Goal: Task Accomplishment & Management: Manage account settings

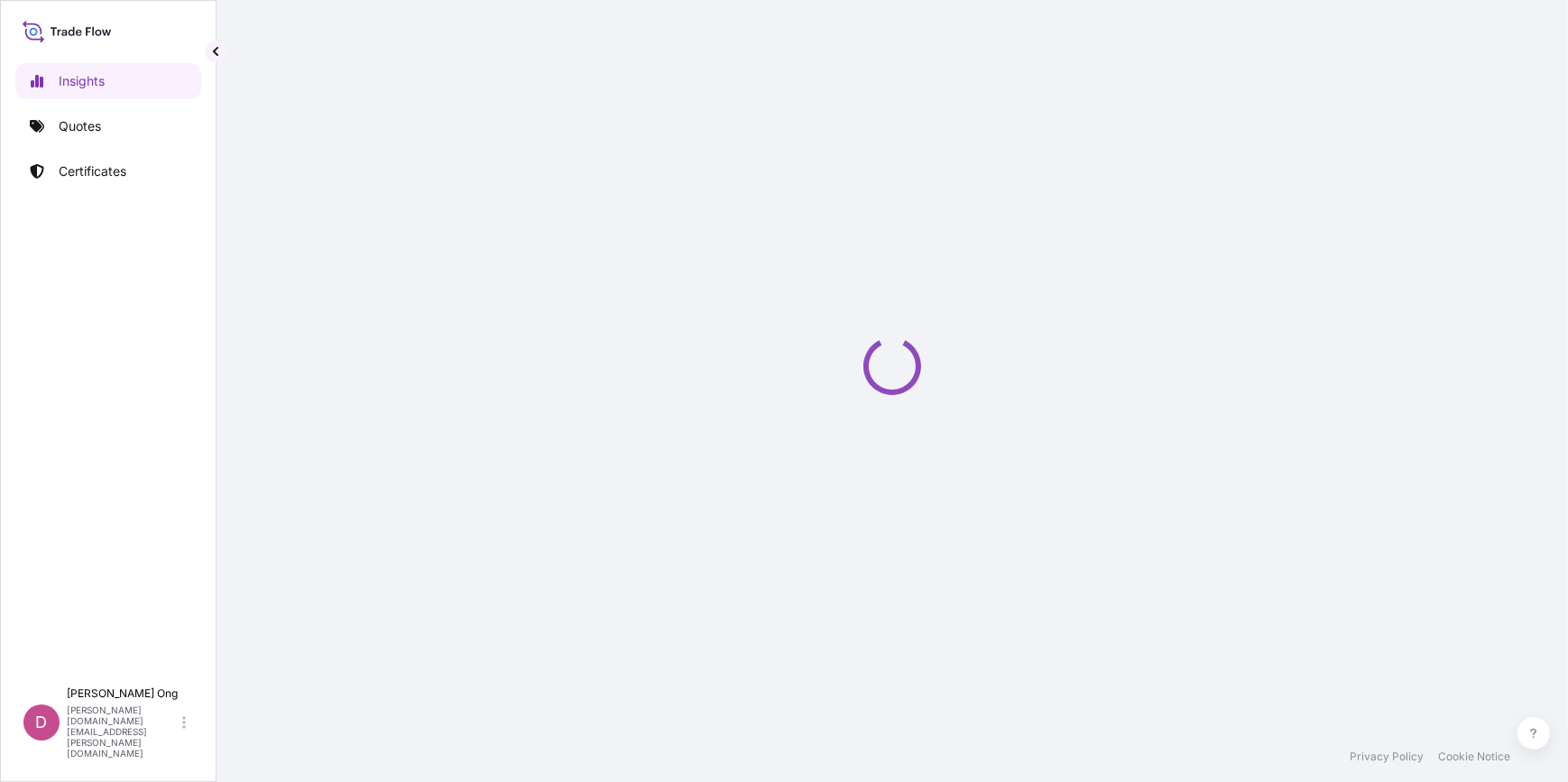
select select "2025"
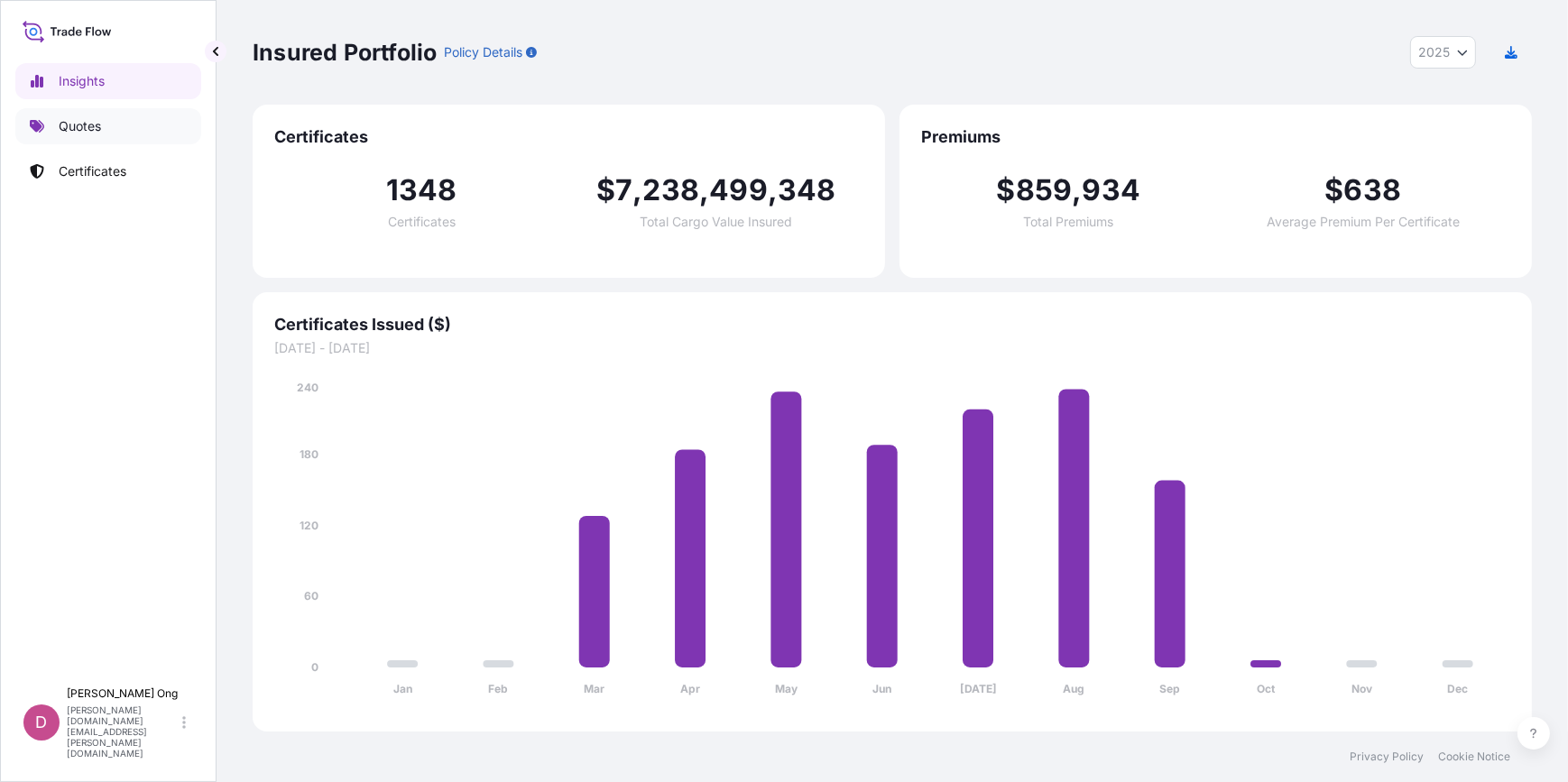
click at [90, 124] on p "Quotes" at bounding box center [79, 125] width 42 height 18
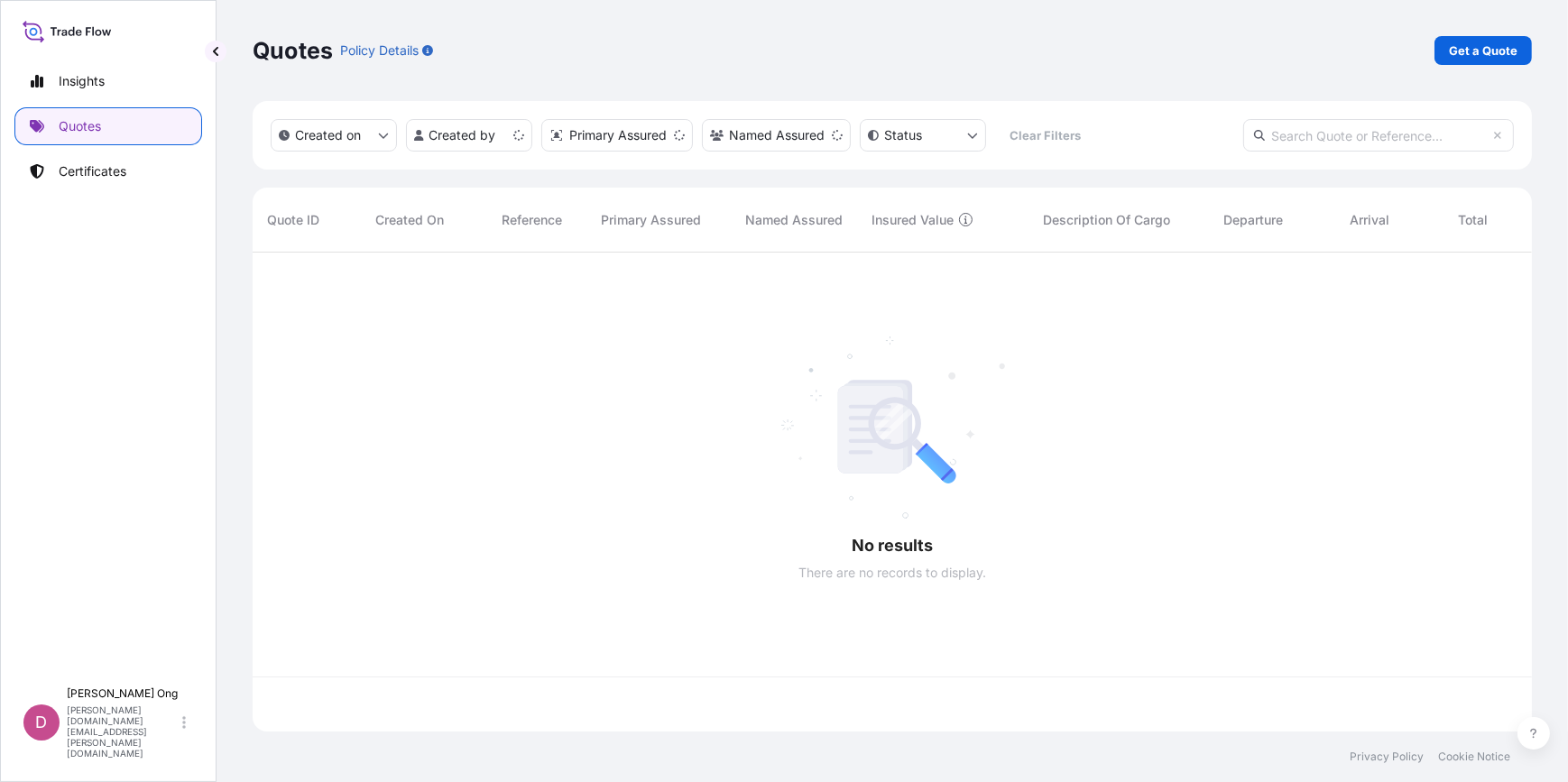
scroll to position [476, 1266]
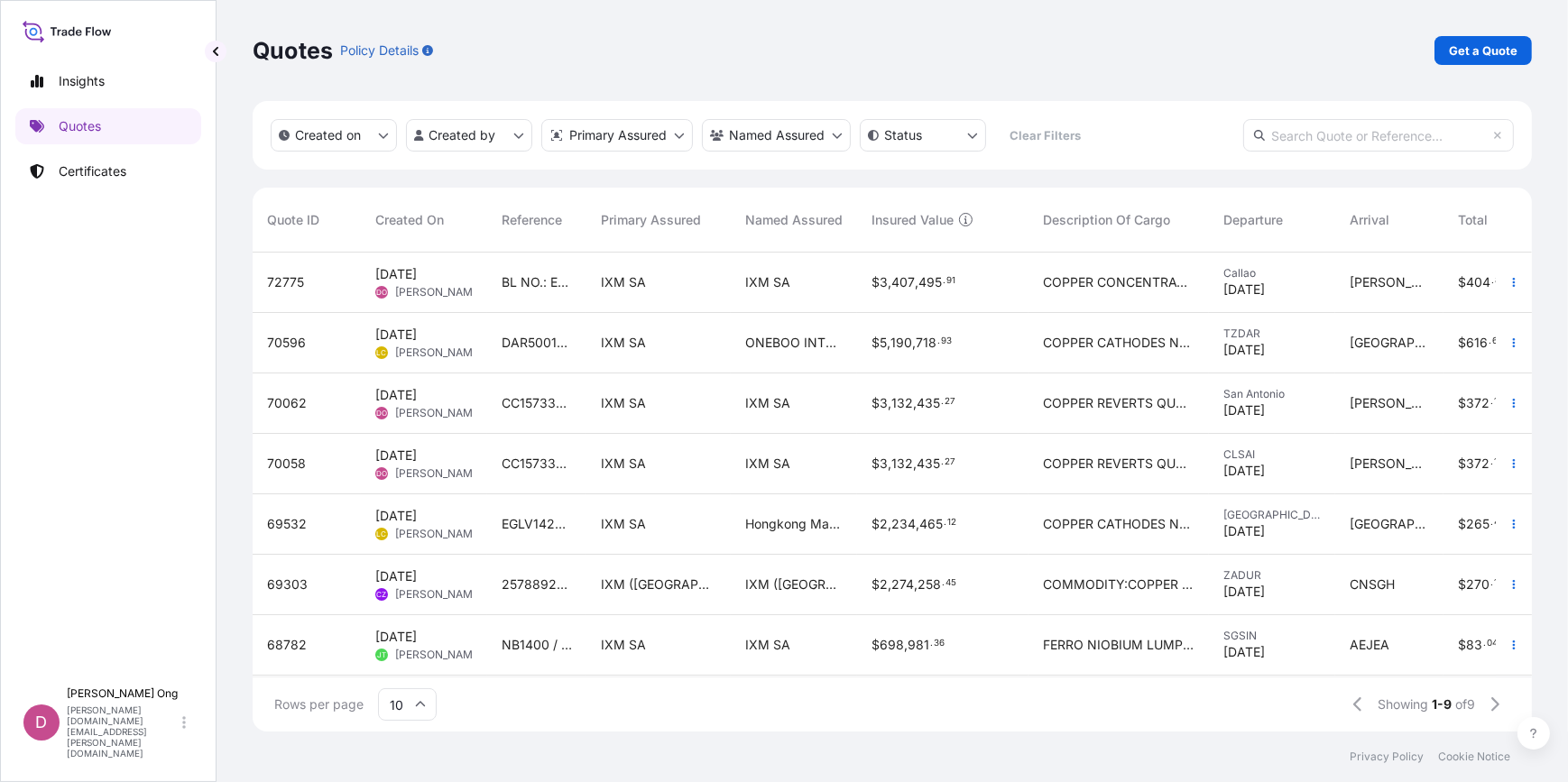
click at [1377, 153] on div "Created on Created by Primary Assured Named Assured Status Clear Filters" at bounding box center [892, 135] width 1280 height 69
click at [1379, 133] on input "text" at bounding box center [1378, 135] width 270 height 32
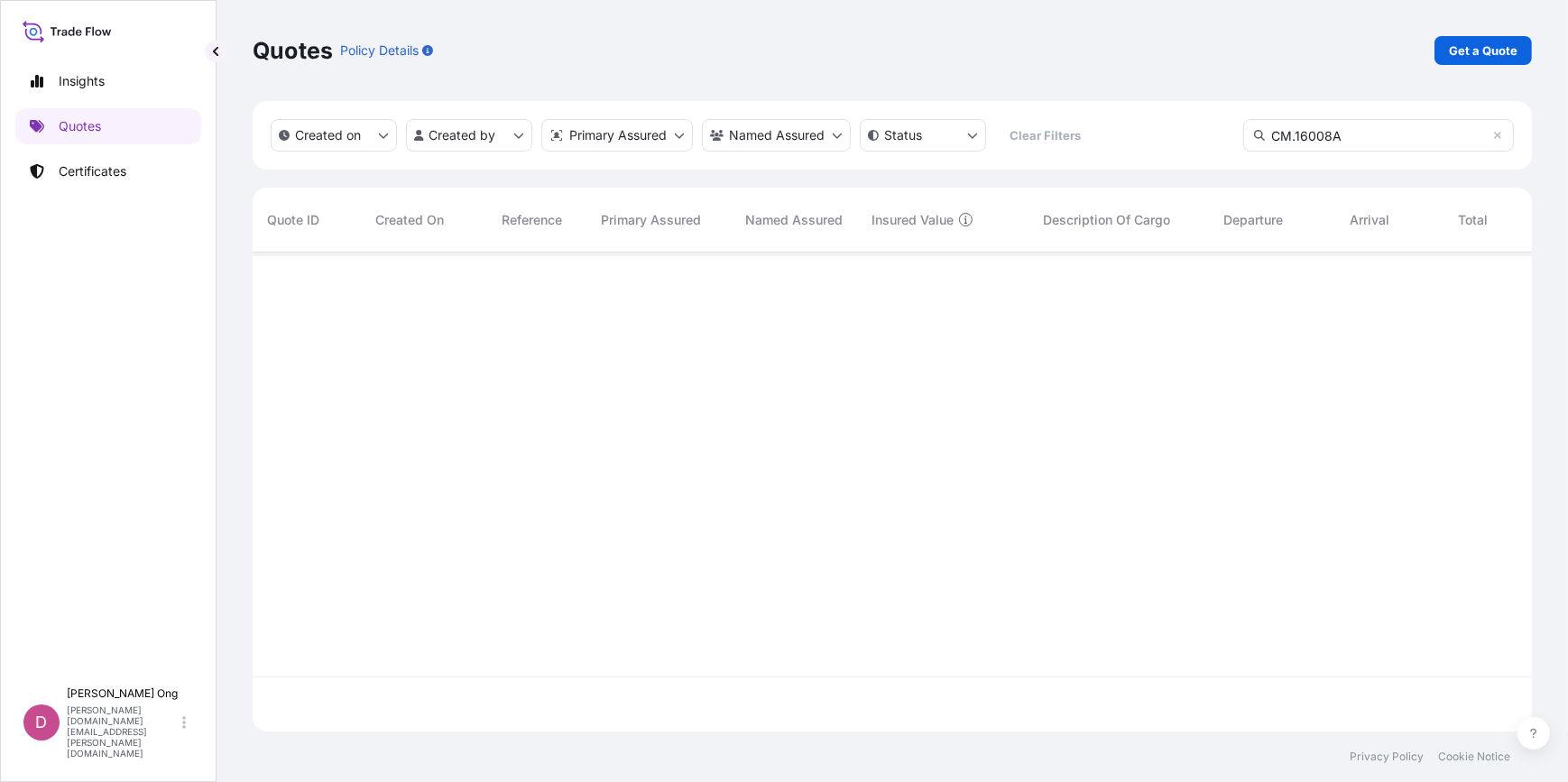
scroll to position [531, 1266]
click at [1298, 138] on input "CM.16008A" at bounding box center [1378, 135] width 270 height 32
click at [1335, 133] on input "CM16008A" at bounding box center [1378, 135] width 270 height 32
type input "dar0159427"
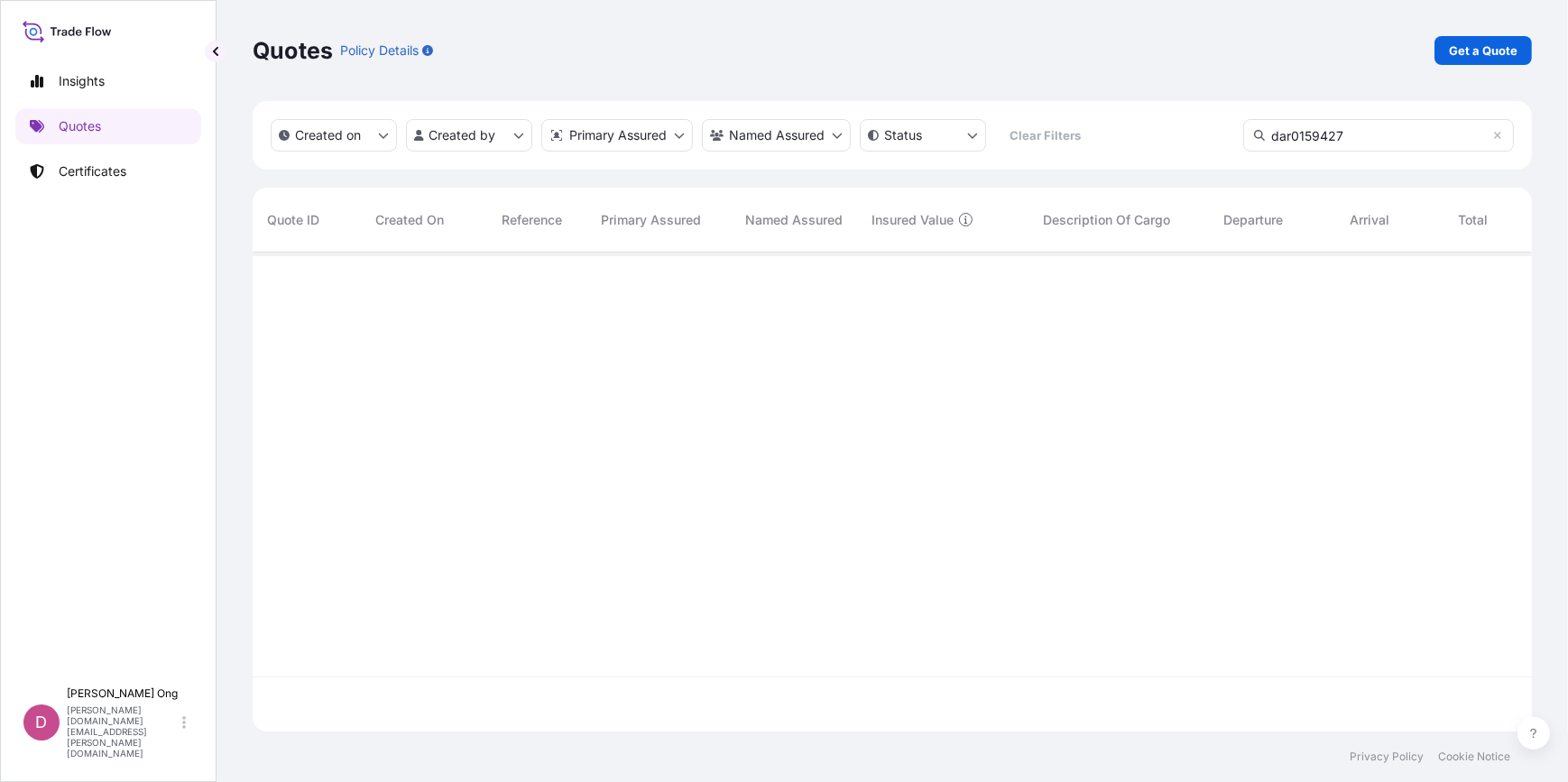
scroll to position [531, 1266]
click at [112, 168] on p "Certificates" at bounding box center [92, 171] width 68 height 18
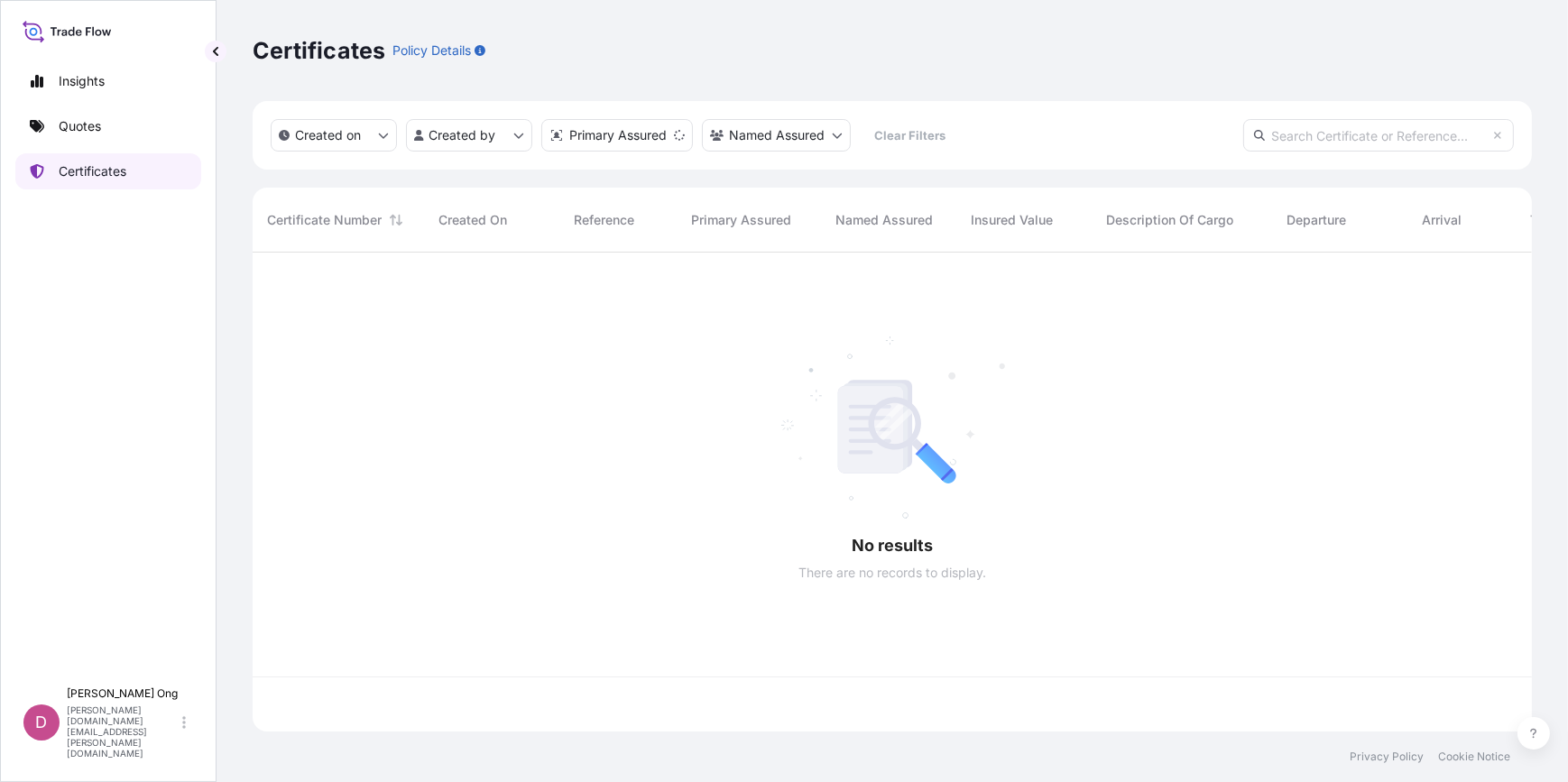
scroll to position [476, 1266]
click at [1392, 132] on input "text" at bounding box center [1378, 135] width 270 height 32
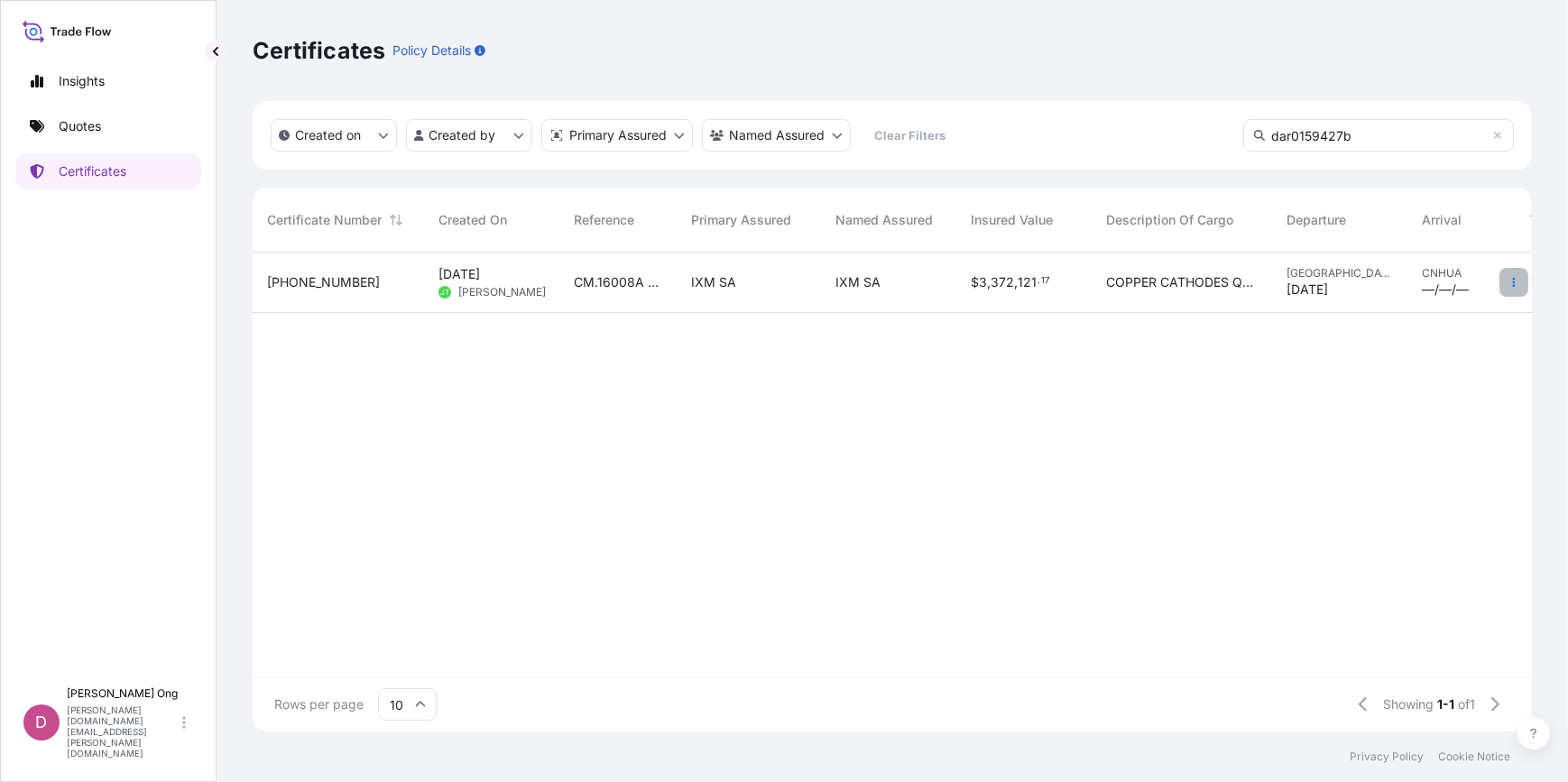
click at [1515, 285] on icon "button" at bounding box center [1513, 282] width 10 height 10
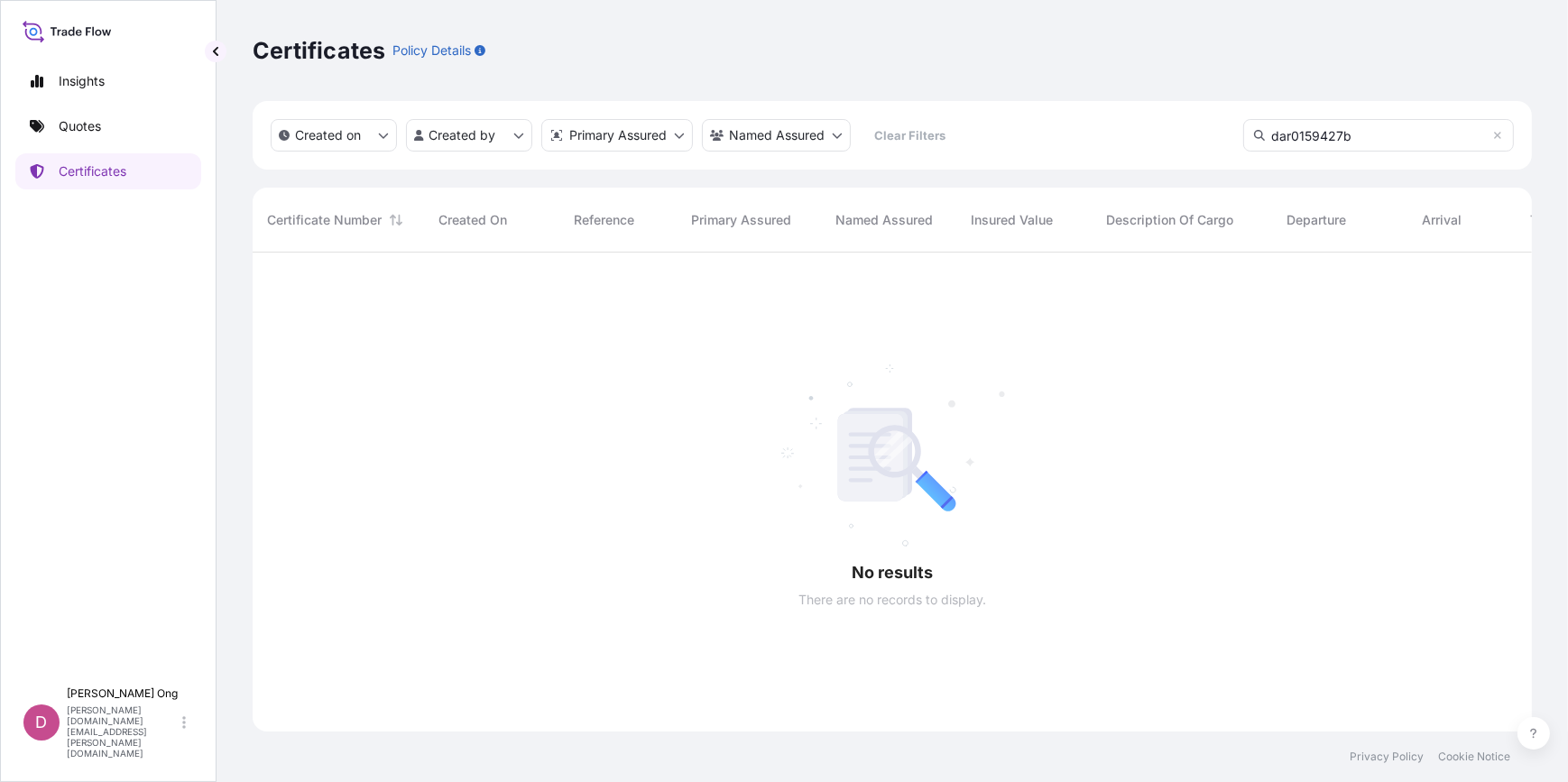
scroll to position [531, 1266]
click at [1396, 135] on input "dar0159427b" at bounding box center [1378, 135] width 270 height 32
type input "dar0159427b"
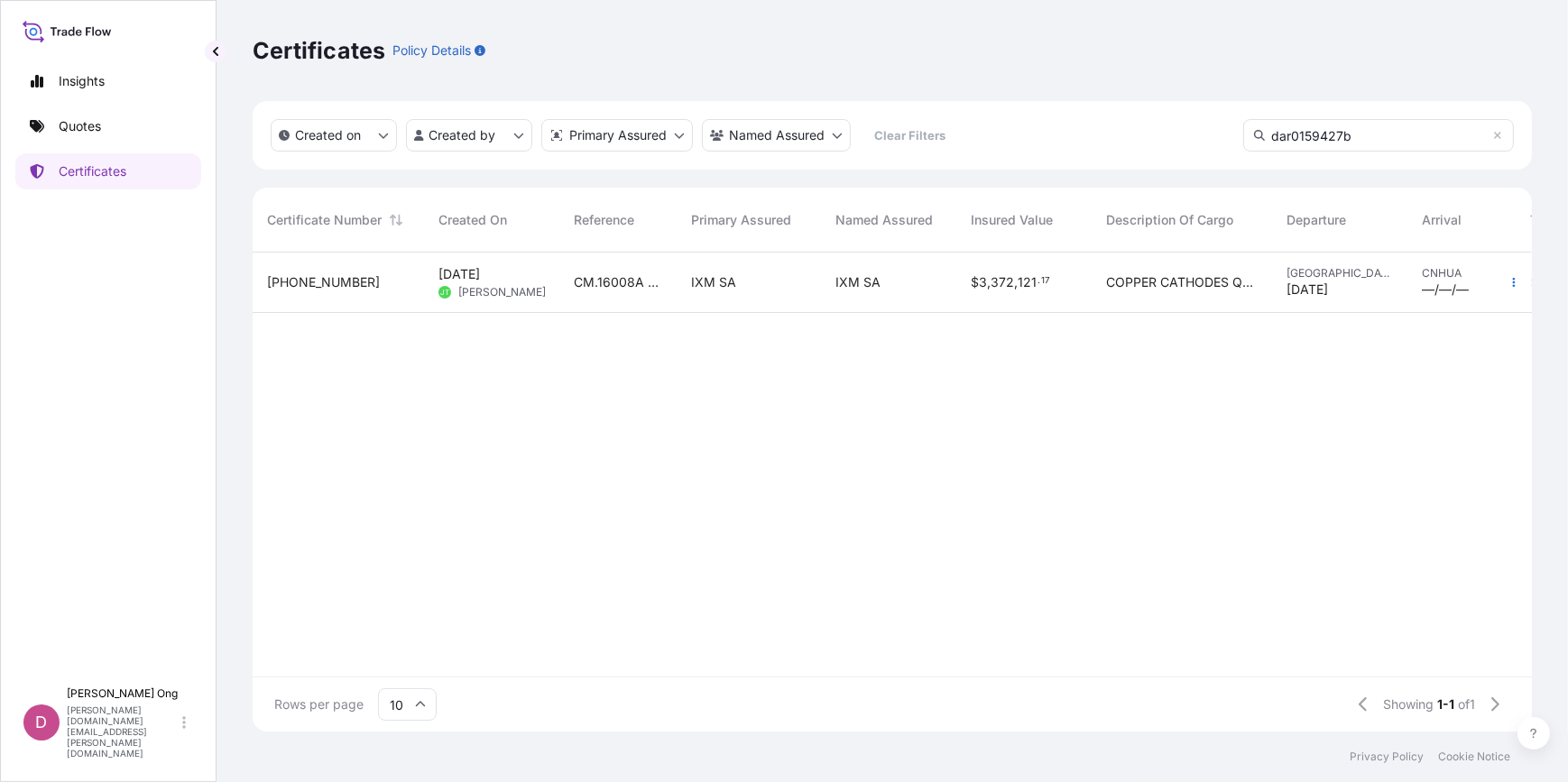
click at [991, 267] on div "$ 3 , 372 , 121 . 17" at bounding box center [1024, 283] width 136 height 60
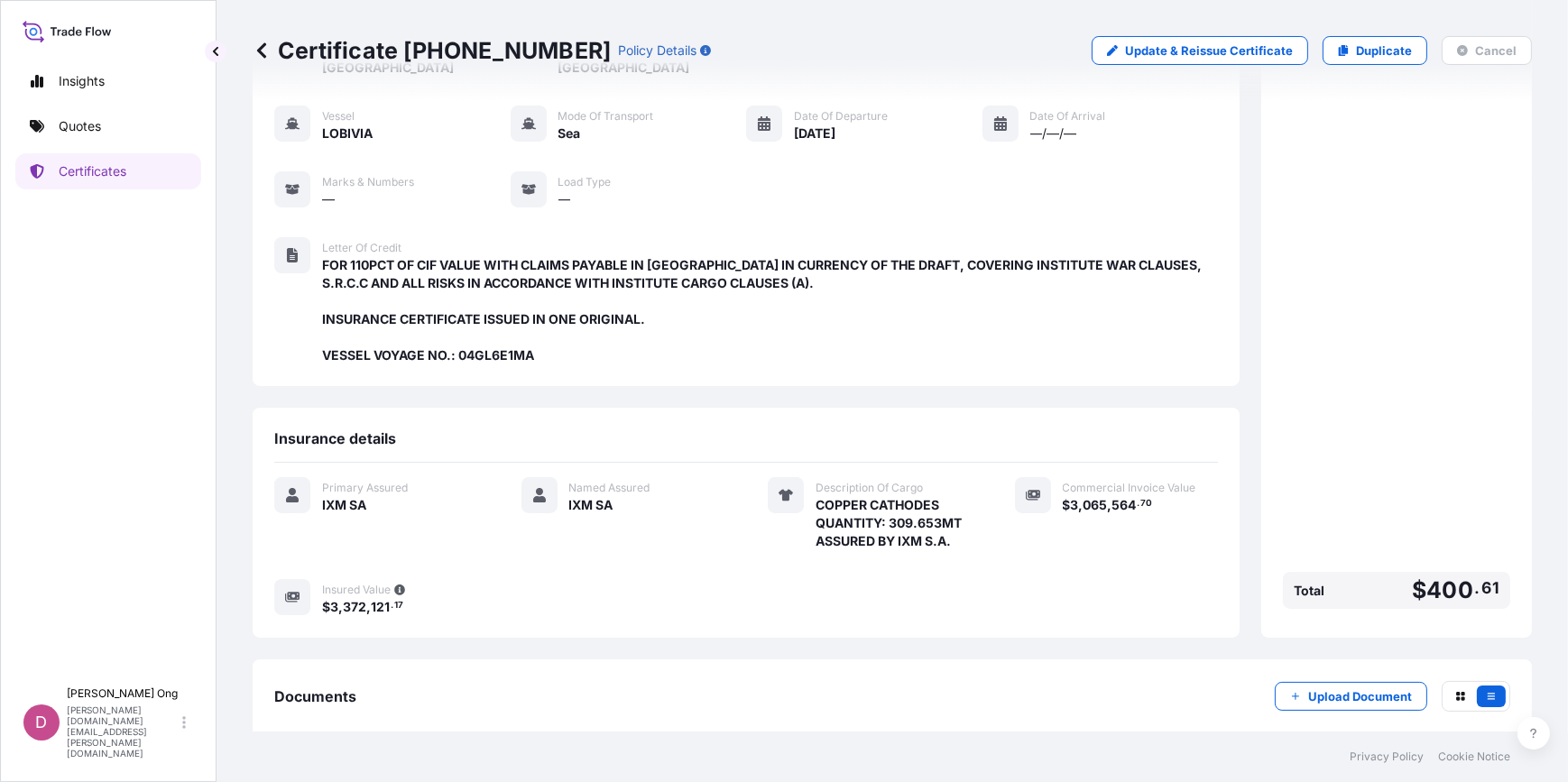
scroll to position [225, 0]
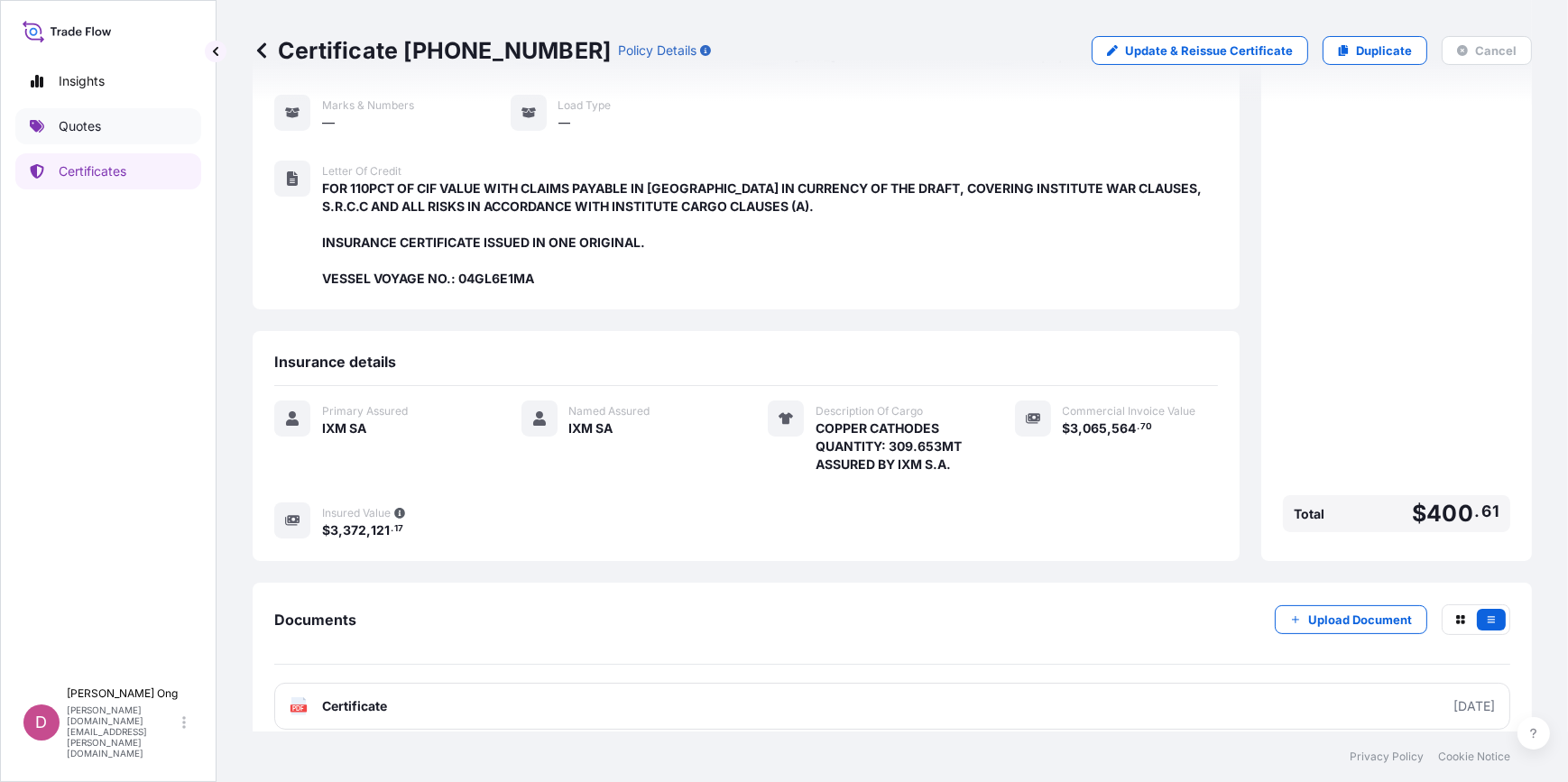
click at [120, 123] on link "Quotes" at bounding box center [107, 126] width 186 height 36
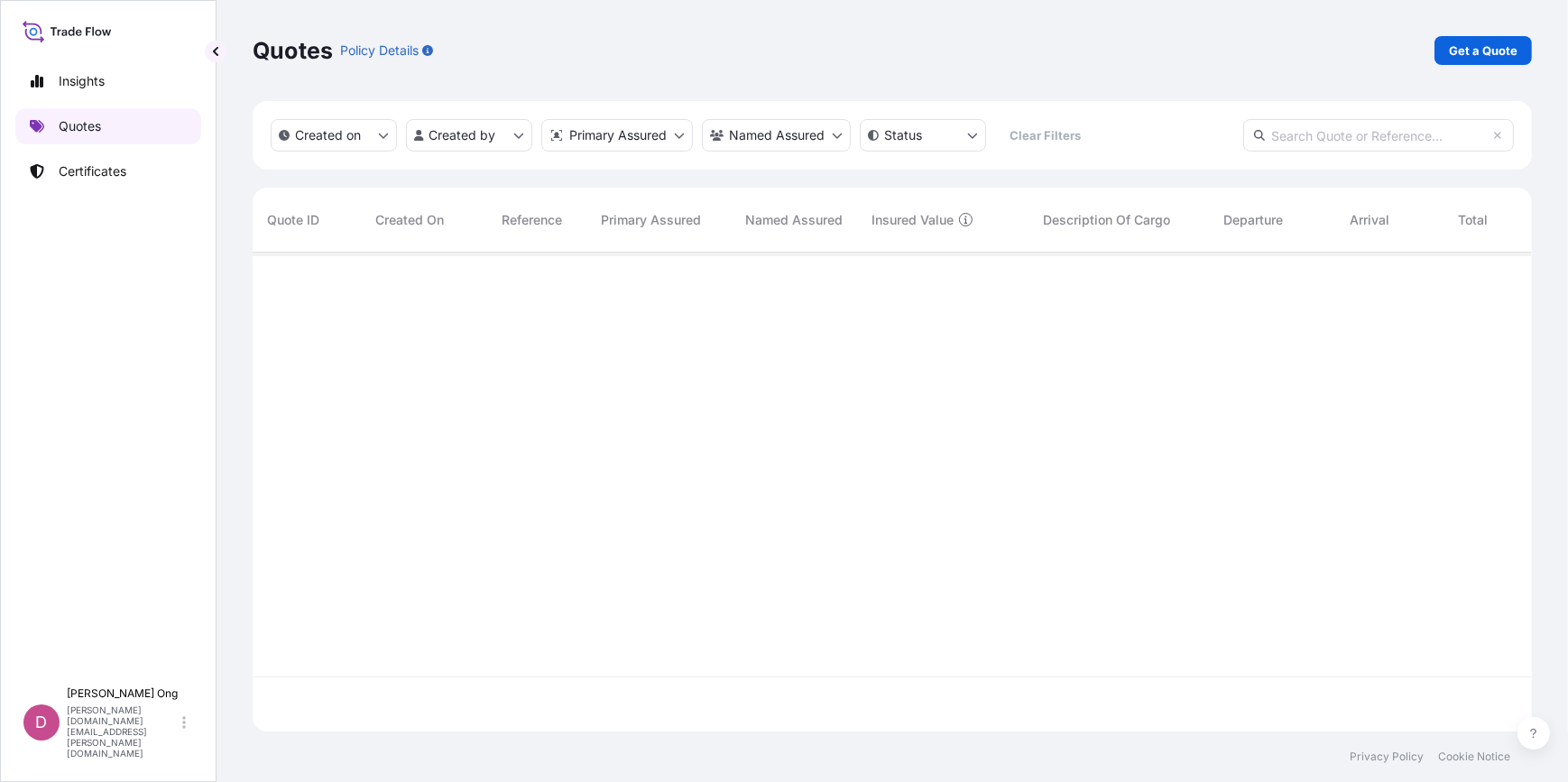
scroll to position [476, 1266]
click at [1488, 53] on p "Get a Quote" at bounding box center [1482, 50] width 69 height 18
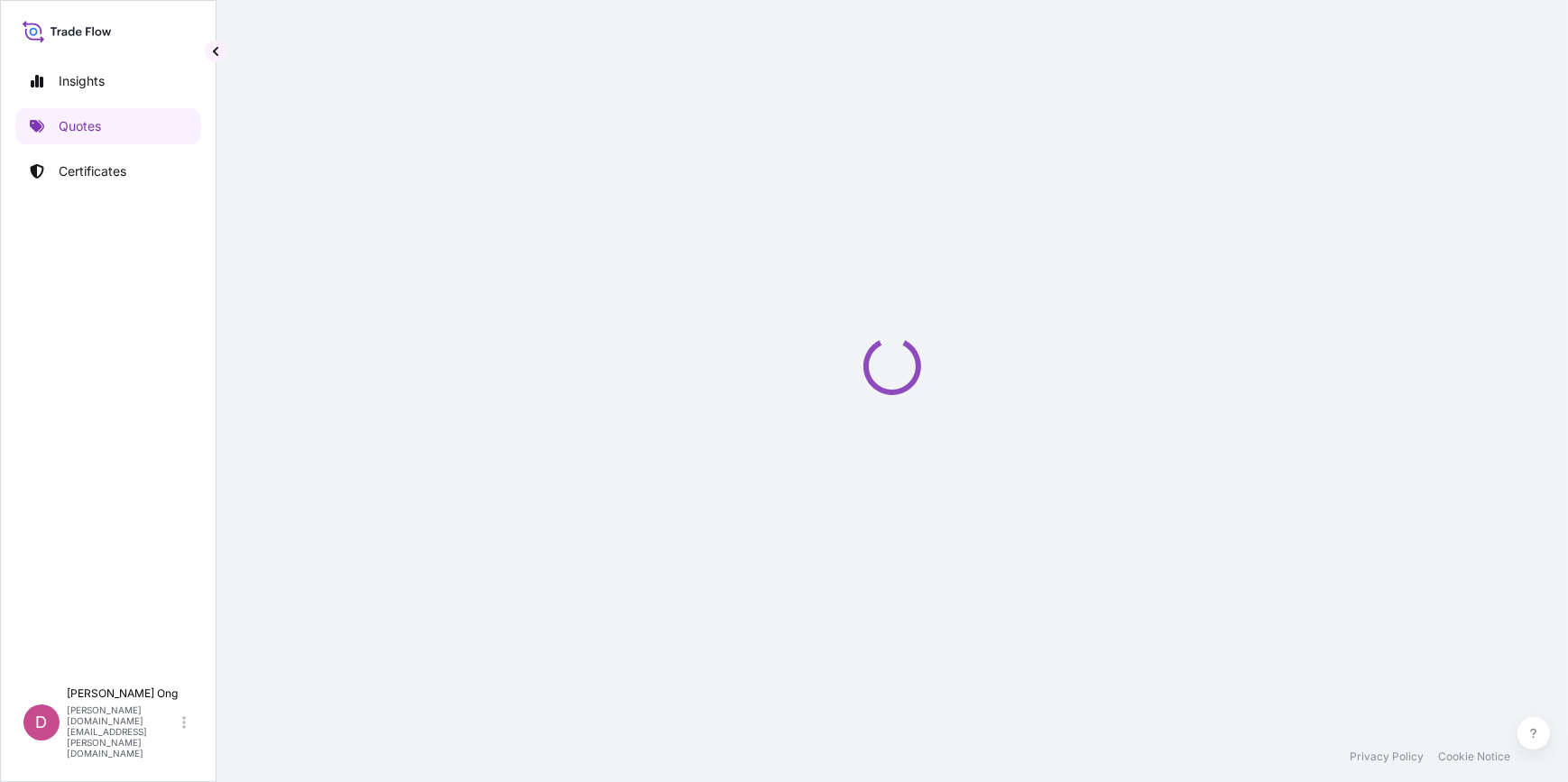
select select "Sea"
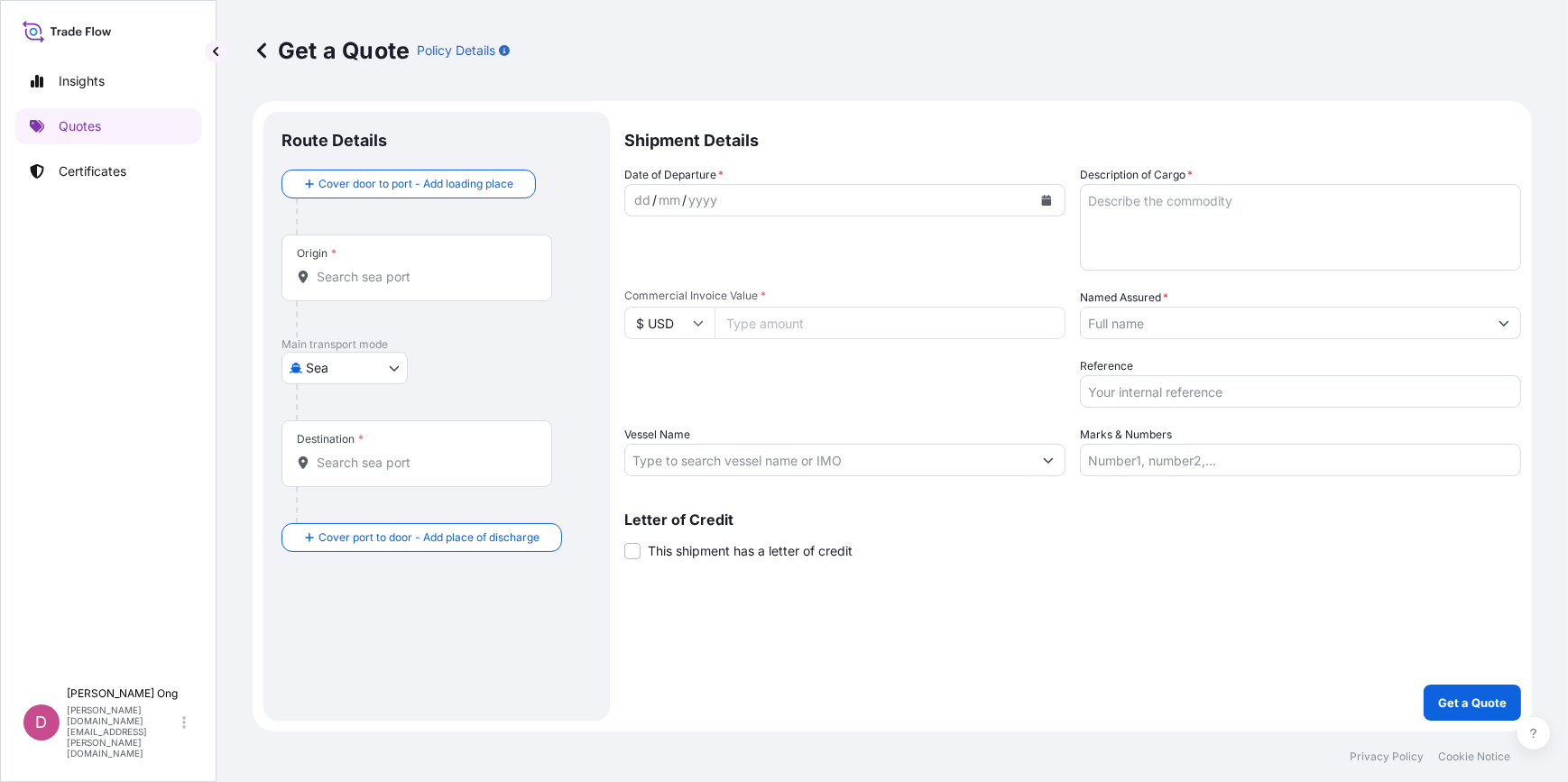
click at [841, 200] on div "dd / mm / yyyy" at bounding box center [828, 200] width 407 height 32
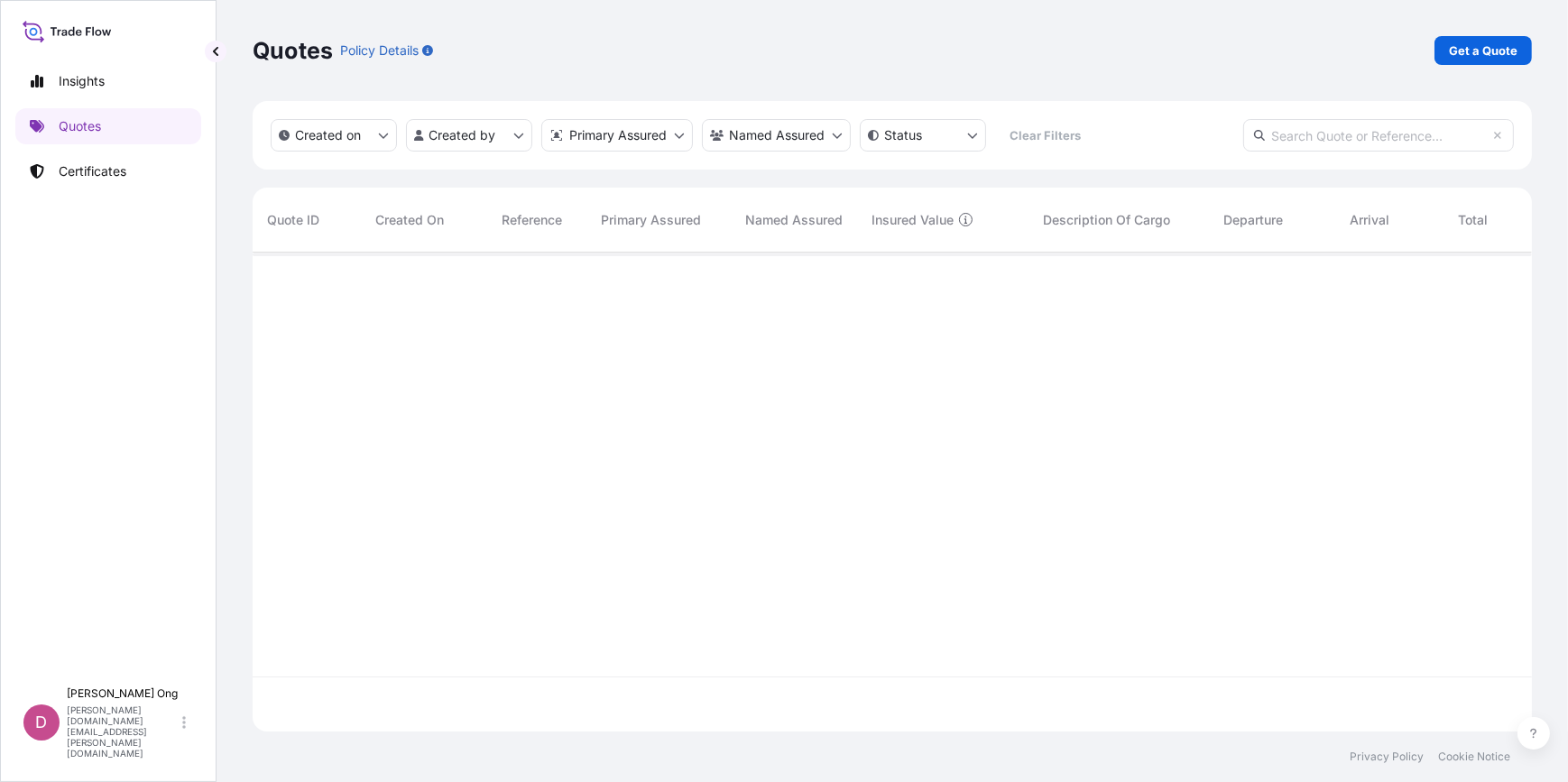
scroll to position [476, 1266]
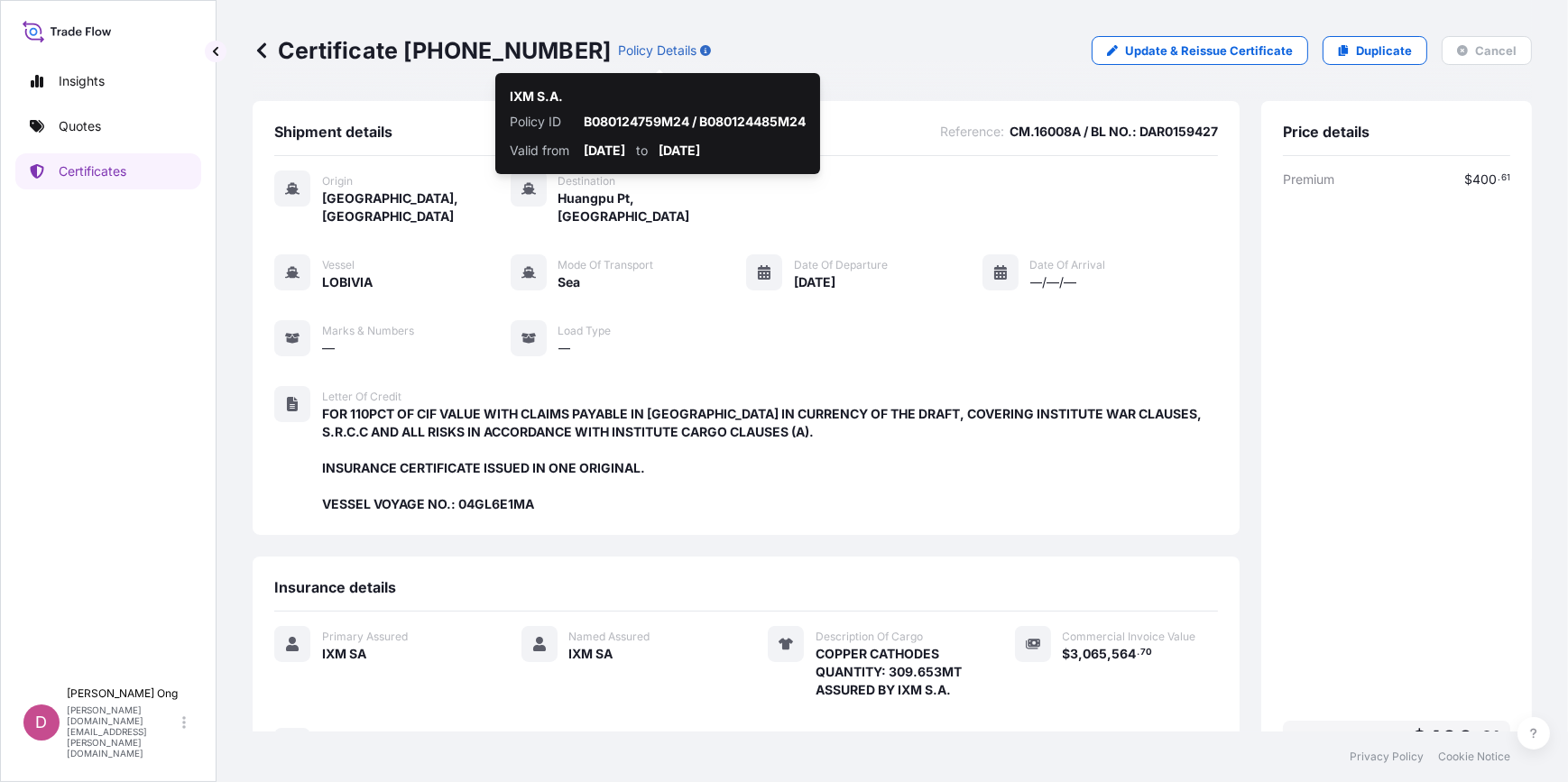
click at [645, 44] on p "Policy Details" at bounding box center [657, 50] width 78 height 18
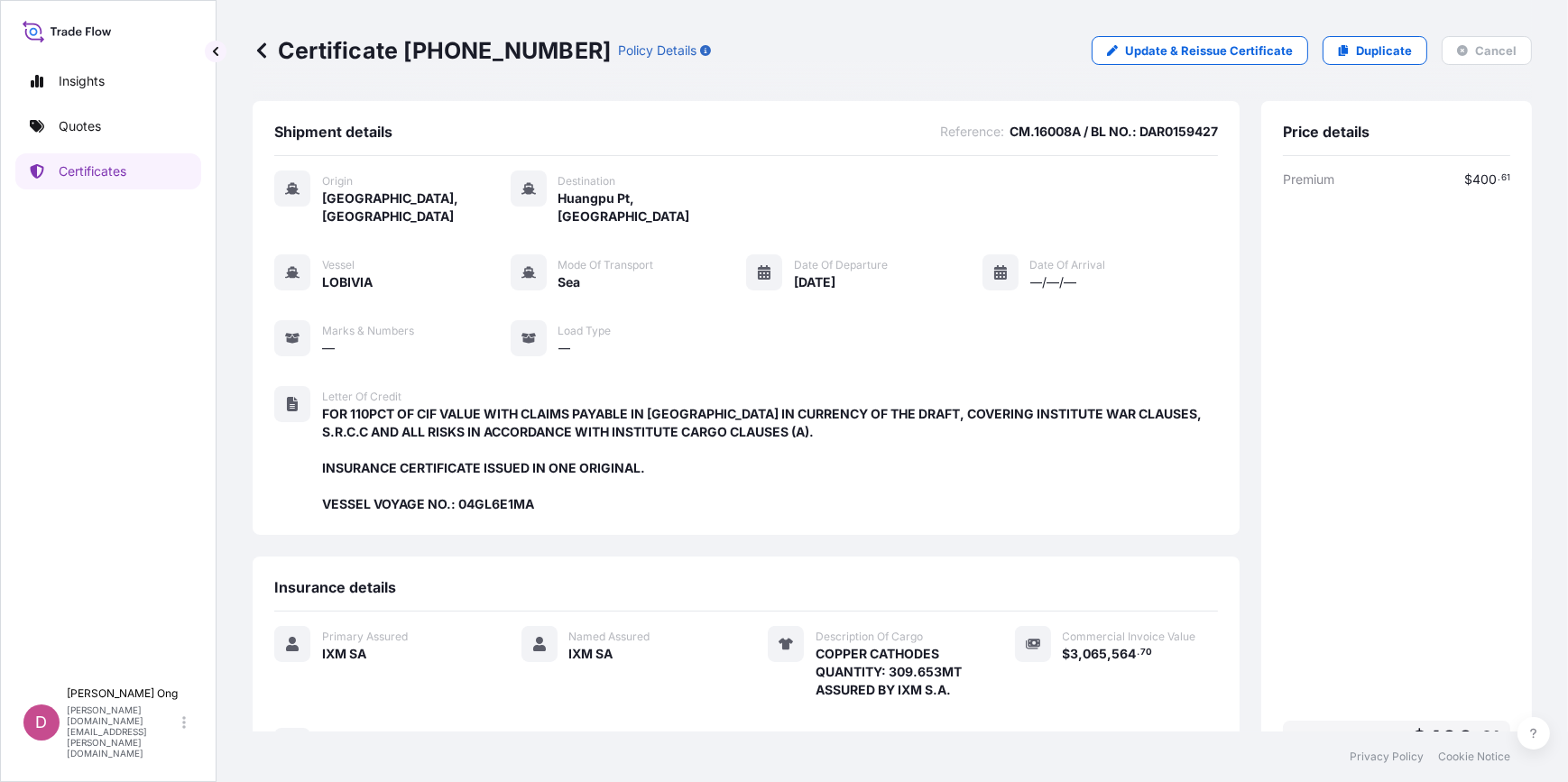
click at [637, 45] on p "Policy Details" at bounding box center [657, 50] width 78 height 18
click at [700, 47] on icon "button" at bounding box center [705, 50] width 10 height 10
click at [680, 175] on div "Insights Quotes Certificates D [PERSON_NAME] [PERSON_NAME][DOMAIN_NAME][EMAIL_A…" at bounding box center [784, 391] width 1568 height 782
drag, startPoint x: 1269, startPoint y: 277, endPoint x: 1260, endPoint y: 107, distance: 170.2
click at [247, 591] on div "Certificate [PHONE_NUMBER] Policy Details Update & Reissue Certificate Duplicat…" at bounding box center [892, 366] width 1351 height 731
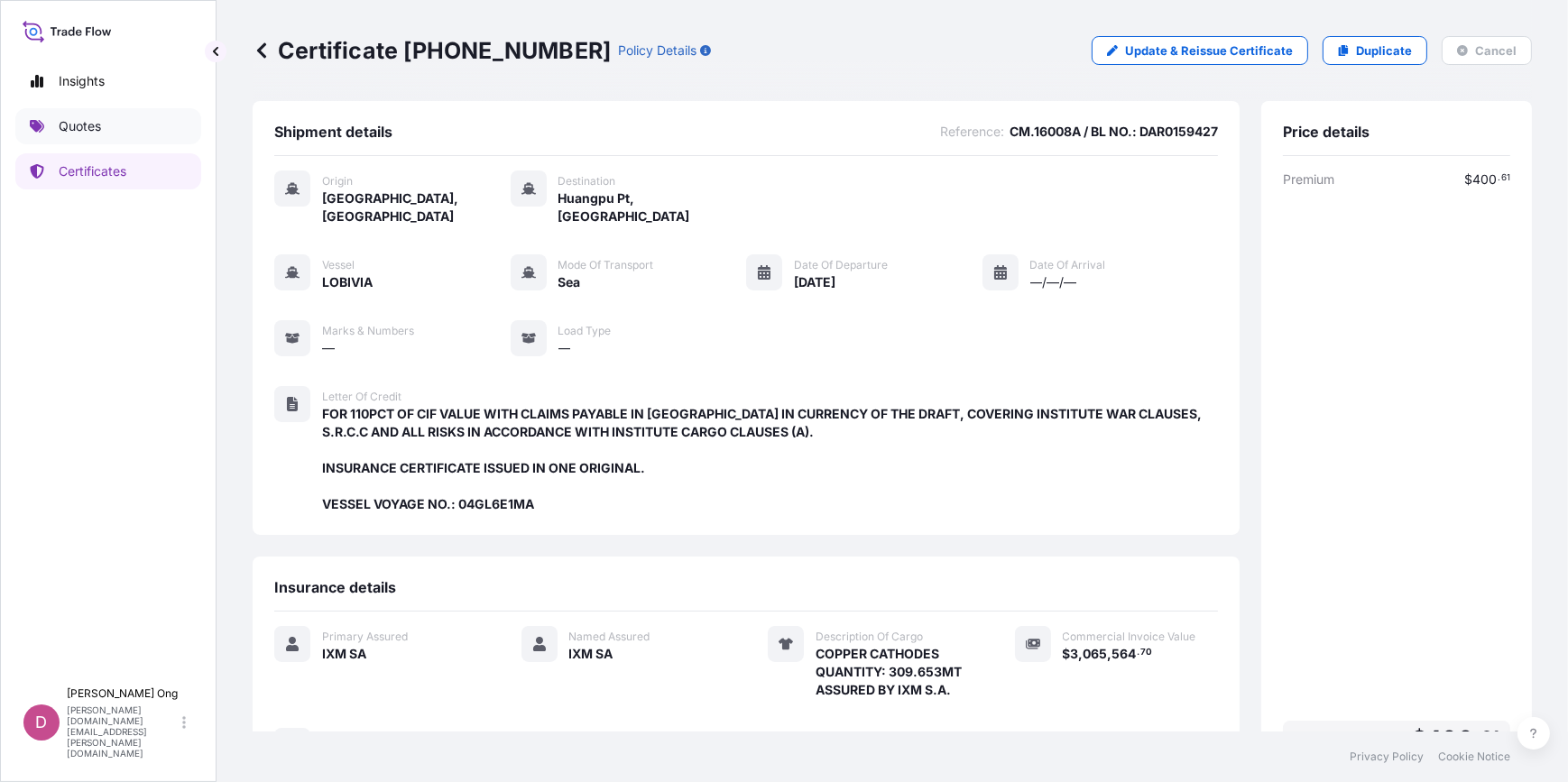
click at [116, 132] on link "Quotes" at bounding box center [107, 126] width 186 height 36
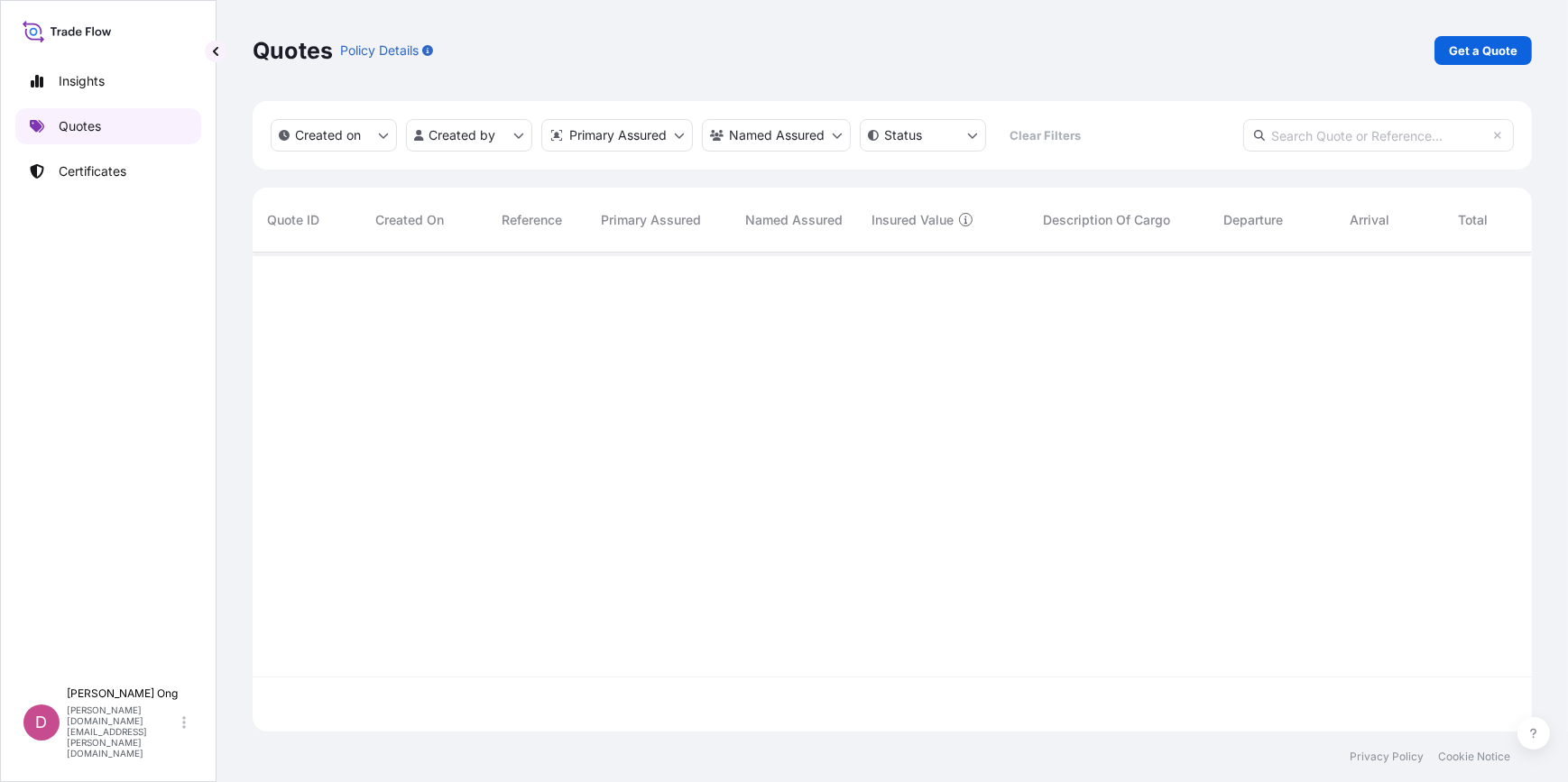
scroll to position [476, 1266]
click at [1517, 45] on link "Get a Quote" at bounding box center [1482, 50] width 97 height 29
select select "Sea"
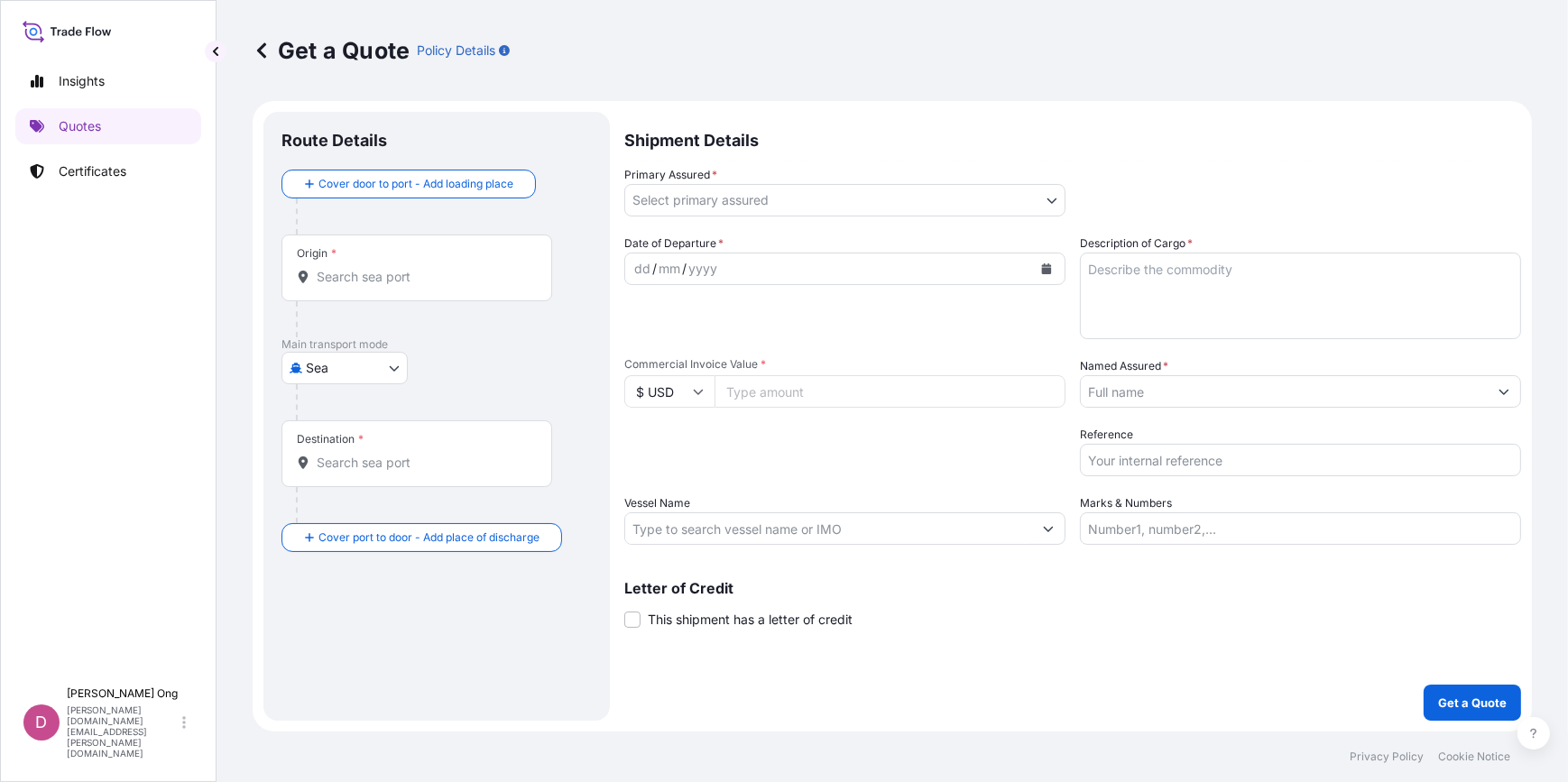
click at [1030, 189] on body "Insights Quotes Certificates D [PERSON_NAME] [PERSON_NAME][DOMAIN_NAME][EMAIL_A…" at bounding box center [784, 391] width 1568 height 782
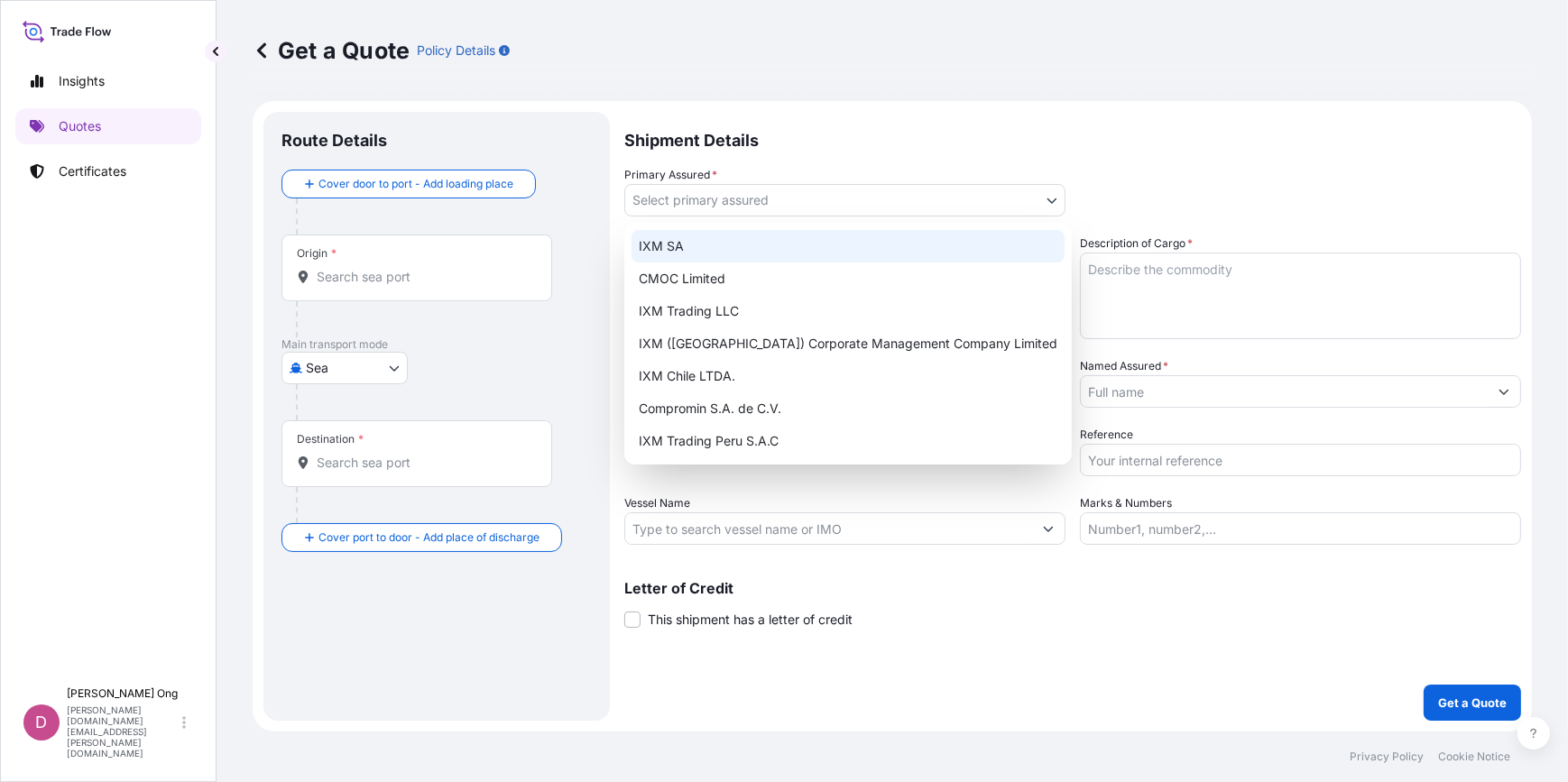
click at [847, 244] on div "IXM SA" at bounding box center [848, 246] width 433 height 32
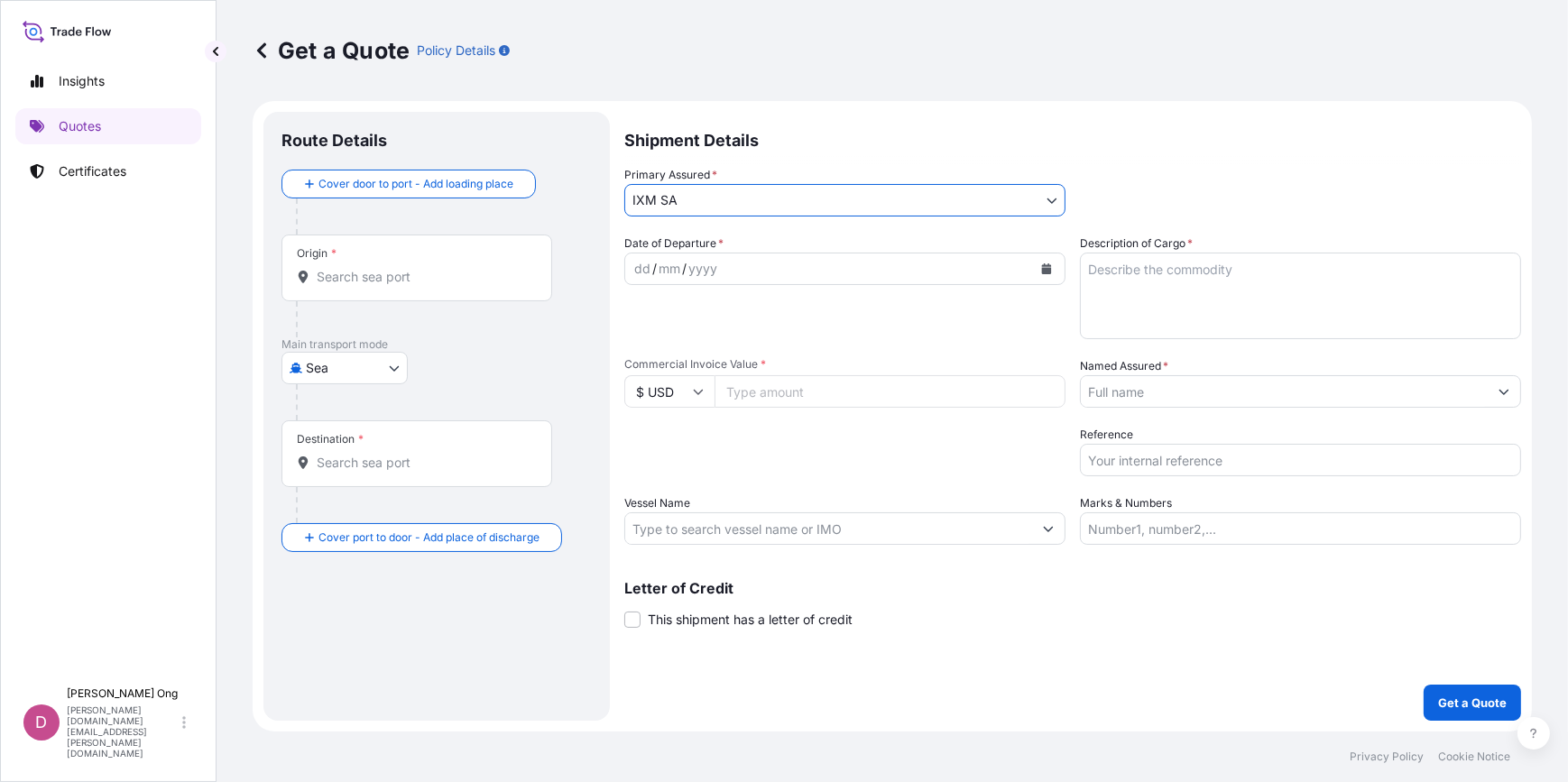
click at [1240, 401] on input "Named Assured *" at bounding box center [1284, 391] width 407 height 32
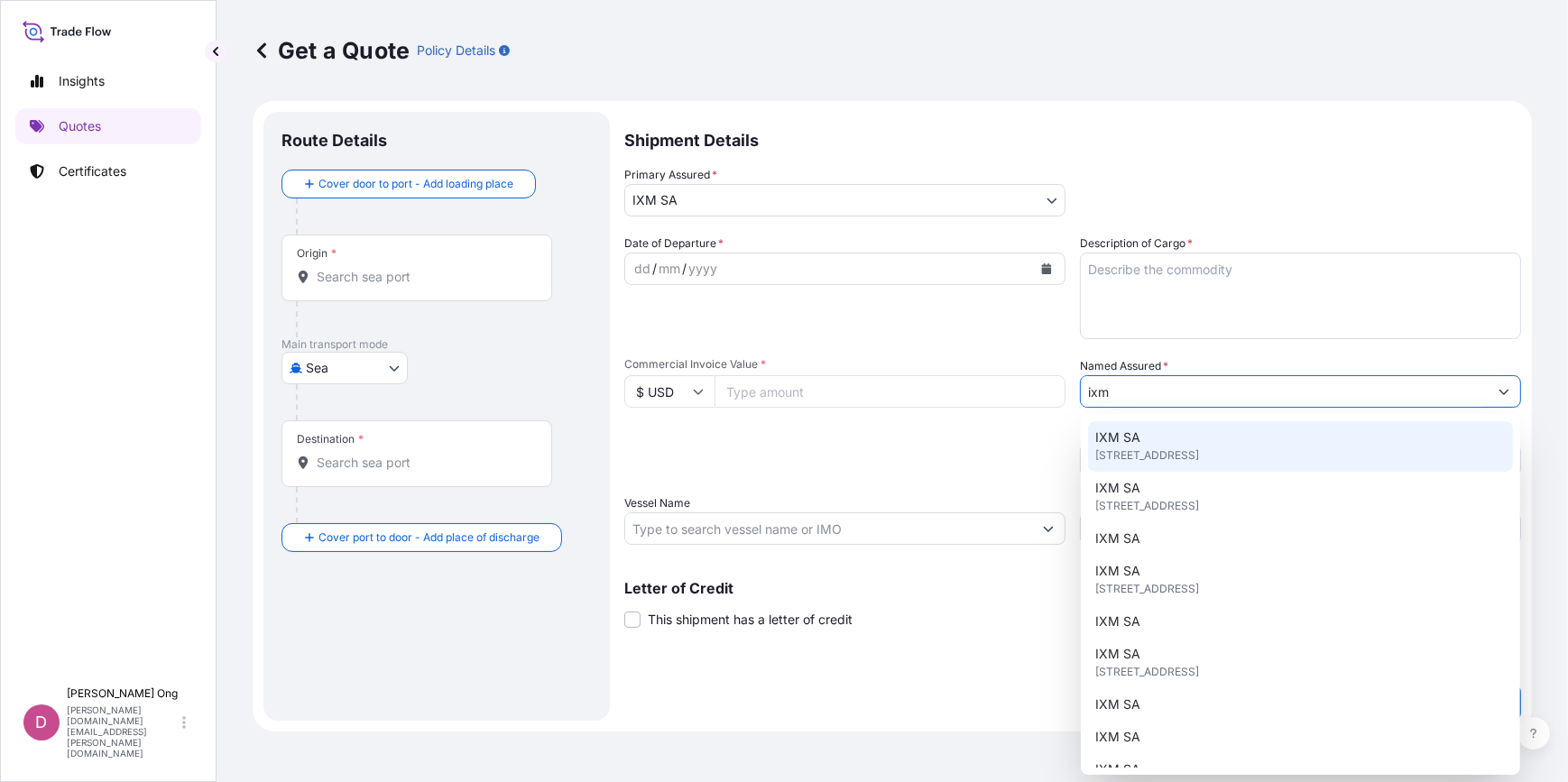
click at [1156, 448] on span "[STREET_ADDRESS]" at bounding box center [1147, 455] width 104 height 18
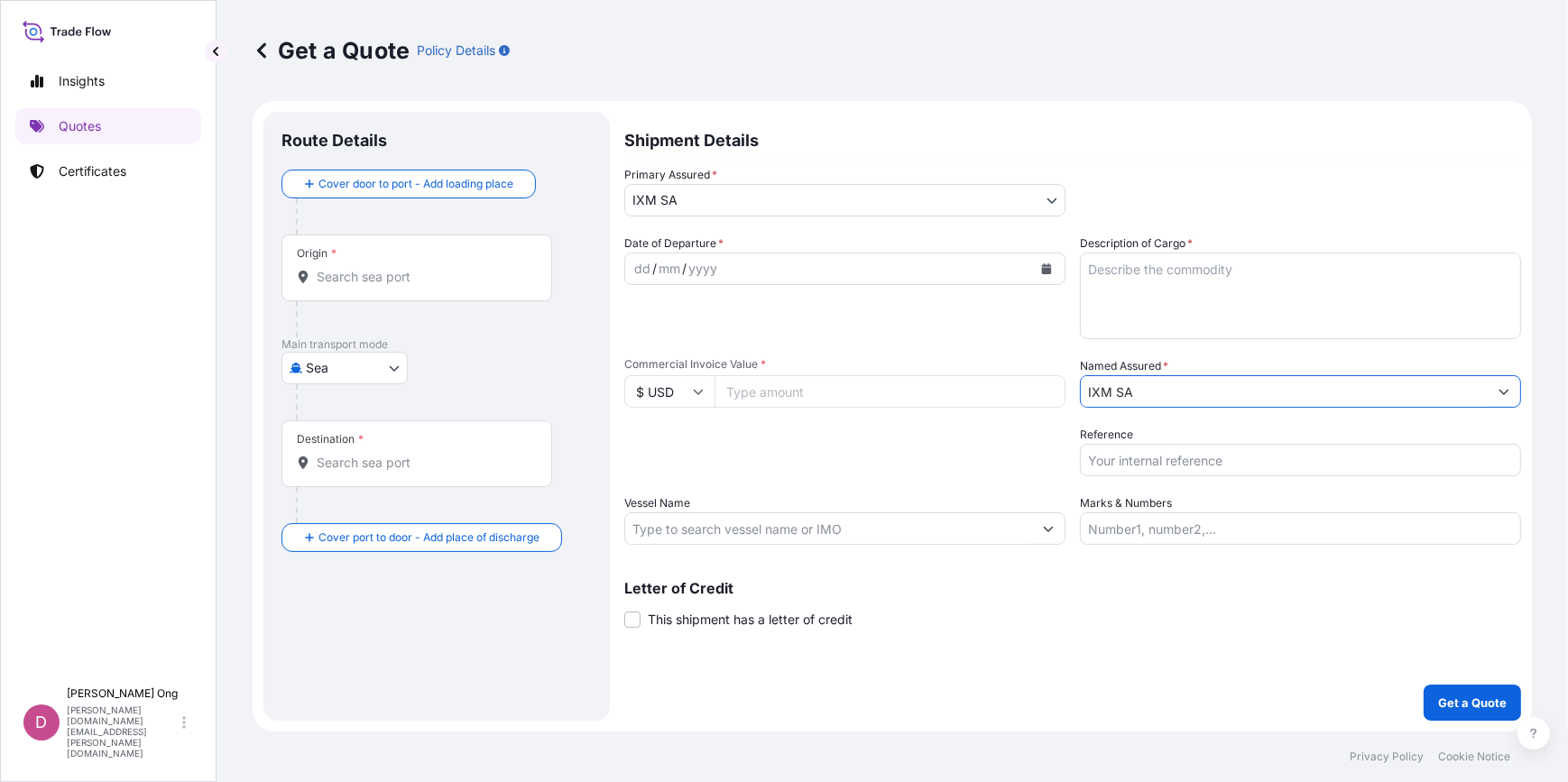
type input "IXM SA"
click at [1047, 279] on button "Calendar" at bounding box center [1046, 269] width 29 height 29
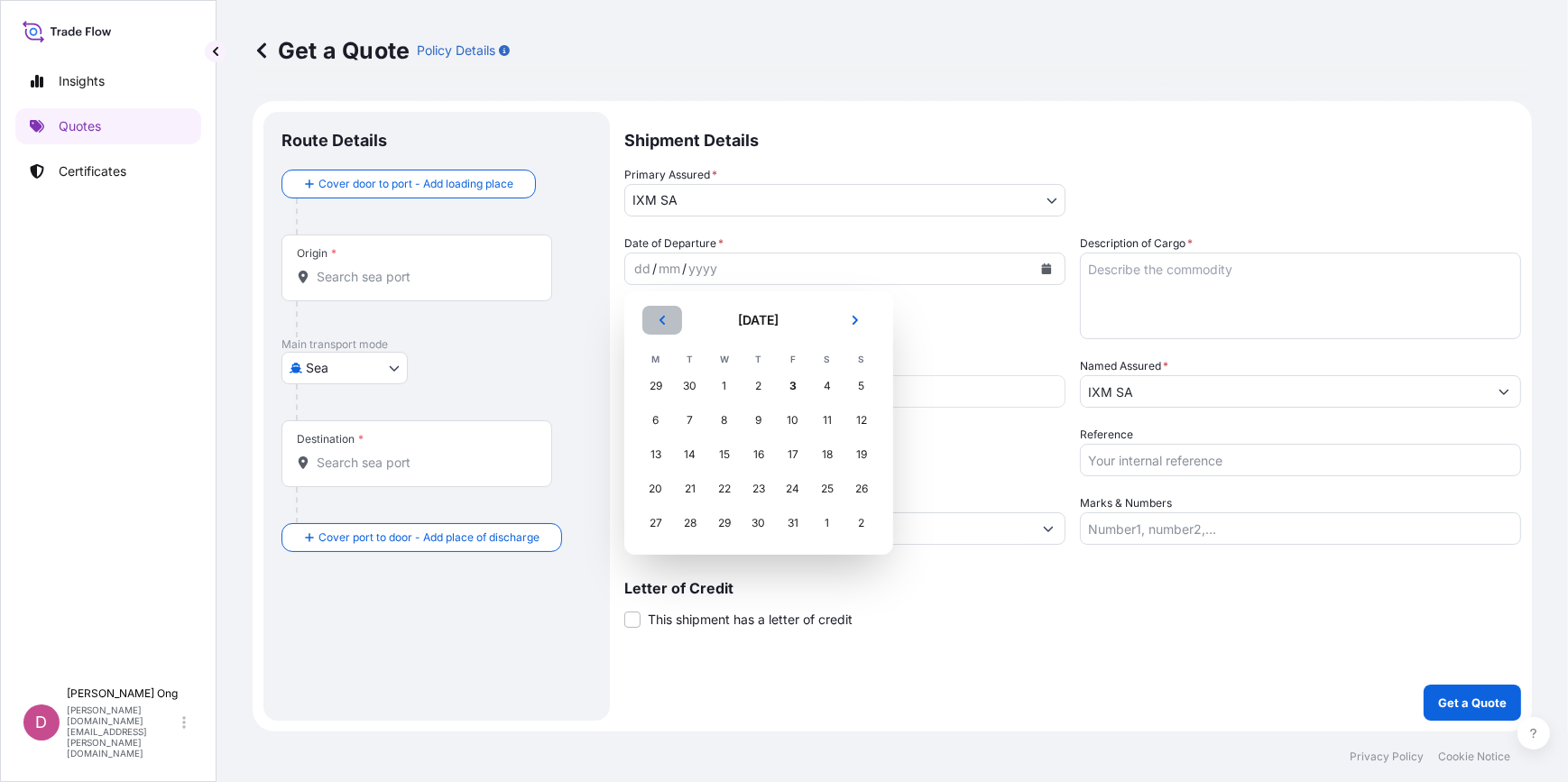
click at [659, 320] on icon "Previous" at bounding box center [662, 319] width 10 height 10
click at [662, 494] on div "21" at bounding box center [656, 489] width 32 height 32
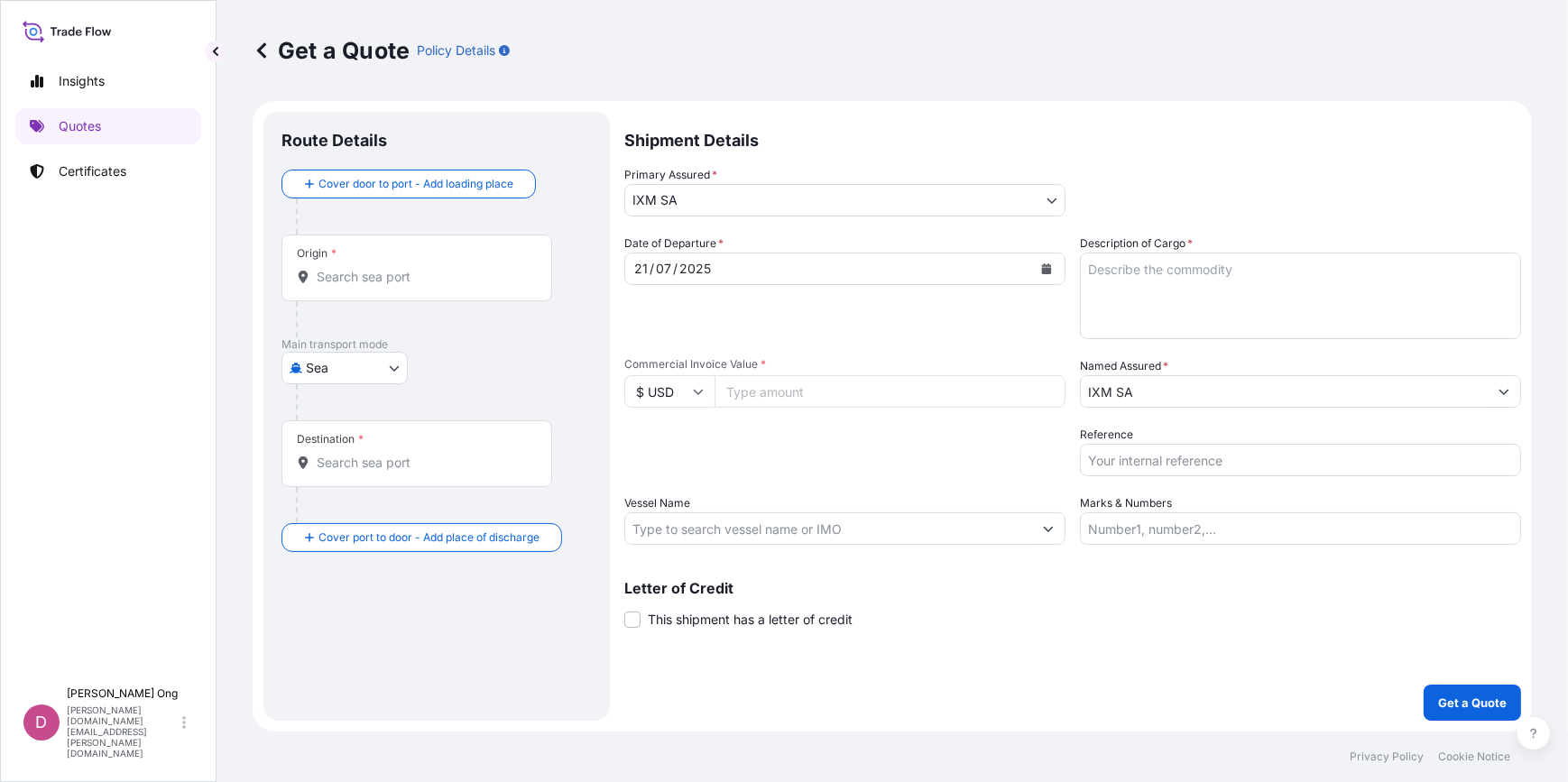
click at [763, 388] on input "Commercial Invoice Value *" at bounding box center [890, 391] width 351 height 32
paste input "1967824.00"
type input "1967824.00"
click at [430, 271] on input "Origin *" at bounding box center [423, 276] width 213 height 18
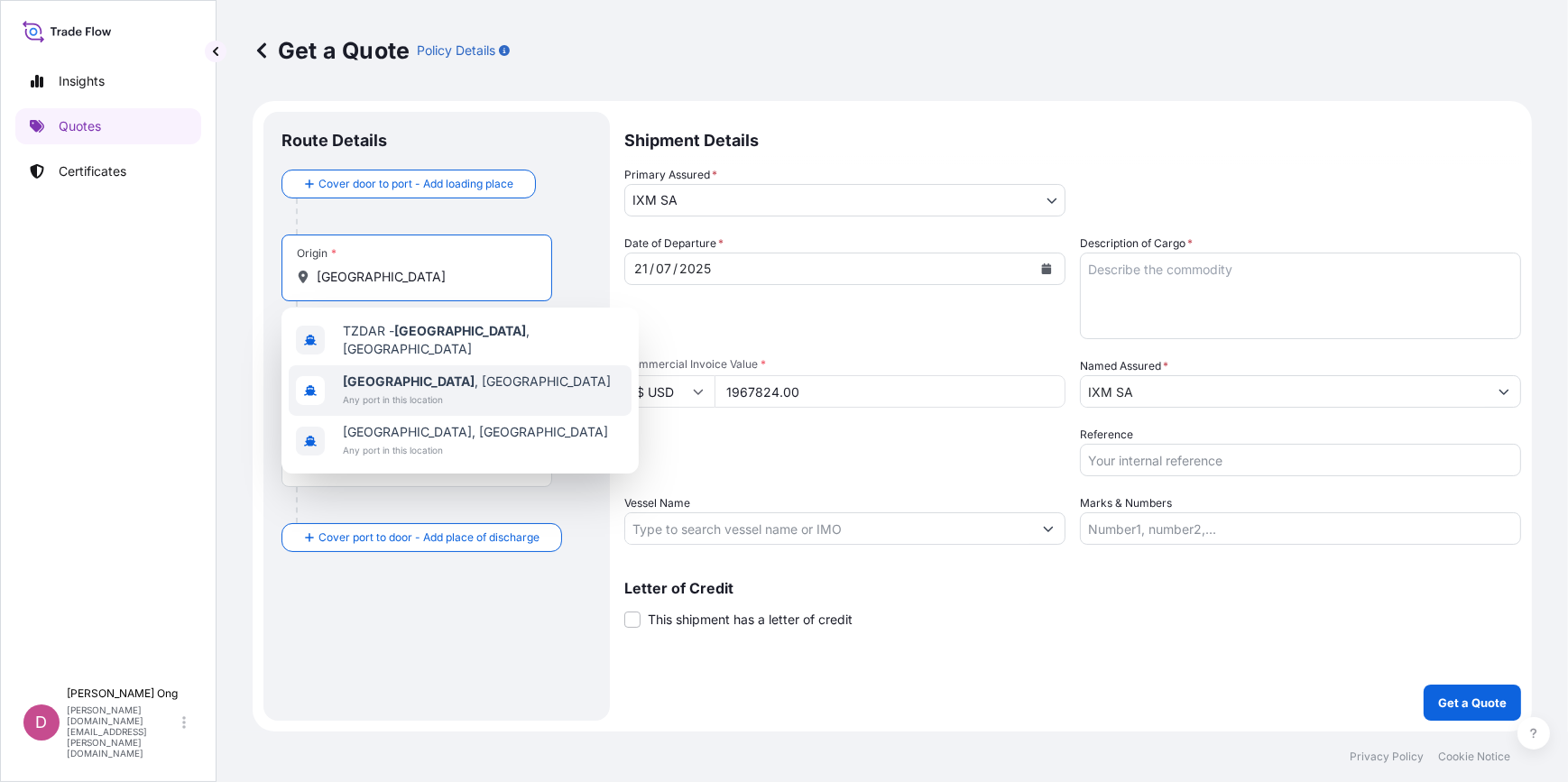
click at [418, 374] on b "[GEOGRAPHIC_DATA]" at bounding box center [409, 381] width 132 height 15
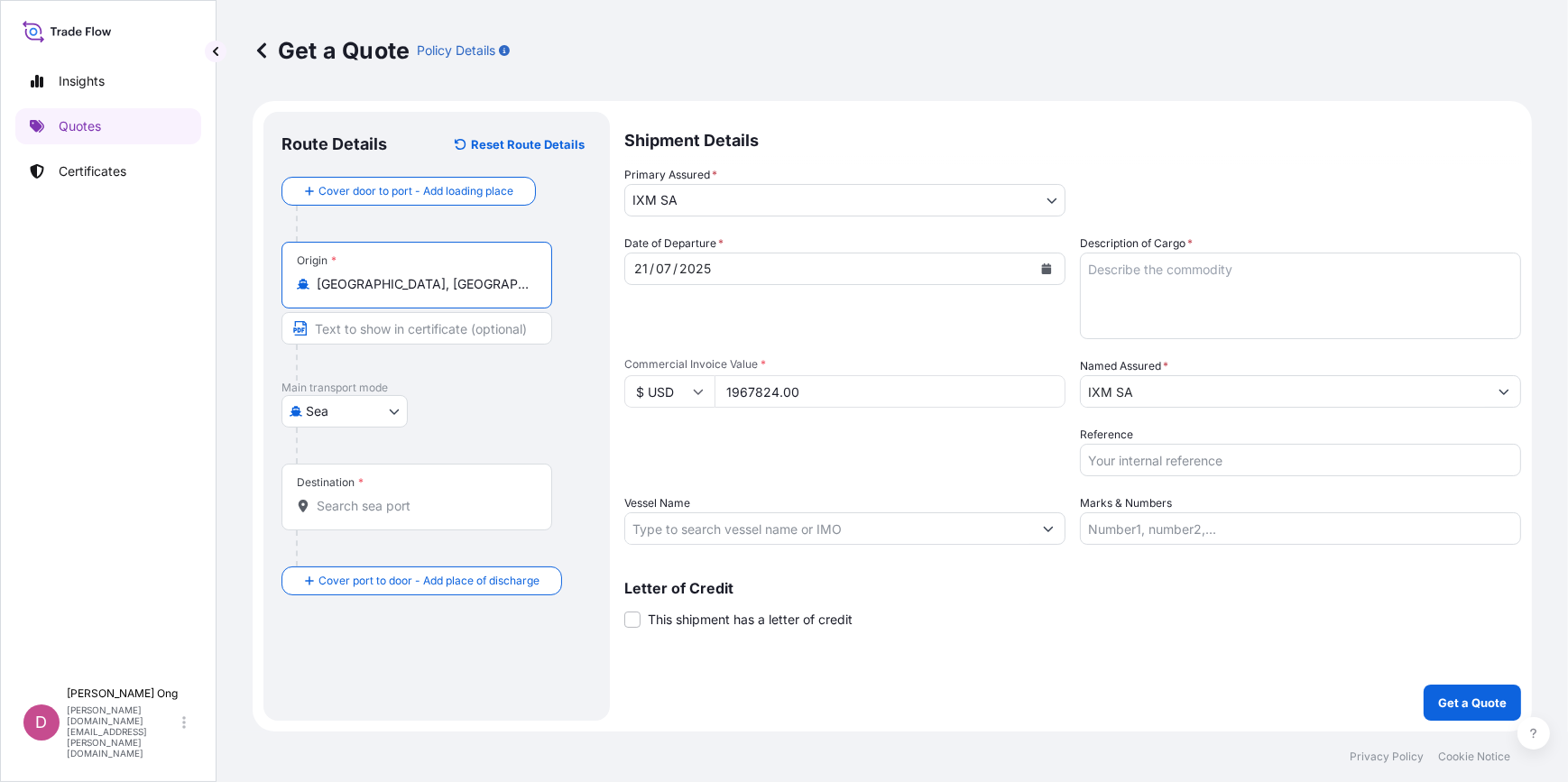
type input "[GEOGRAPHIC_DATA], [GEOGRAPHIC_DATA]"
click at [379, 505] on input "Destination *" at bounding box center [423, 505] width 213 height 18
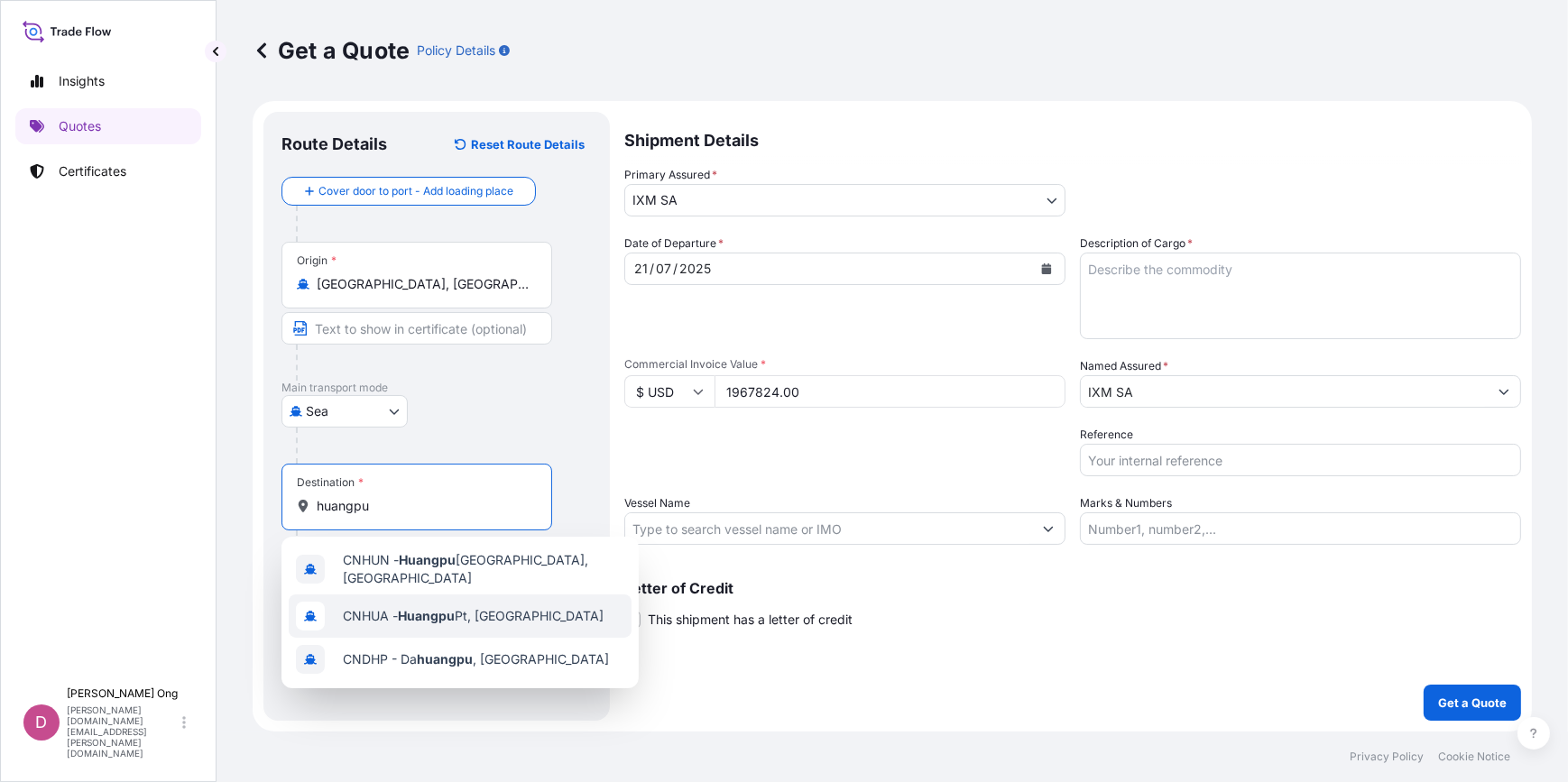
click at [456, 617] on span "CNHUA - Huangpu Pt, [GEOGRAPHIC_DATA]" at bounding box center [473, 615] width 261 height 18
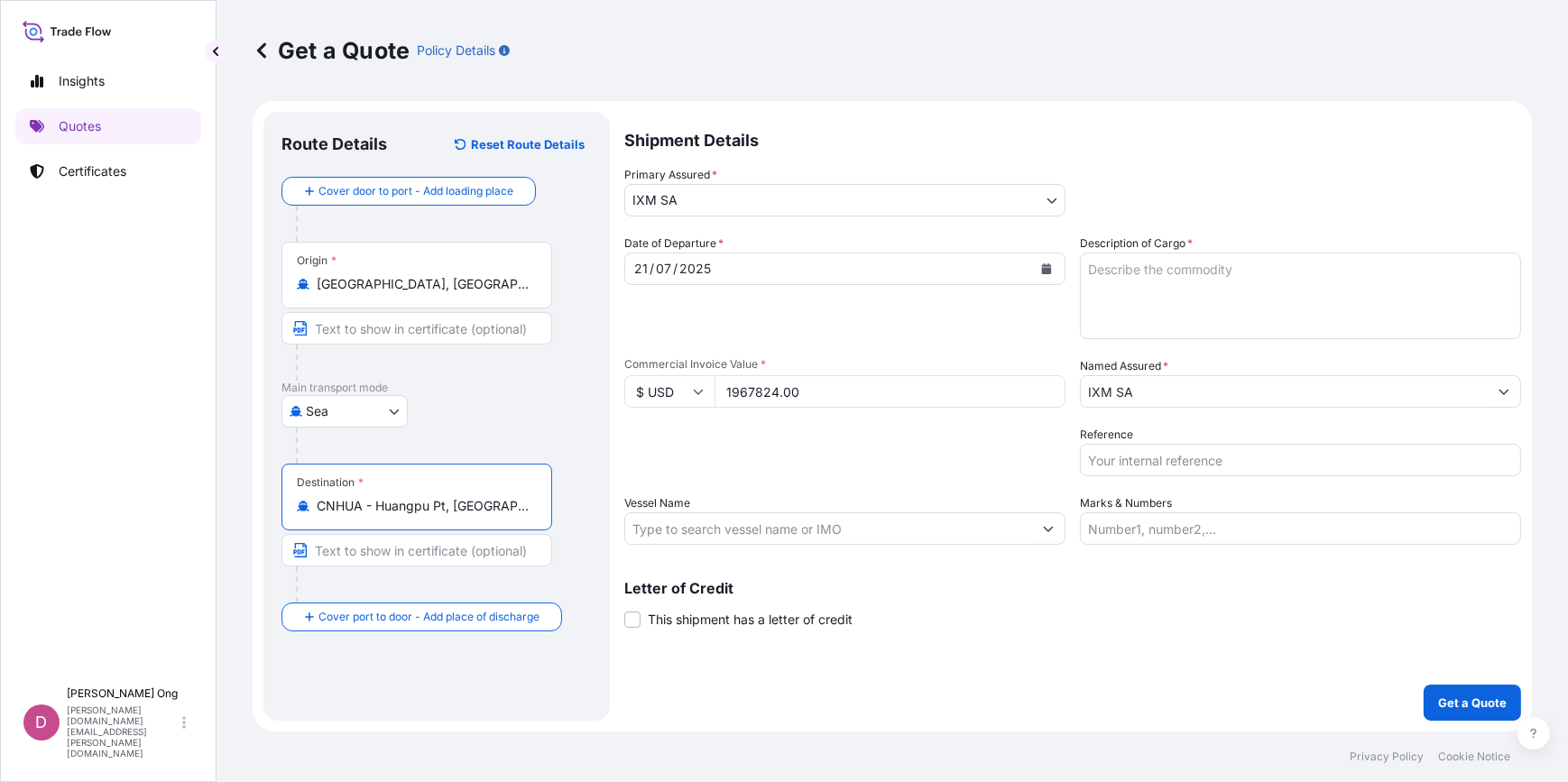
type input "CNHUA - Huangpu Pt, [GEOGRAPHIC_DATA]"
click at [457, 329] on input "Text to appear on certificate" at bounding box center [416, 328] width 270 height 32
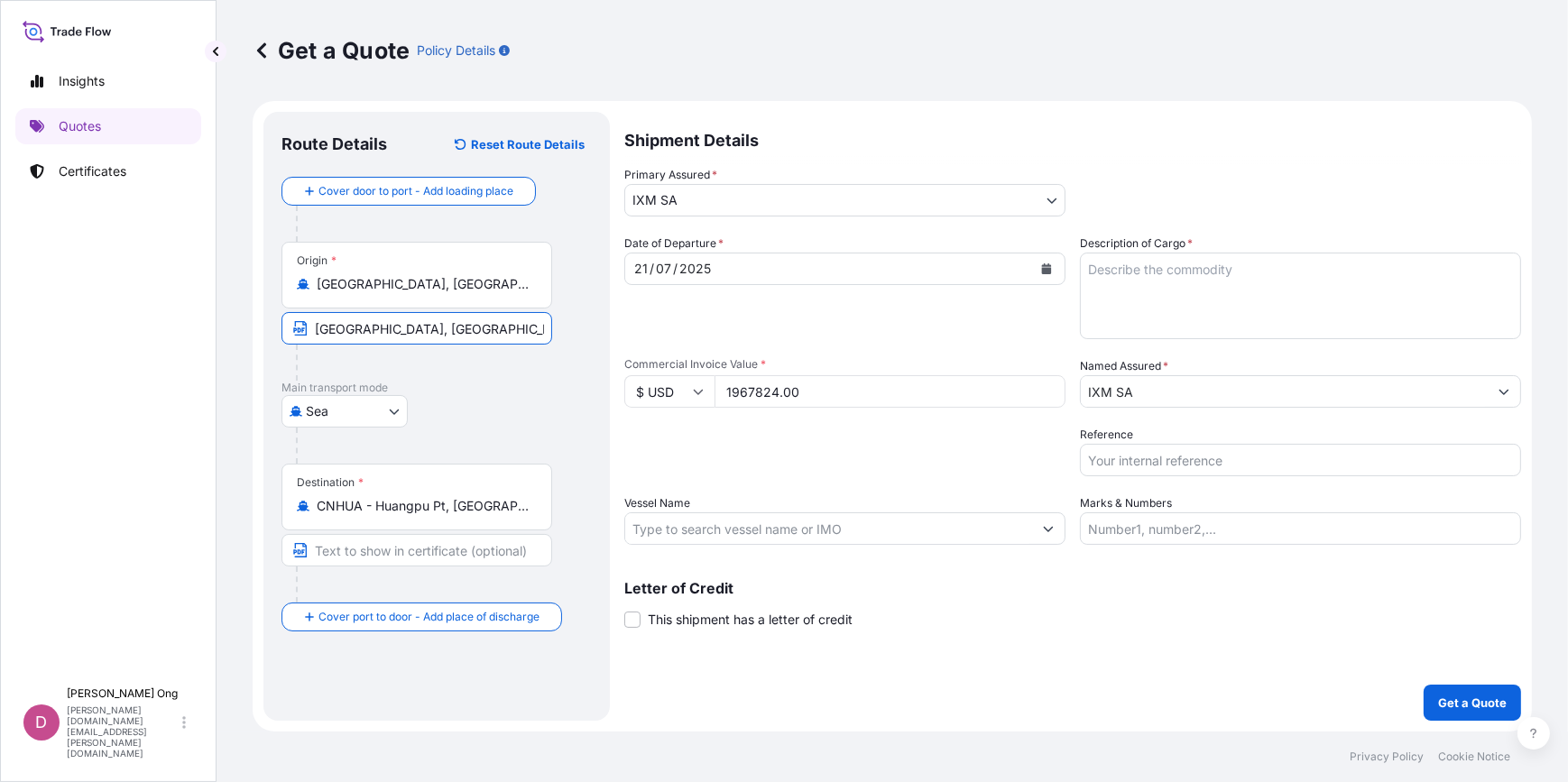
type input "[GEOGRAPHIC_DATA], [GEOGRAPHIC_DATA]"
click at [870, 485] on div "Date of Departure * [DATE] Cargo Category * Metals of every type and descriptio…" at bounding box center [1072, 389] width 897 height 310
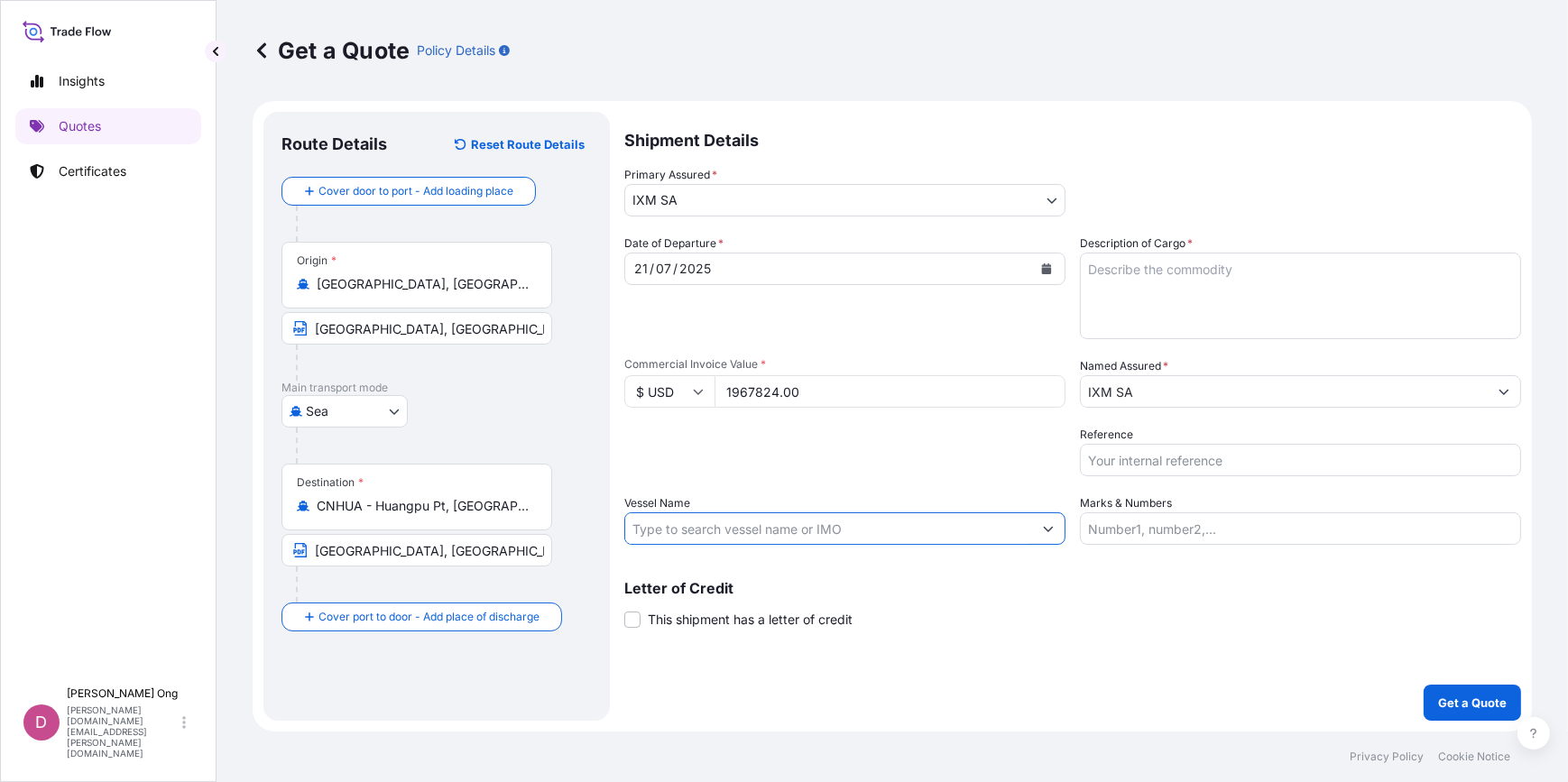
click at [969, 526] on input "Vessel Name" at bounding box center [828, 529] width 407 height 32
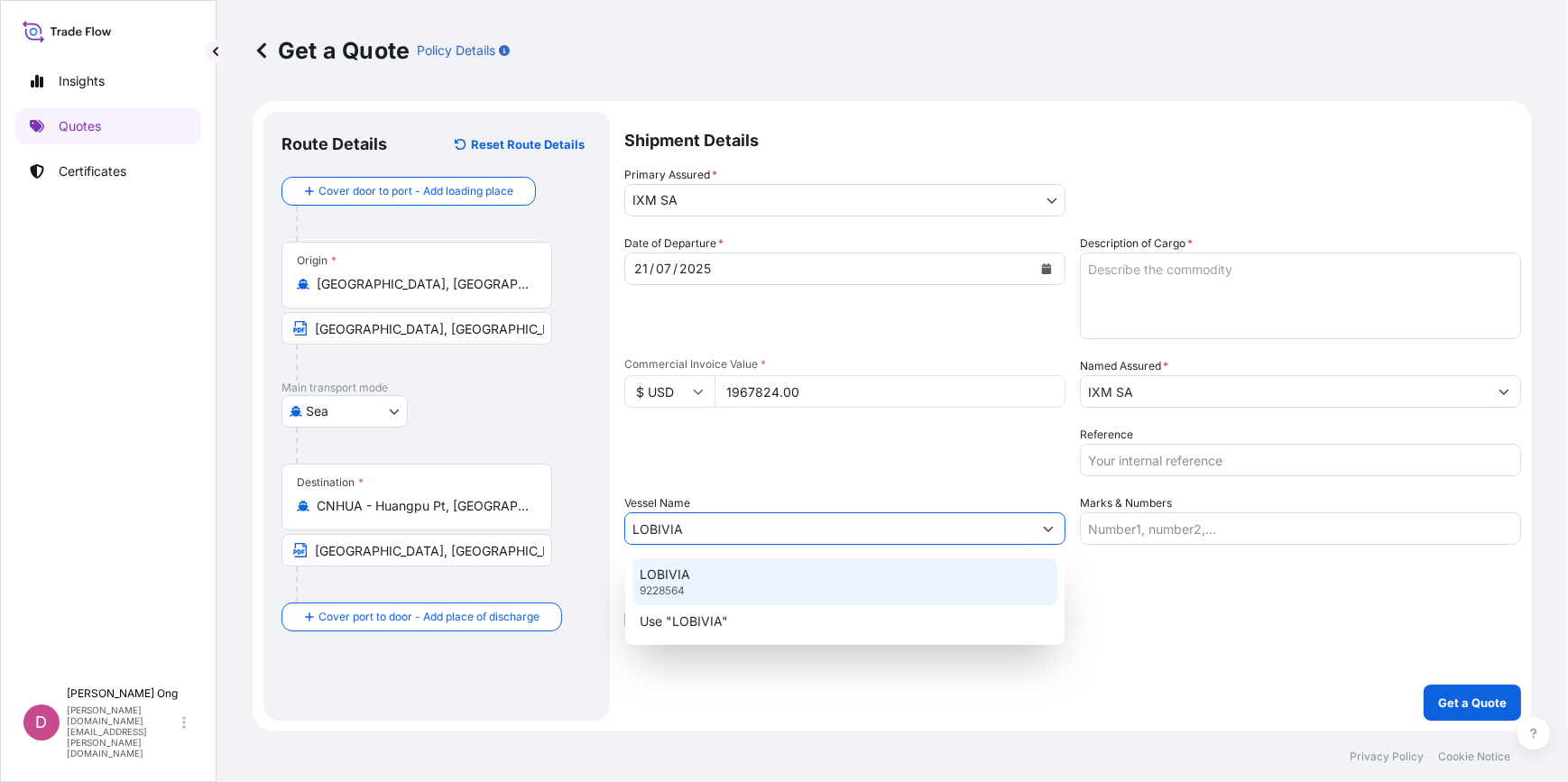
click at [917, 569] on div "LOBIVIA 9228564" at bounding box center [844, 582] width 425 height 47
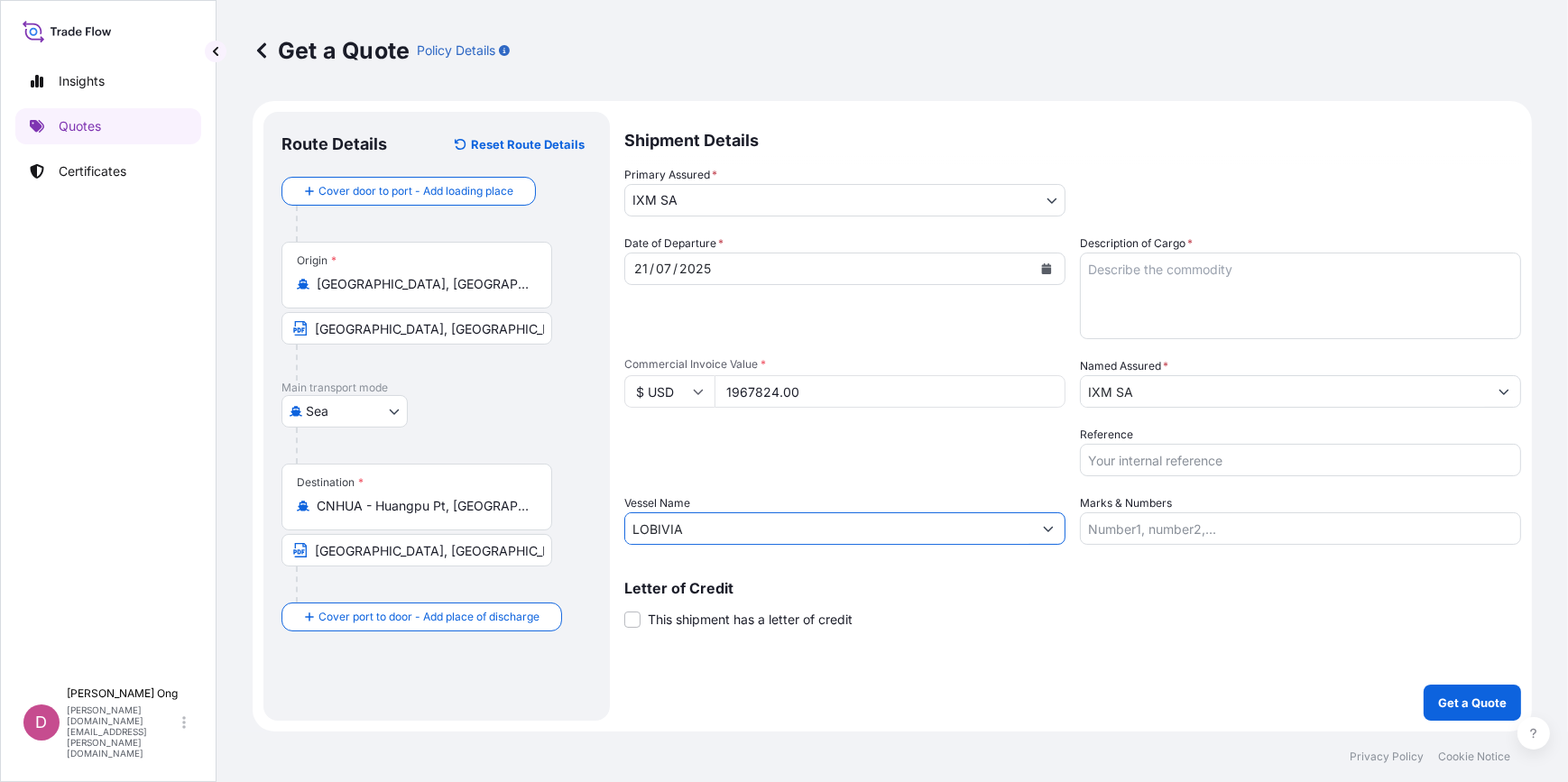
type input "LOBIVIA"
click at [657, 613] on span "This shipment has a letter of credit" at bounding box center [749, 619] width 204 height 18
click at [624, 610] on input "This shipment has a letter of credit" at bounding box center [624, 610] width 0 height 0
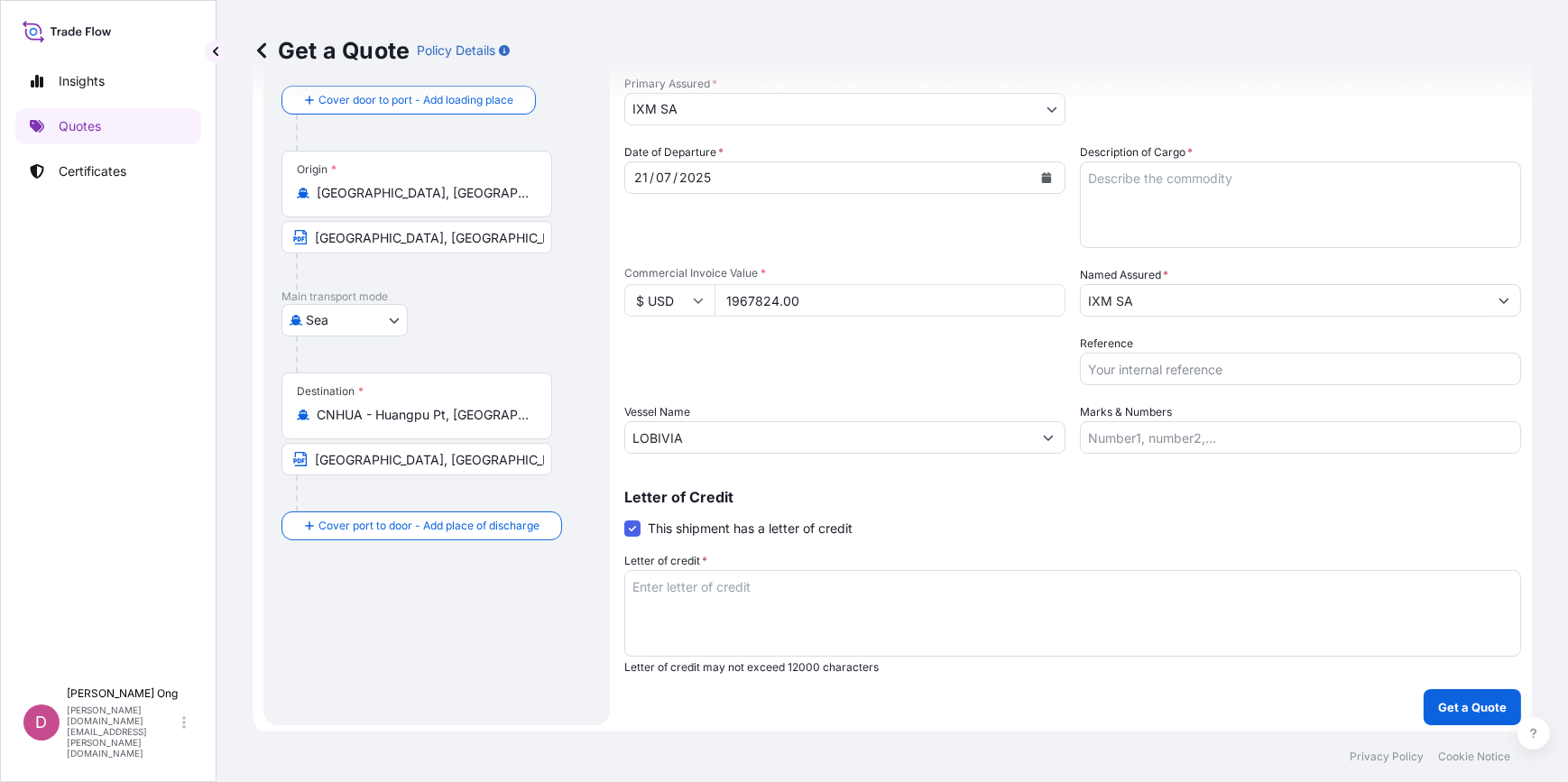
scroll to position [95, 0]
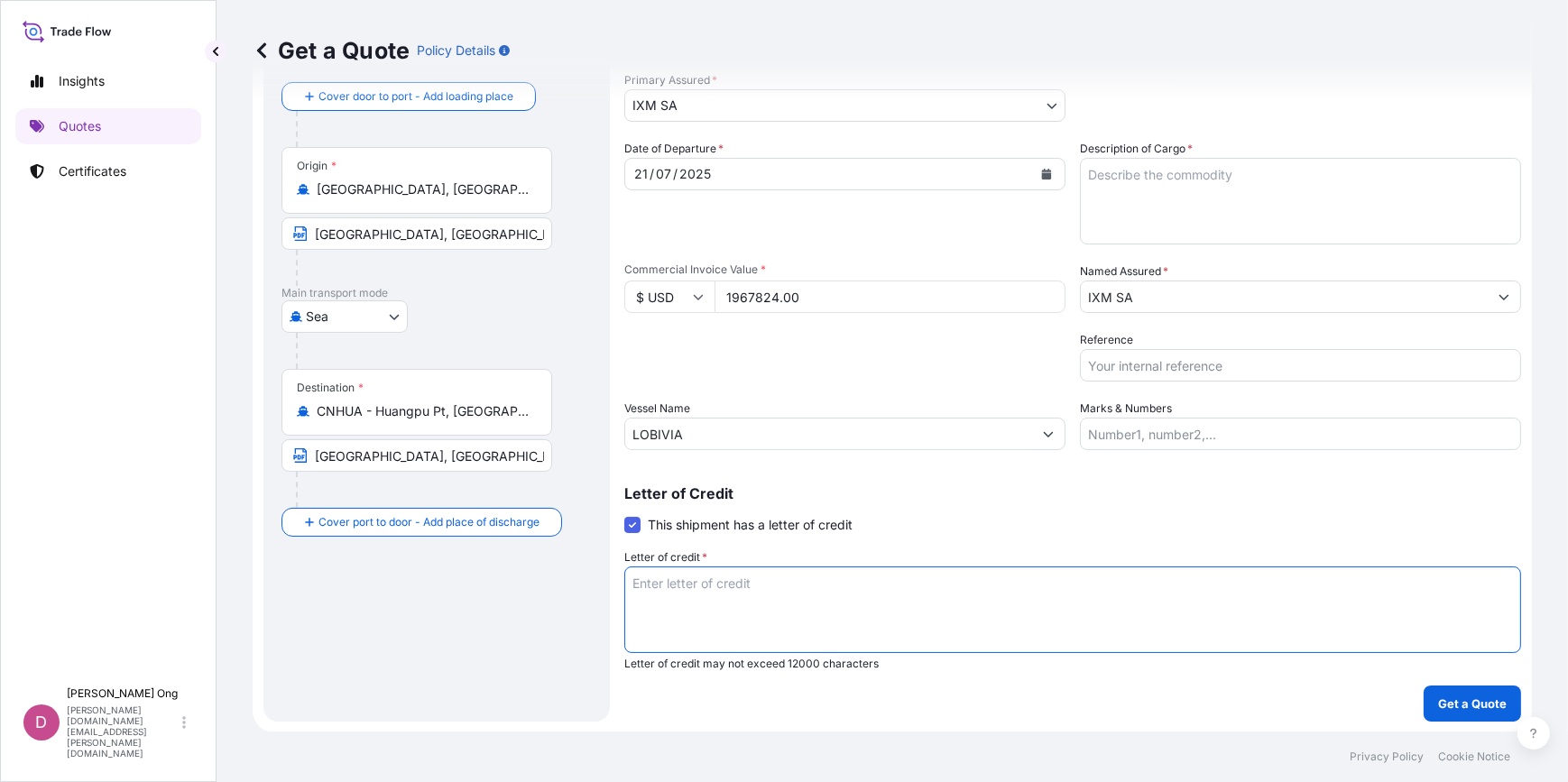
click at [735, 583] on textarea "Letter of credit *" at bounding box center [1072, 610] width 897 height 87
paste textarea "FOR 110PCT OF CIF VALUE, SHOWING CLAIMS PAYABLE IN [GEOGRAPHIC_DATA] IN CURRENC…"
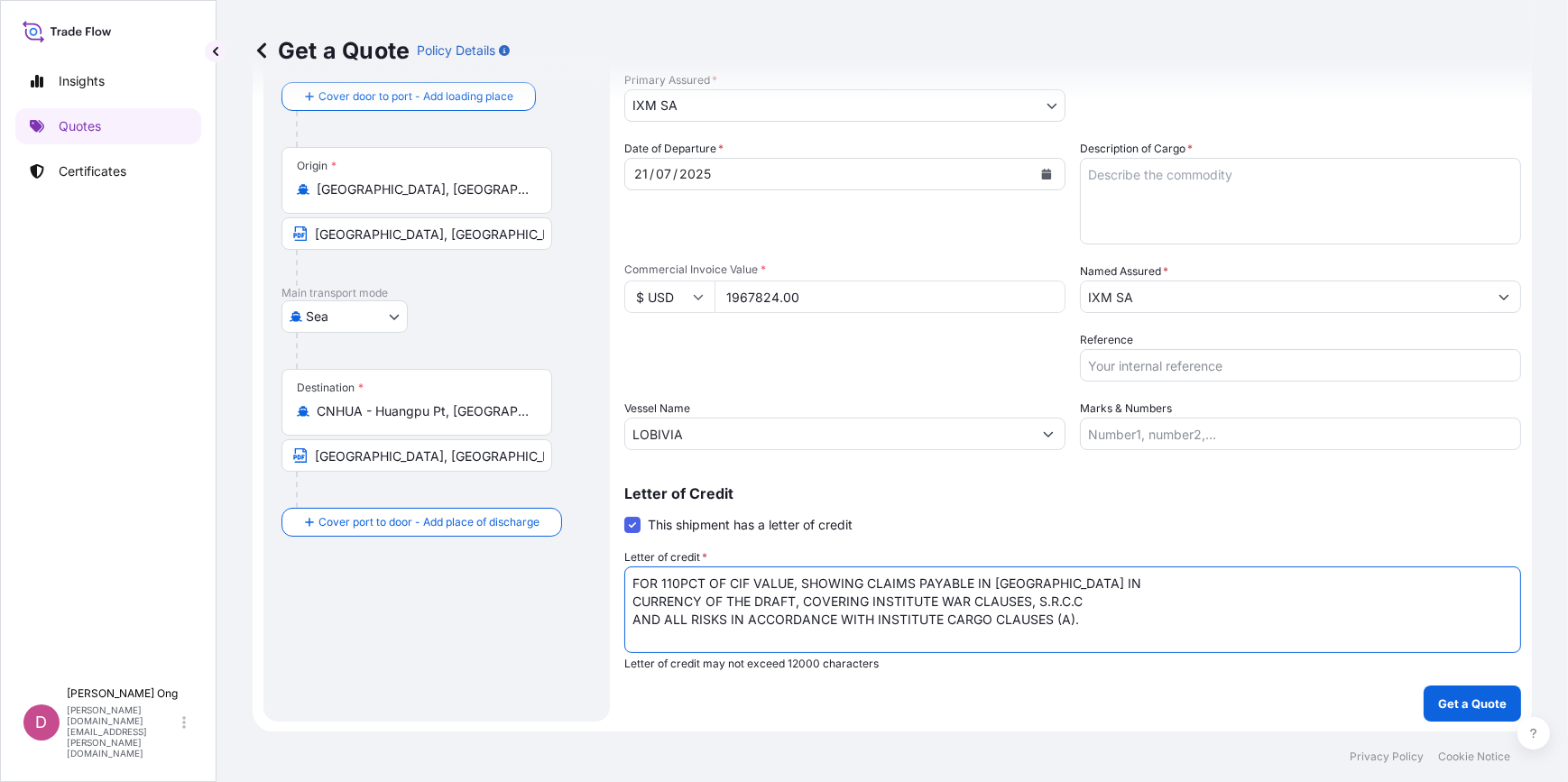
click at [1089, 584] on textarea "FOR 110PCT OF CIF VALUE, SHOWING CLAIMS PAYABLE IN [GEOGRAPHIC_DATA] IN CURRENC…" at bounding box center [1072, 610] width 897 height 87
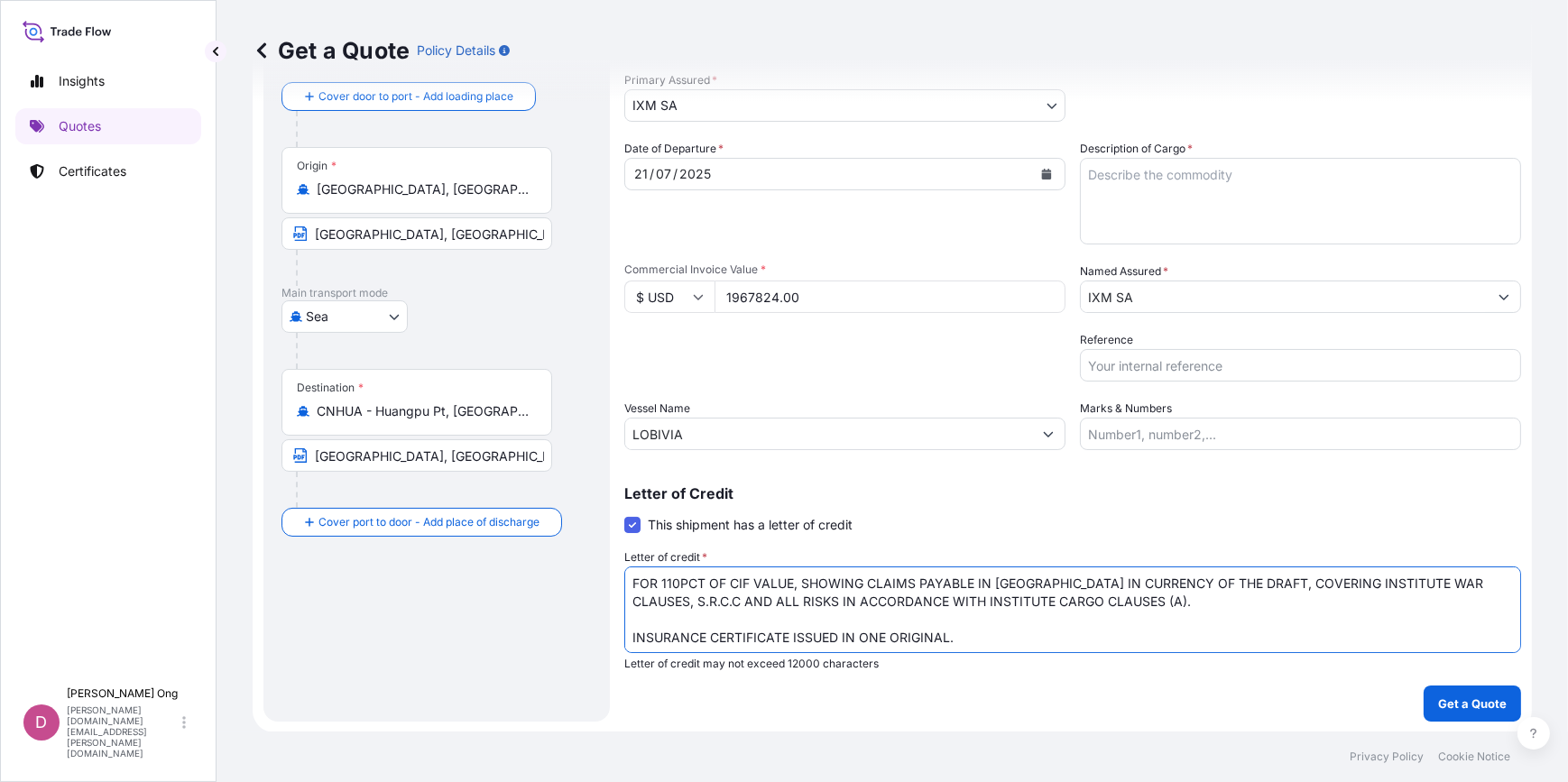
type textarea "FOR 110PCT OF CIF VALUE, SHOWING CLAIMS PAYABLE IN [GEOGRAPHIC_DATA] IN CURRENC…"
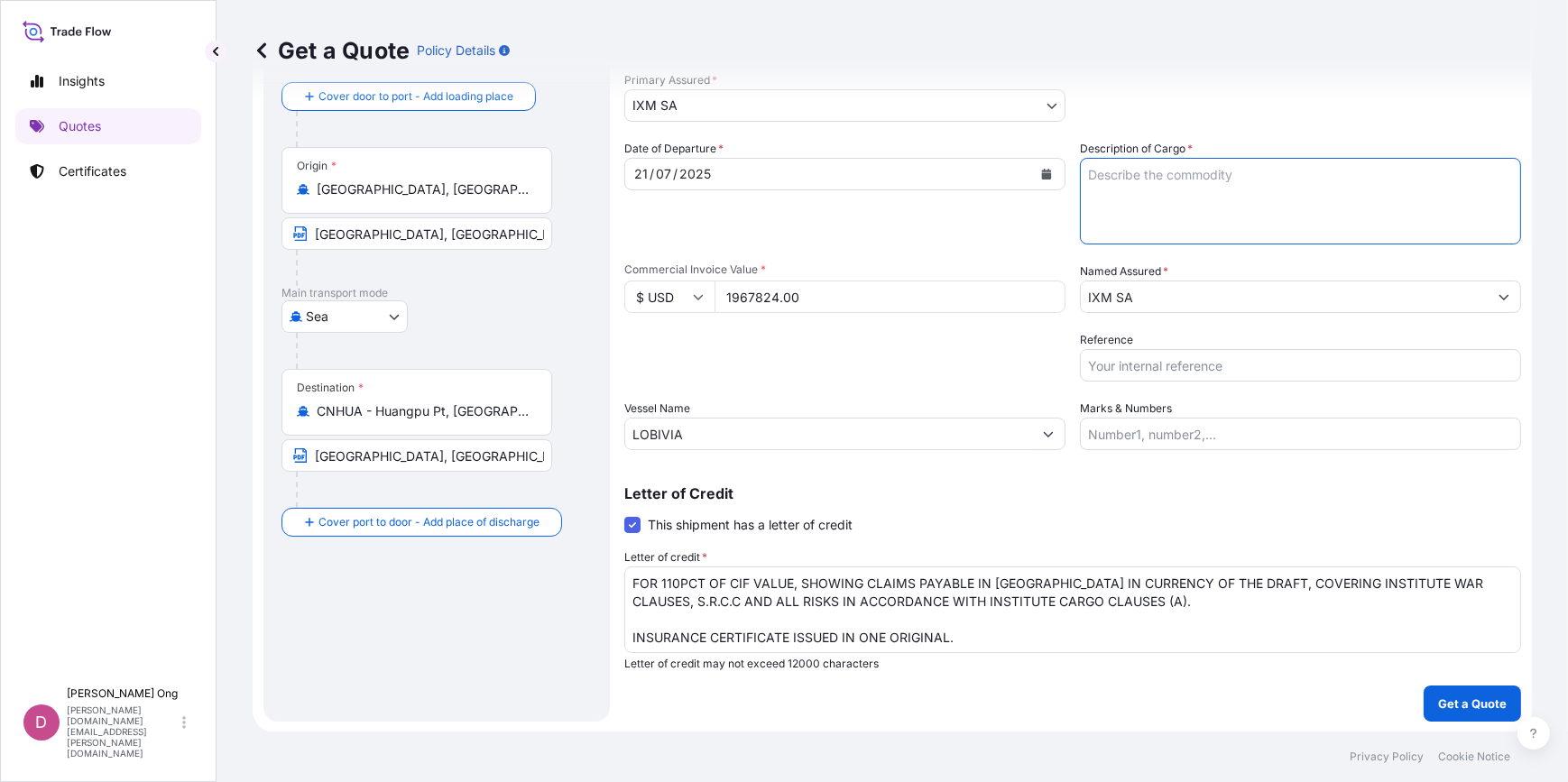
click at [1396, 206] on textarea "Description of Cargo *" at bounding box center [1300, 202] width 441 height 87
click at [1257, 216] on textarea "Description of Cargo *" at bounding box center [1300, 202] width 441 height 87
paste textarea "COPPER CATHODES QTY: 300.00MTS"
click at [1208, 179] on textarea "COPPER CATHODES QTY: 300.00MTS" at bounding box center [1300, 202] width 441 height 87
type textarea "COPPER CATHODES QUANTITY: 300.00MTS"
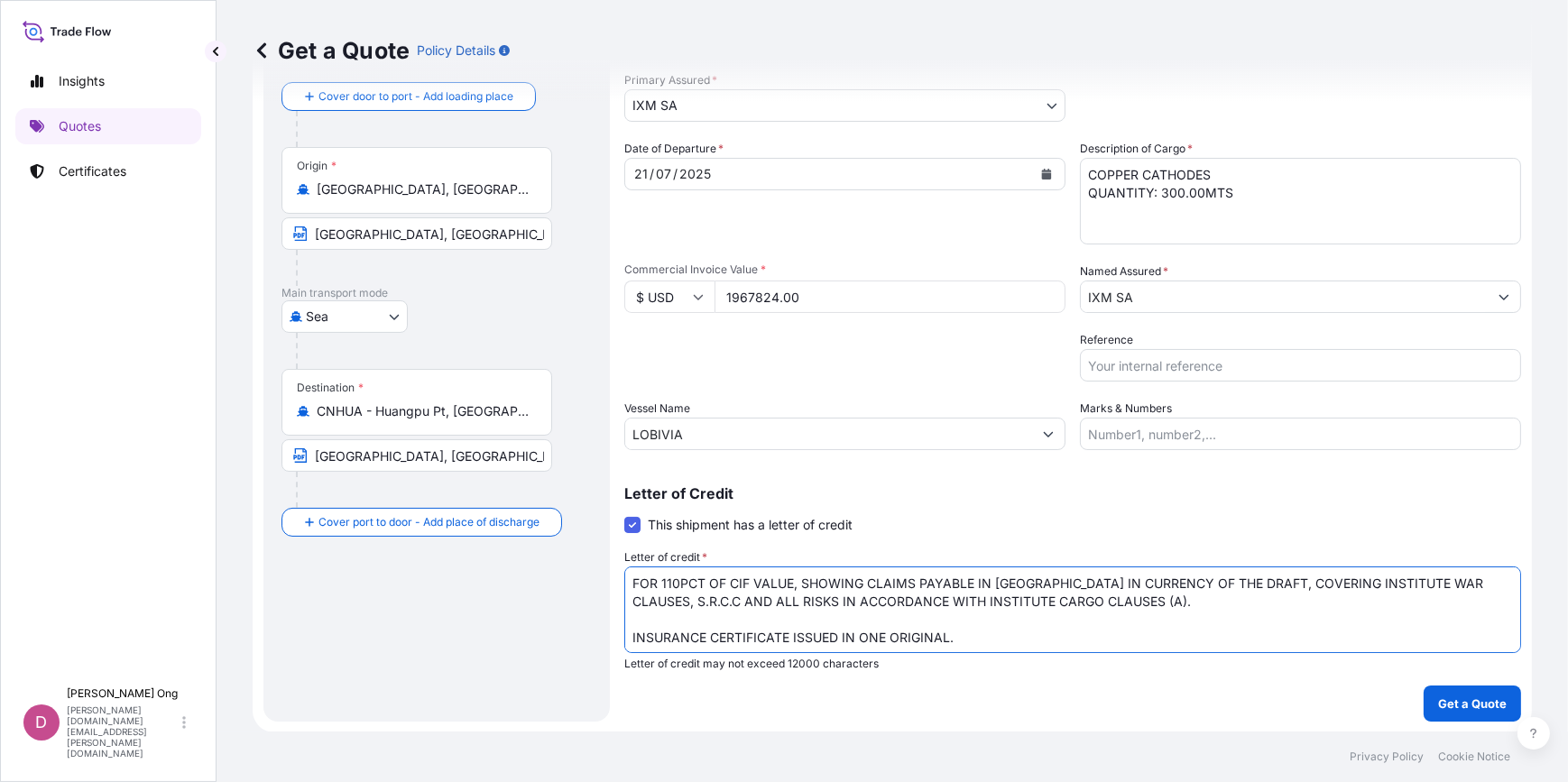
click at [1173, 626] on textarea "FOR 110PCT OF CIF VALUE, SHOWING CLAIMS PAYABLE IN [GEOGRAPHIC_DATA] IN CURRENC…" at bounding box center [1072, 610] width 897 height 87
click at [1147, 644] on textarea "FOR 110PCT OF CIF VALUE, SHOWING CLAIMS PAYABLE IN [GEOGRAPHIC_DATA] IN CURRENC…" at bounding box center [1072, 610] width 897 height 87
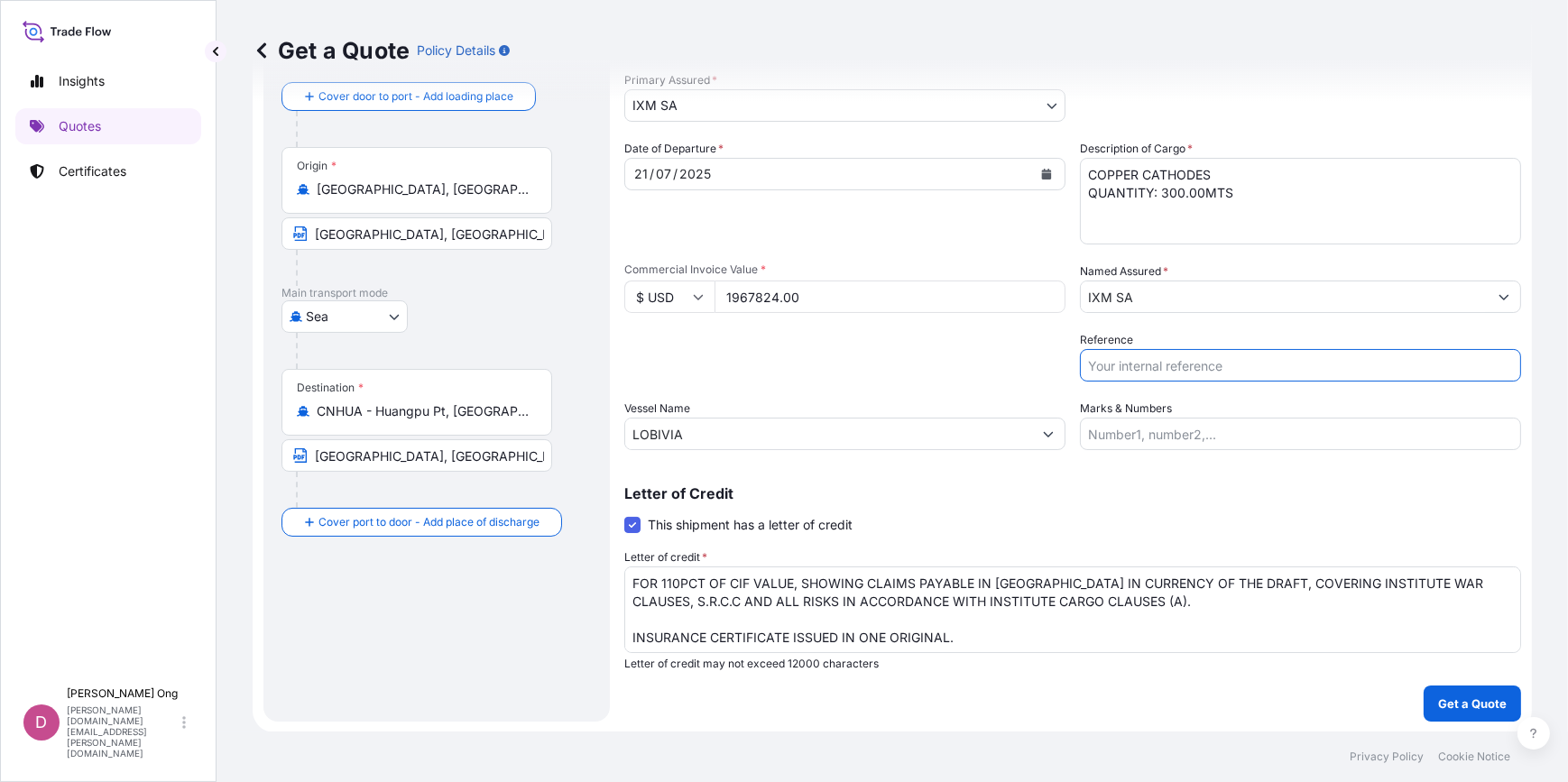
click at [1167, 367] on input "Reference" at bounding box center [1300, 365] width 441 height 32
click at [1198, 367] on input "Reference" at bounding box center [1300, 365] width 441 height 32
click at [1299, 375] on input "DAR0159427B /" at bounding box center [1300, 365] width 441 height 32
paste input "CM.16008A"
type input "BL NO.: DAR0159427B / CM.16008A-1"
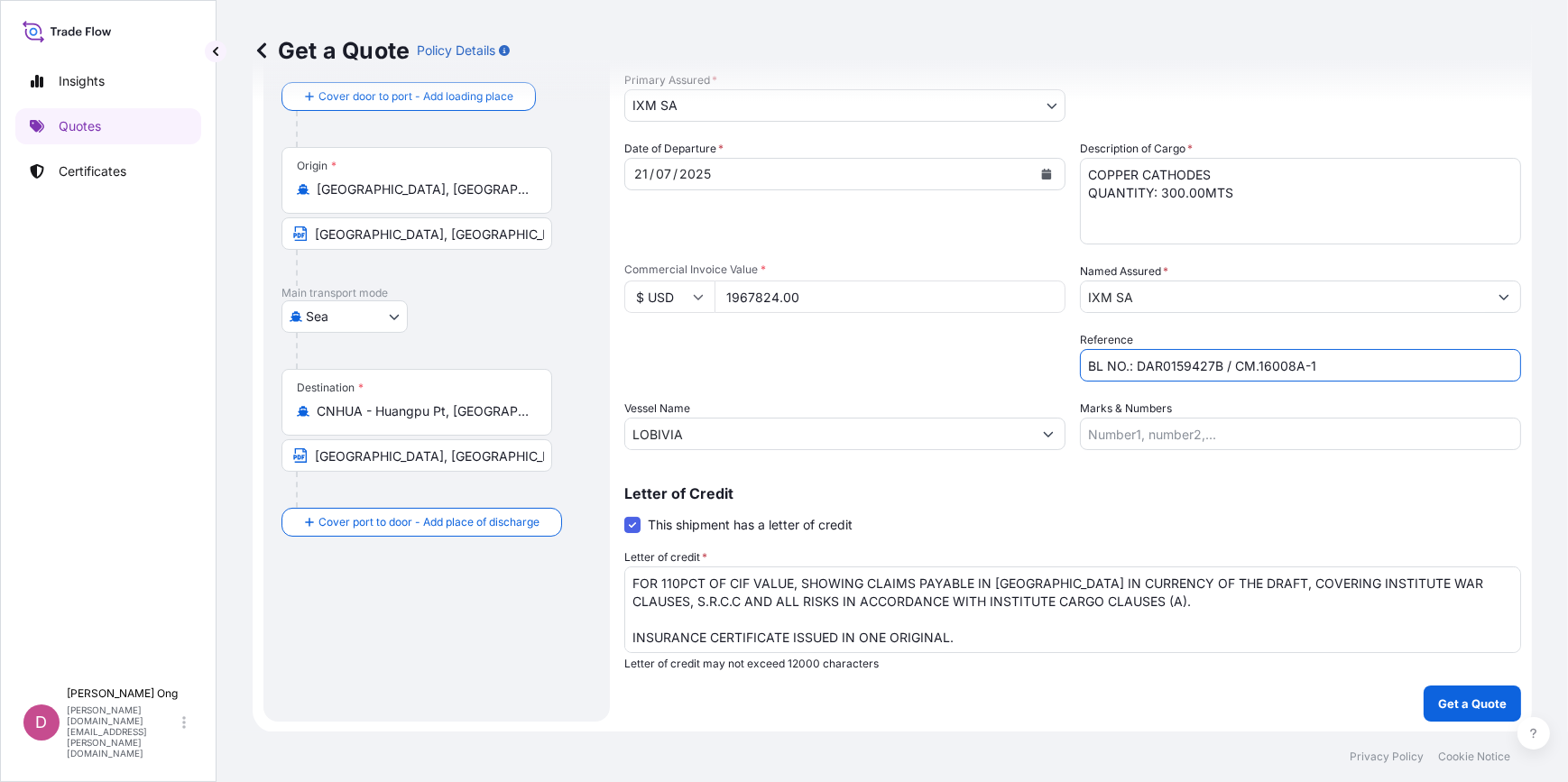
click at [941, 624] on textarea "FOR 110PCT OF CIF VALUE, SHOWING CLAIMS PAYABLE IN [GEOGRAPHIC_DATA] IN CURRENC…" at bounding box center [1072, 610] width 897 height 87
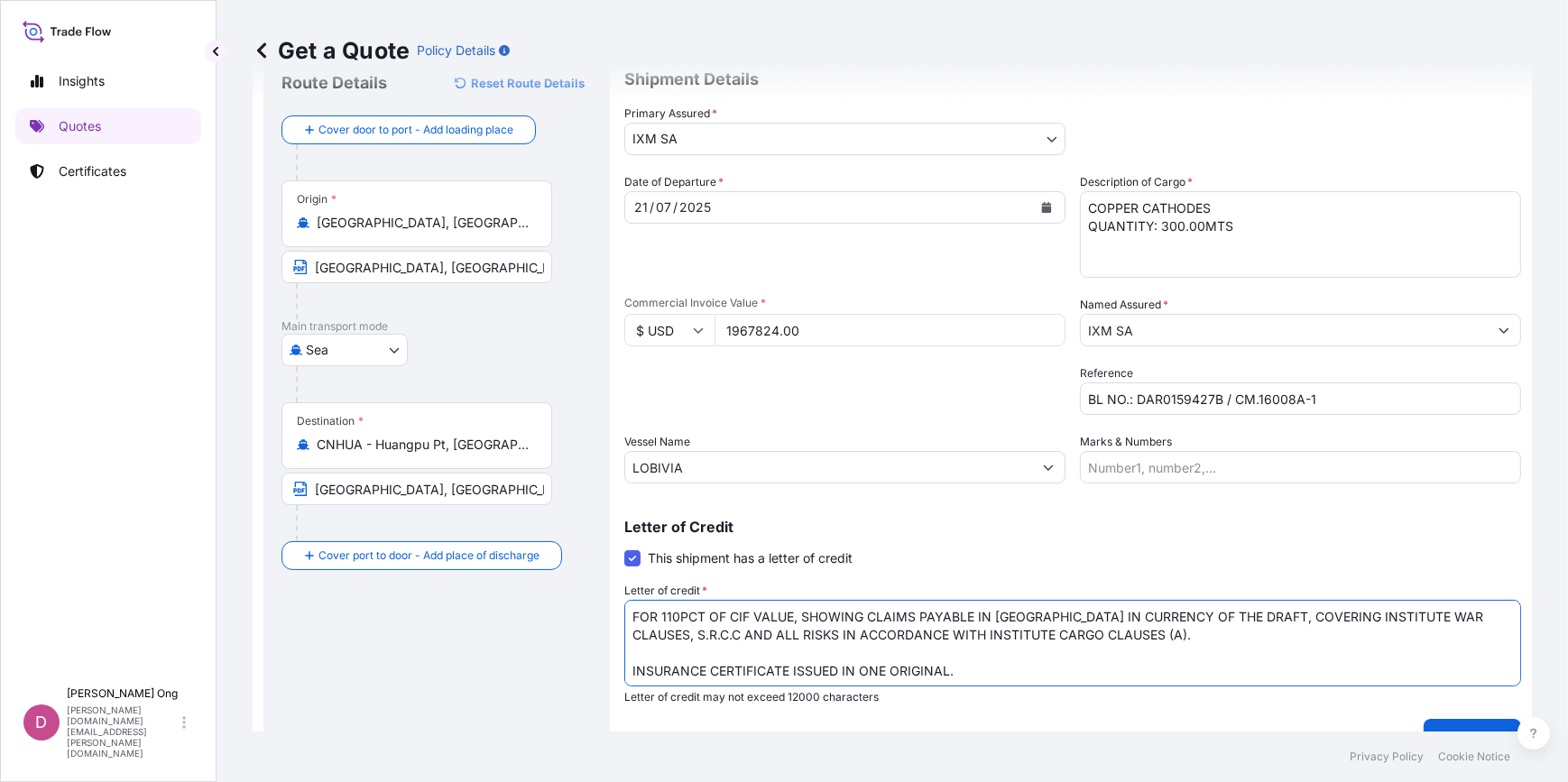
scroll to position [12, 0]
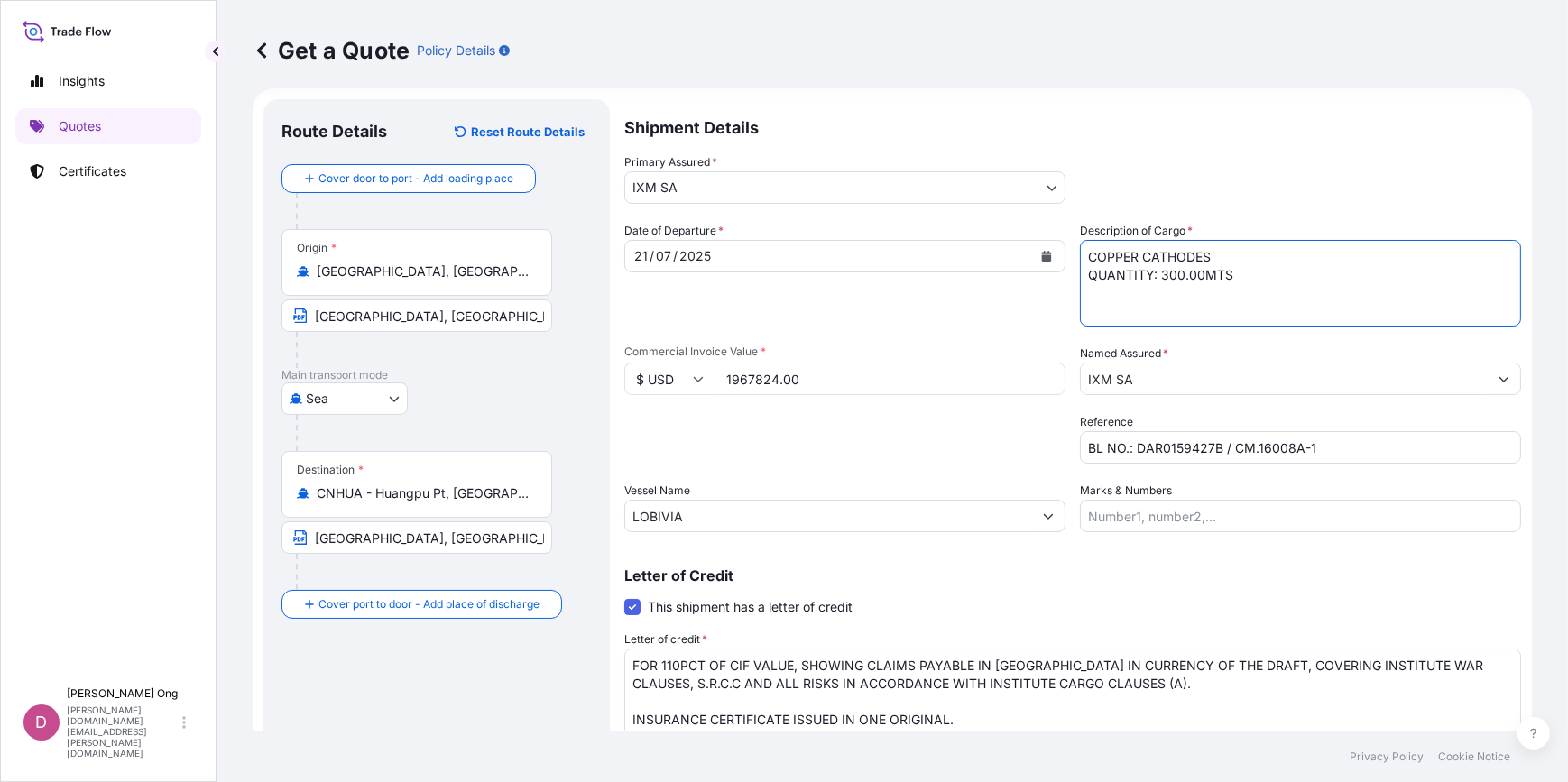
click at [1311, 308] on textarea "COPPER CATHODES QUANTITY: 300.00MTS" at bounding box center [1300, 284] width 441 height 87
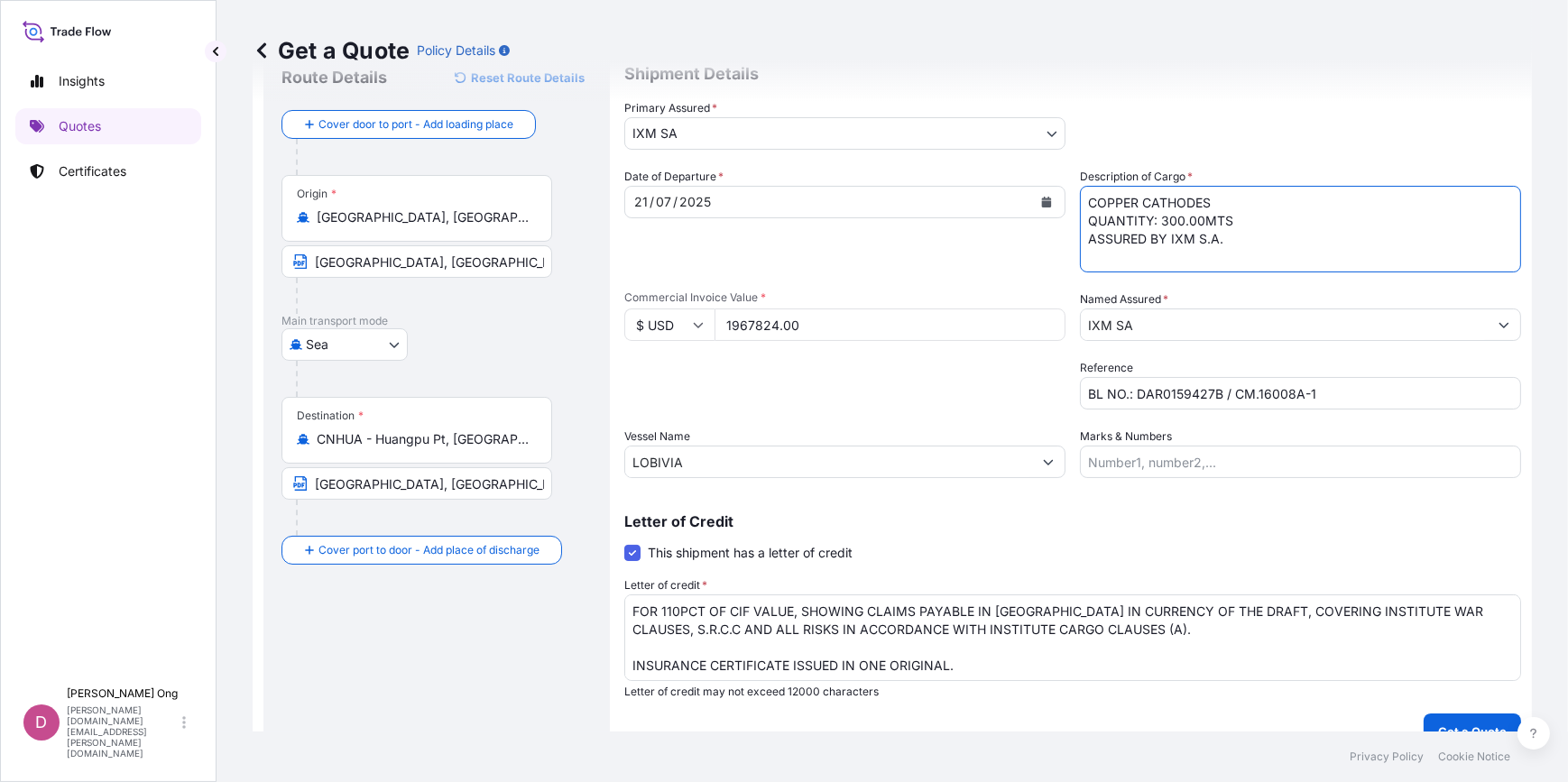
scroll to position [95, 0]
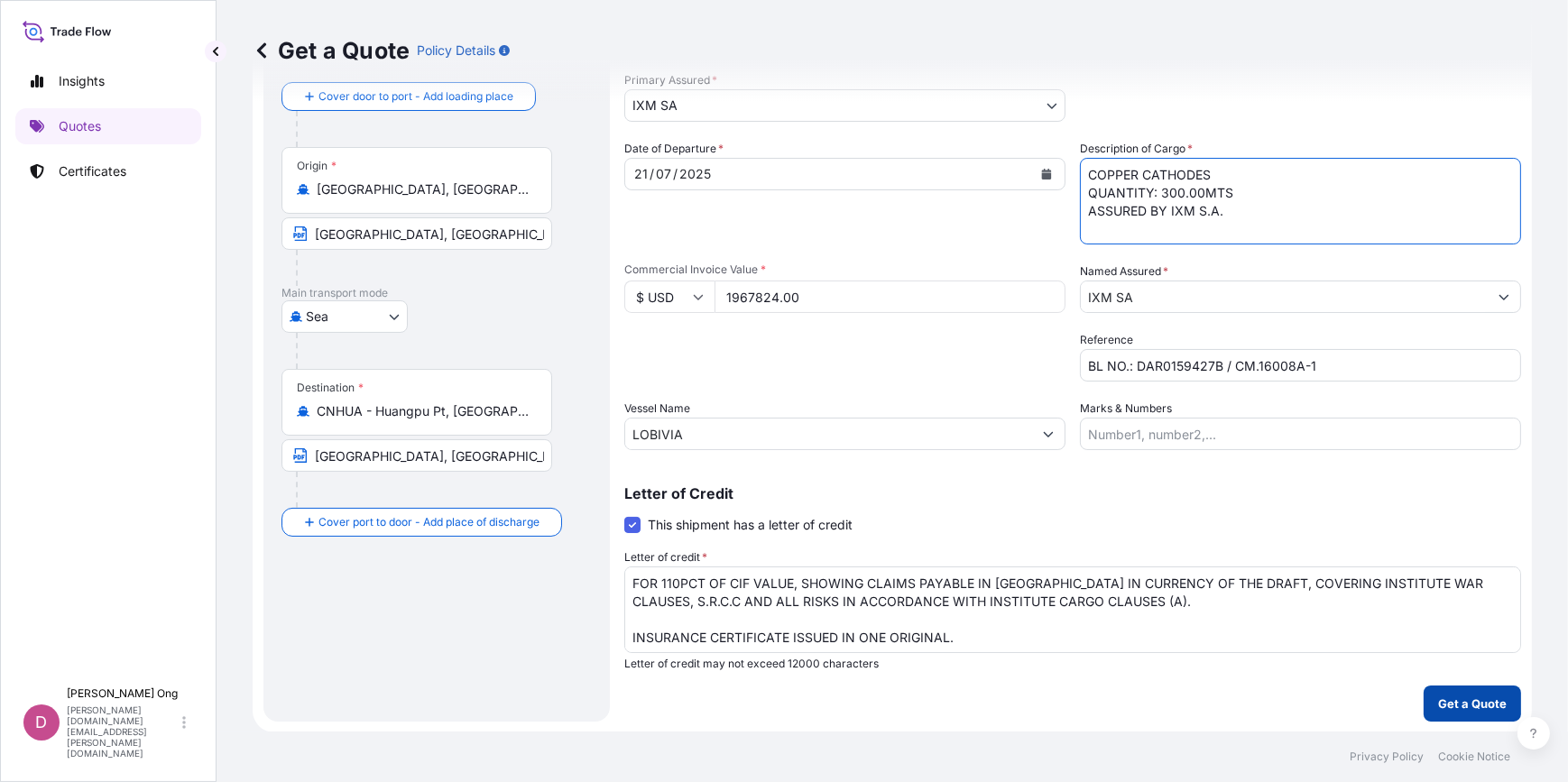
type textarea "COPPER CATHODES QUANTITY: 300.00MTS ASSURED BY IXM S.A."
click at [1489, 702] on p "Get a Quote" at bounding box center [1472, 703] width 69 height 18
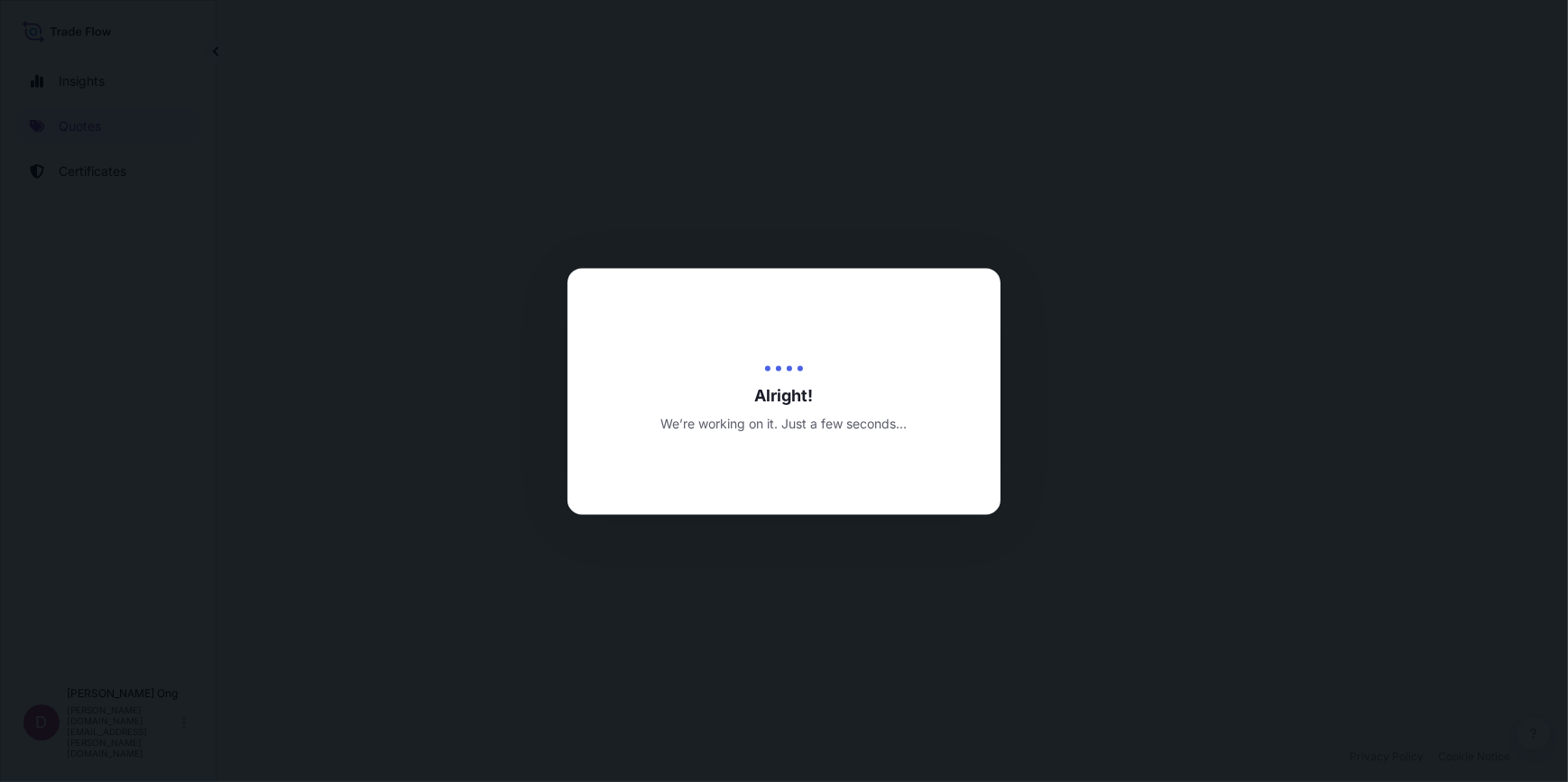
select select "Sea"
select select "31846"
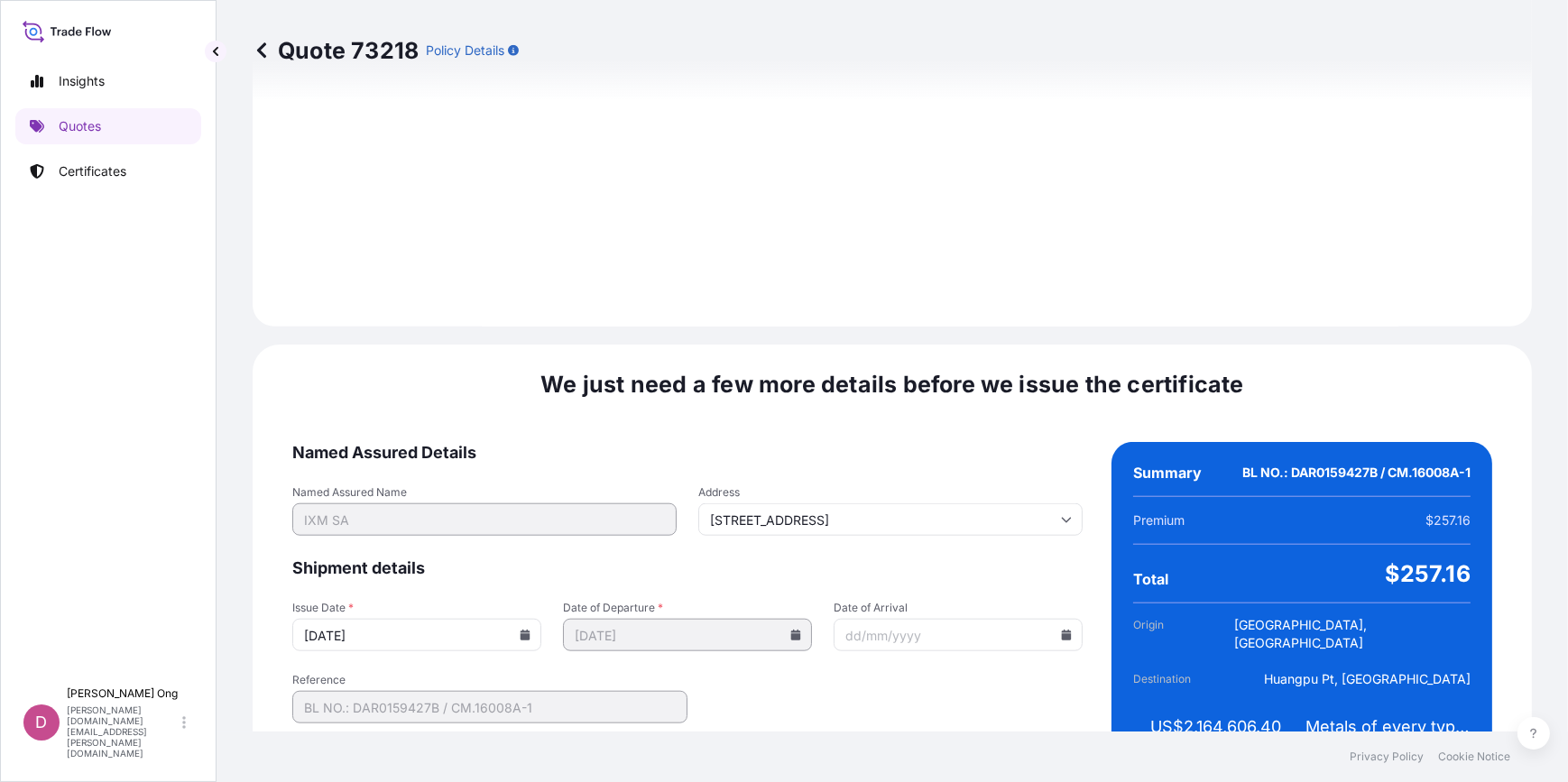
scroll to position [2207, 0]
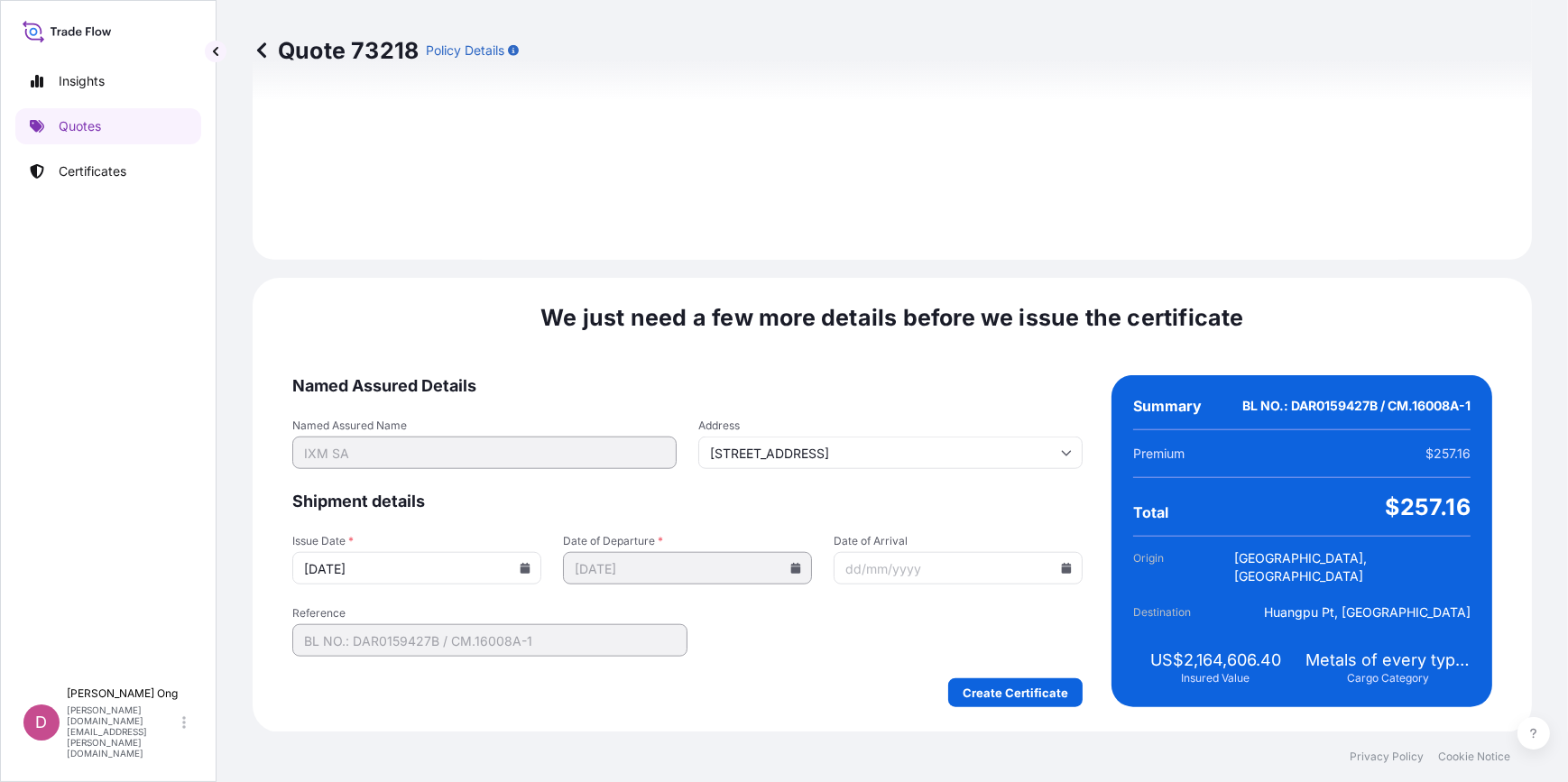
click at [520, 571] on icon at bounding box center [525, 567] width 10 height 10
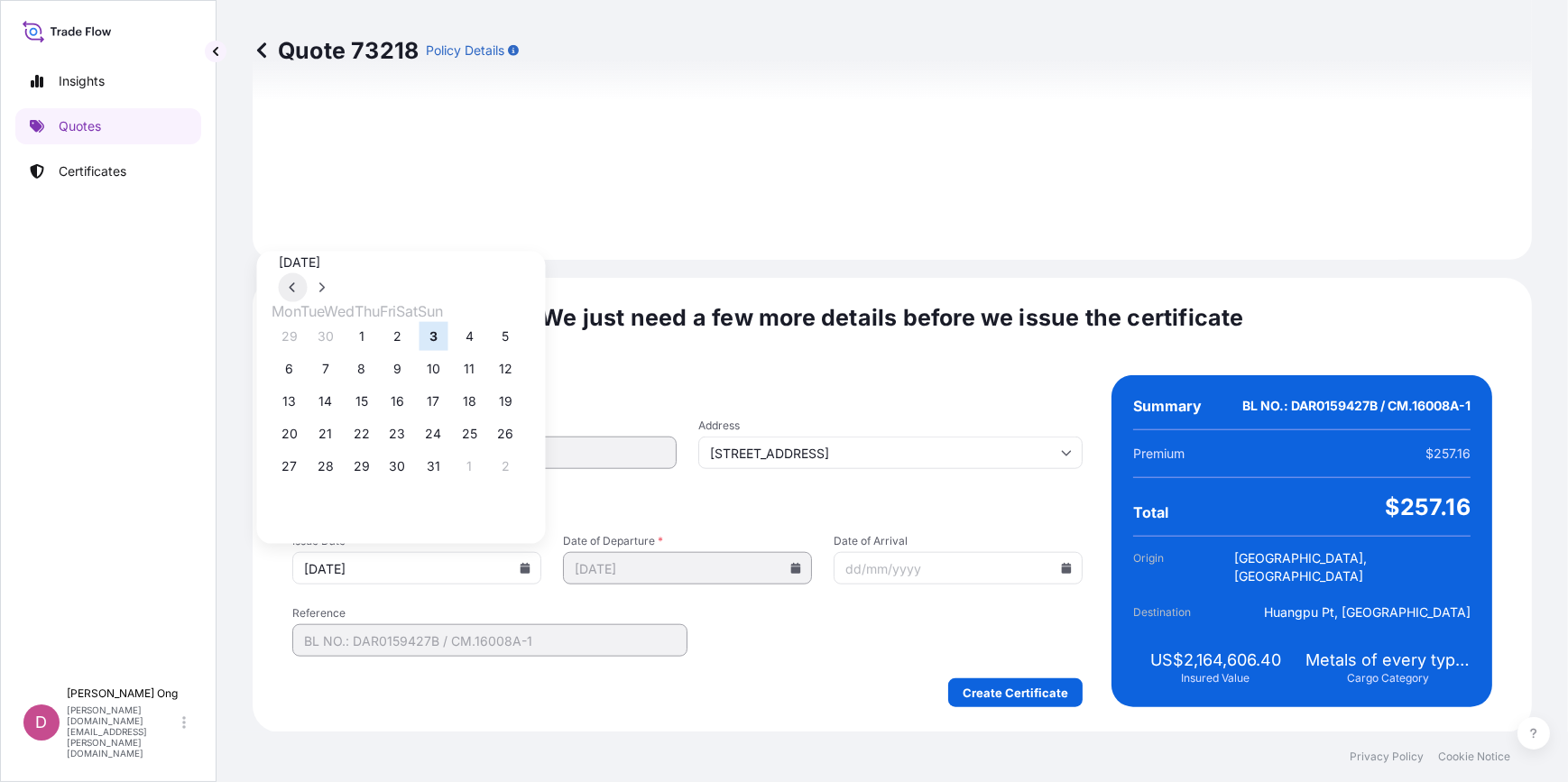
click at [307, 273] on button at bounding box center [293, 287] width 29 height 29
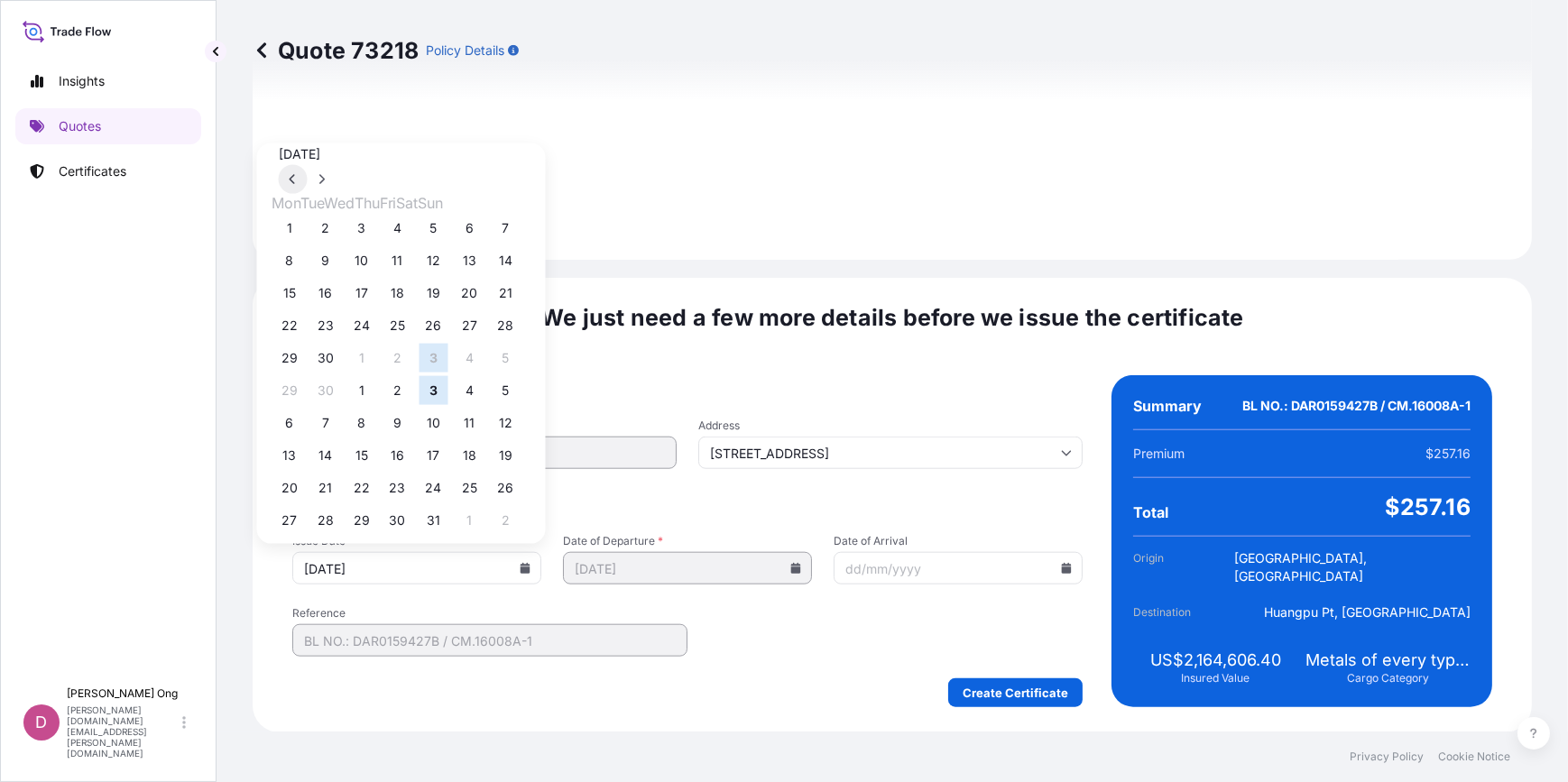
click at [307, 194] on button at bounding box center [293, 179] width 29 height 29
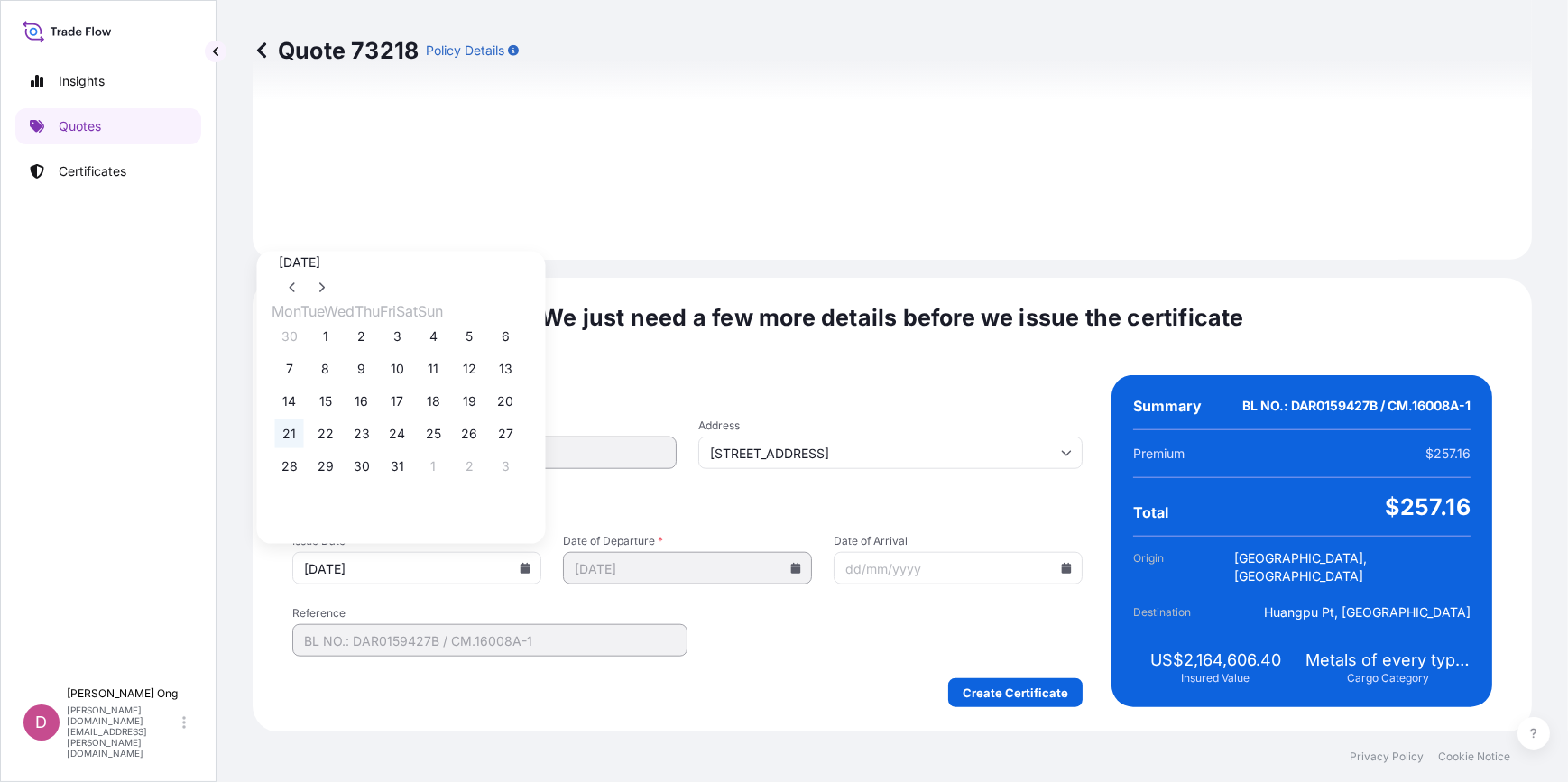
click at [298, 441] on button "21" at bounding box center [289, 433] width 29 height 29
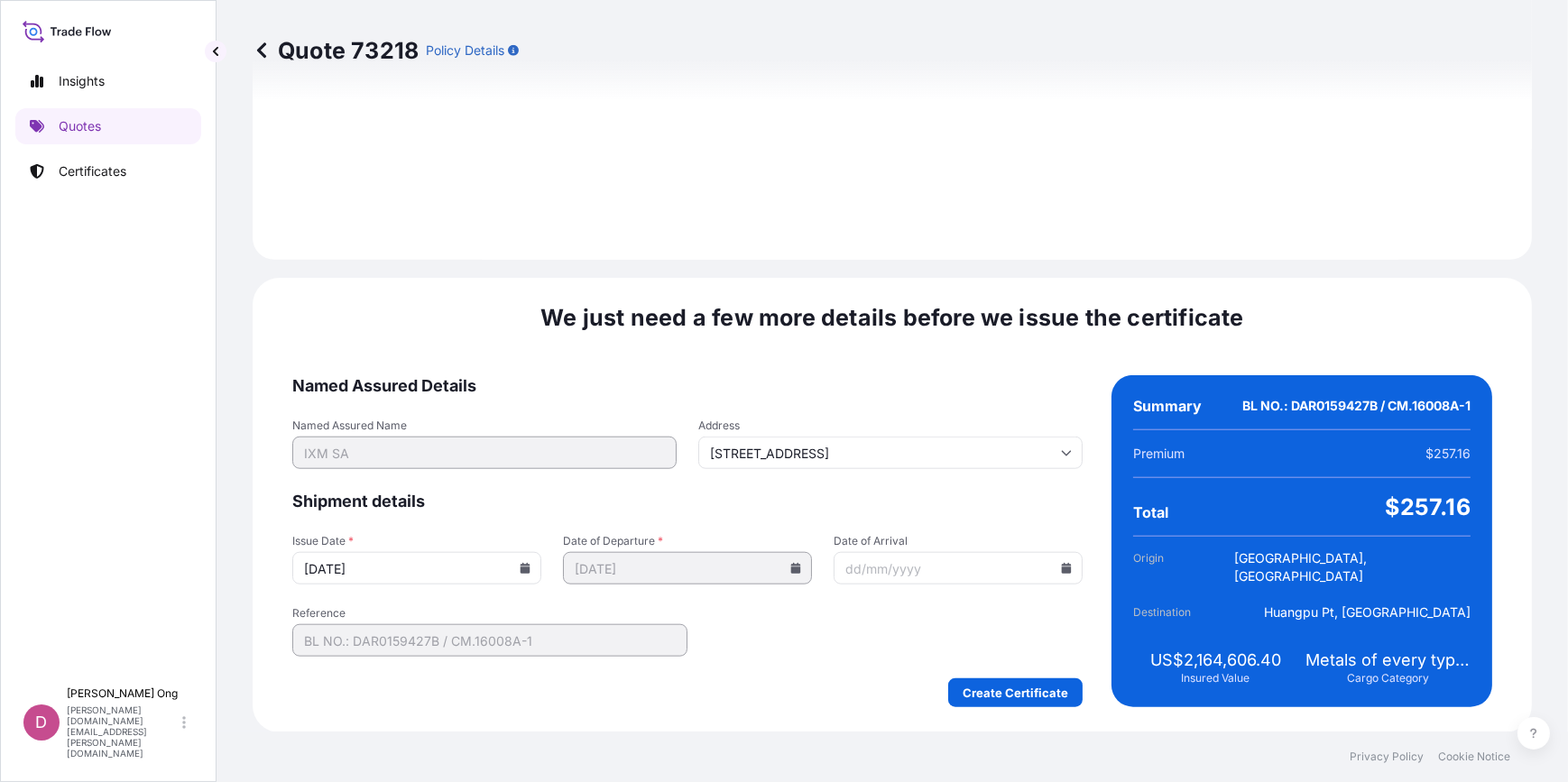
type input "[DATE]"
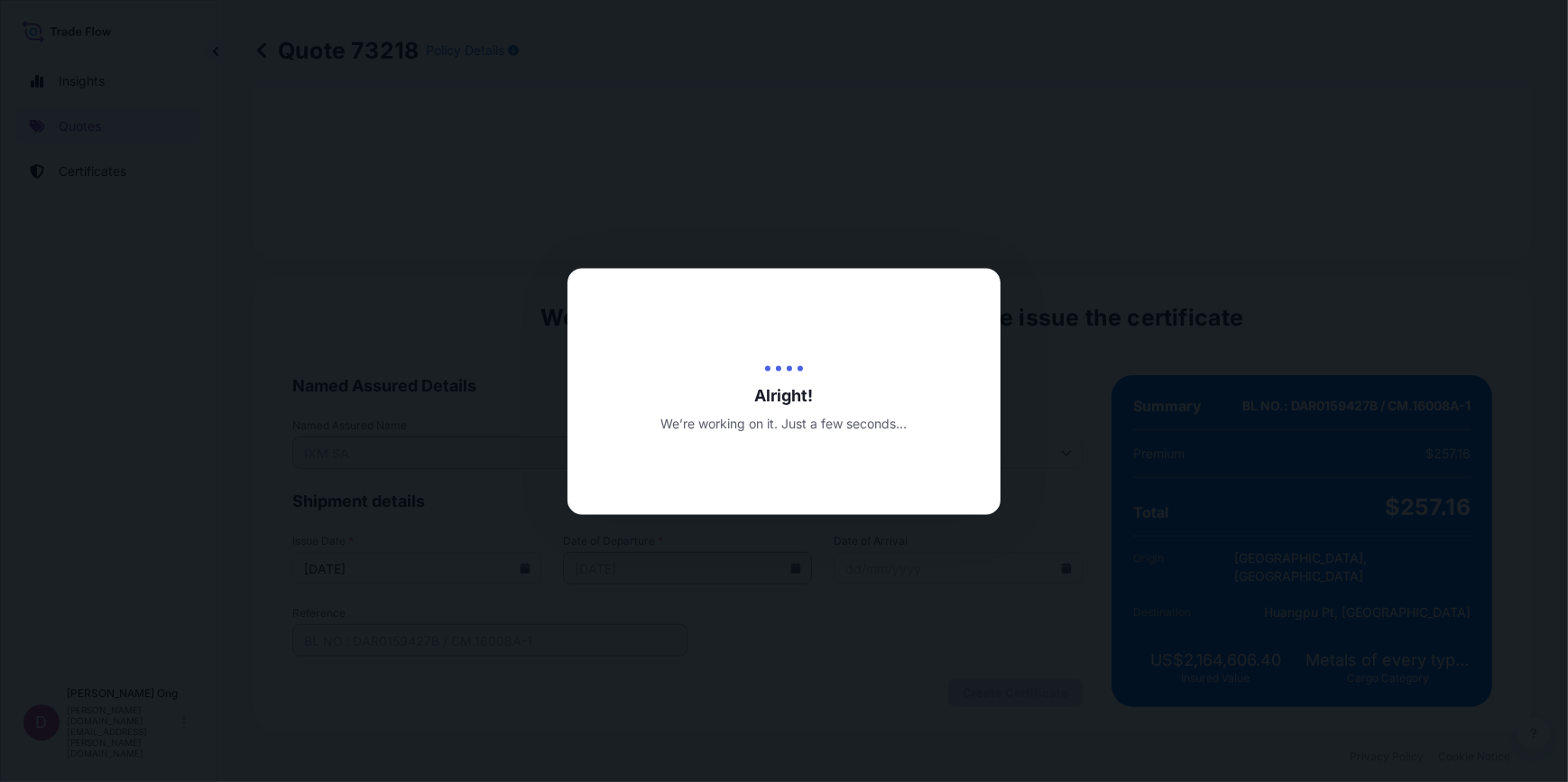
click at [996, 687] on div at bounding box center [784, 391] width 1568 height 782
drag, startPoint x: 996, startPoint y: 687, endPoint x: 902, endPoint y: 687, distance: 94.0
click at [902, 687] on div at bounding box center [784, 391] width 1568 height 782
drag, startPoint x: 902, startPoint y: 687, endPoint x: 809, endPoint y: 687, distance: 93.0
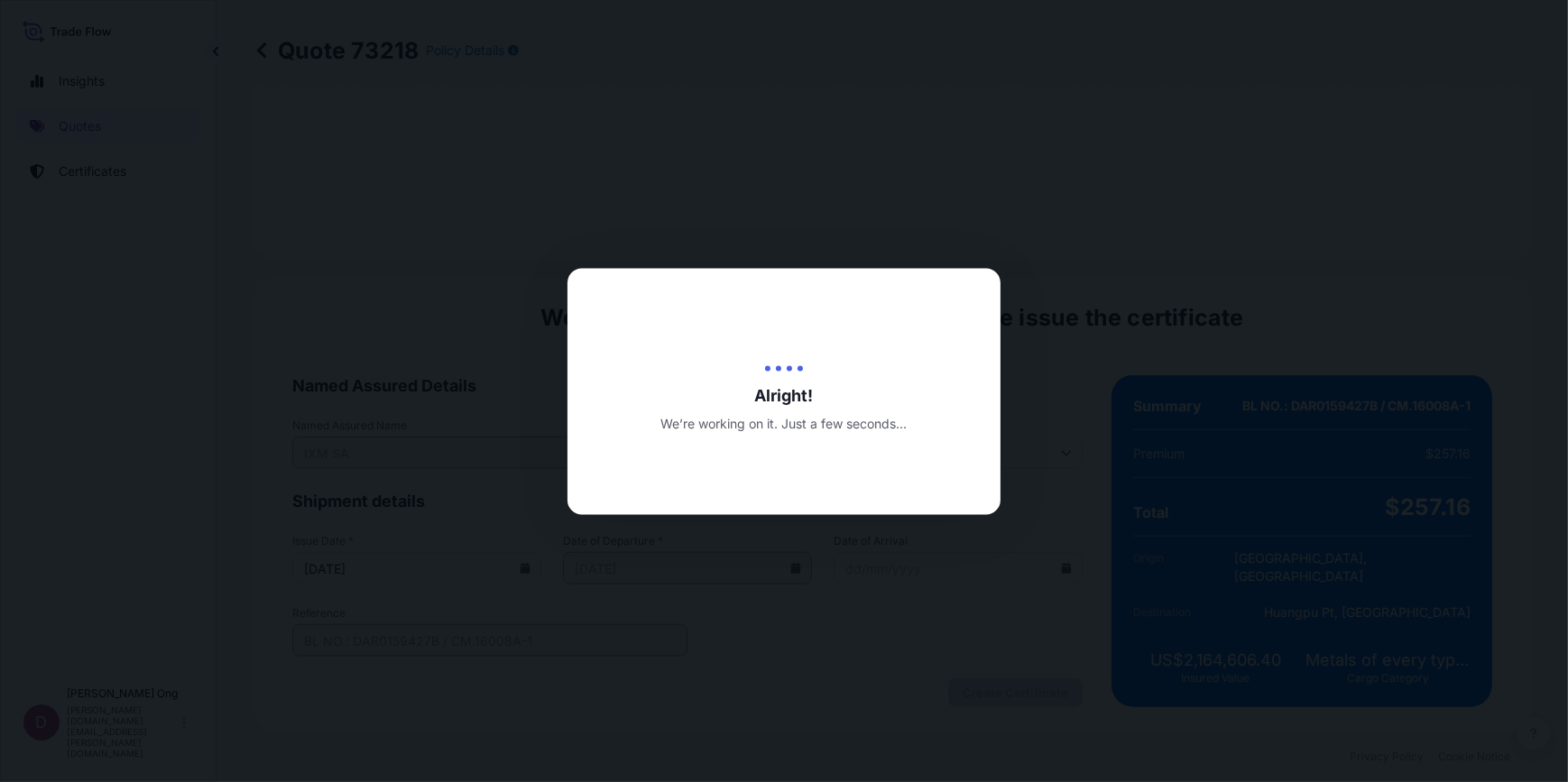
click at [809, 687] on div at bounding box center [784, 391] width 1568 height 782
drag, startPoint x: 809, startPoint y: 687, endPoint x: 728, endPoint y: 691, distance: 81.1
click at [728, 691] on div at bounding box center [784, 391] width 1568 height 782
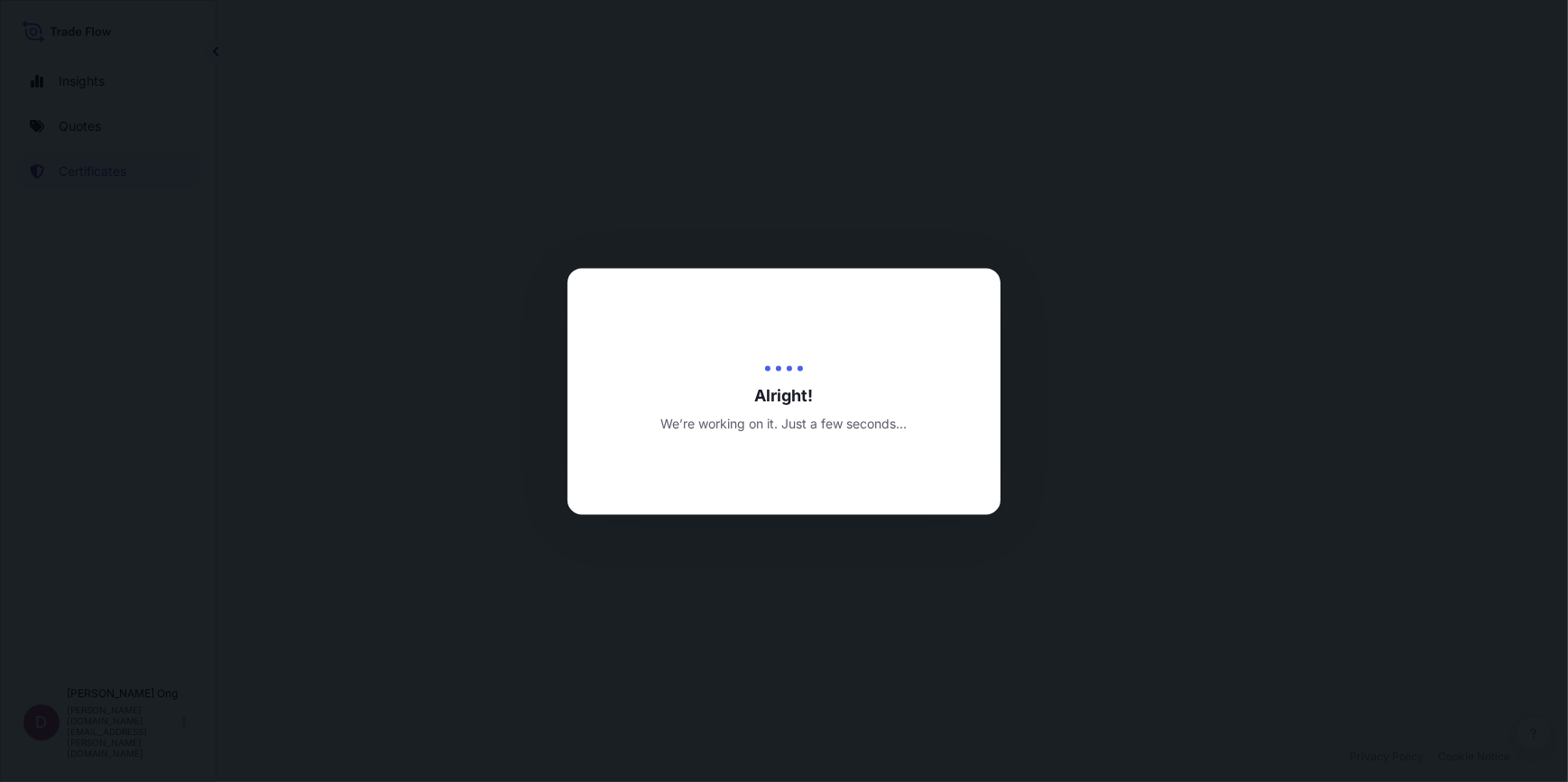
drag, startPoint x: 728, startPoint y: 691, endPoint x: 662, endPoint y: 692, distance: 66.0
click at [662, 692] on div at bounding box center [784, 391] width 1568 height 782
drag, startPoint x: 662, startPoint y: 692, endPoint x: 618, endPoint y: 692, distance: 44.0
click at [618, 692] on div at bounding box center [784, 391] width 1568 height 782
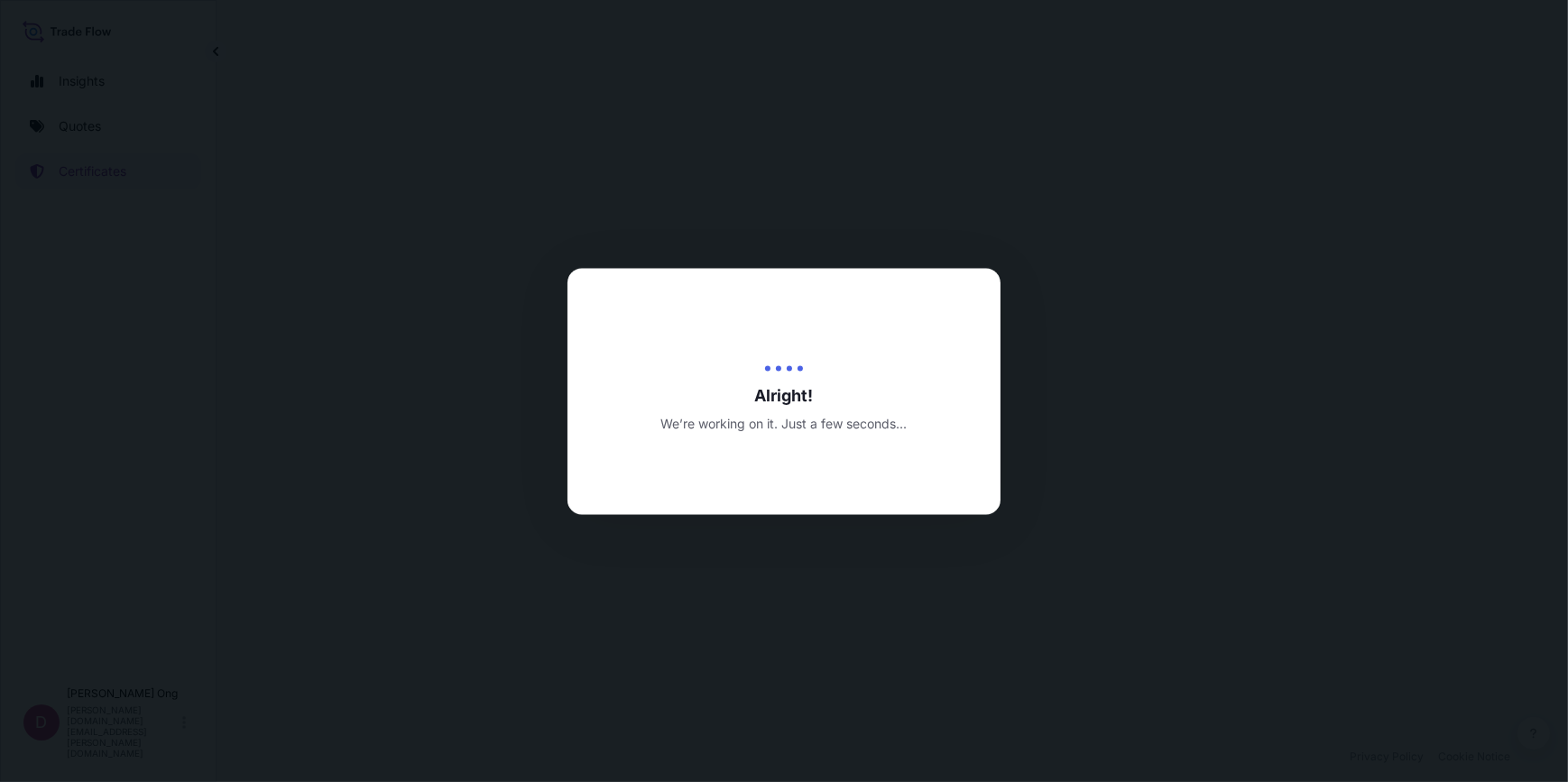
click at [618, 692] on div at bounding box center [784, 391] width 1568 height 782
drag, startPoint x: 618, startPoint y: 692, endPoint x: 512, endPoint y: 693, distance: 106.0
click at [512, 693] on div at bounding box center [784, 391] width 1568 height 782
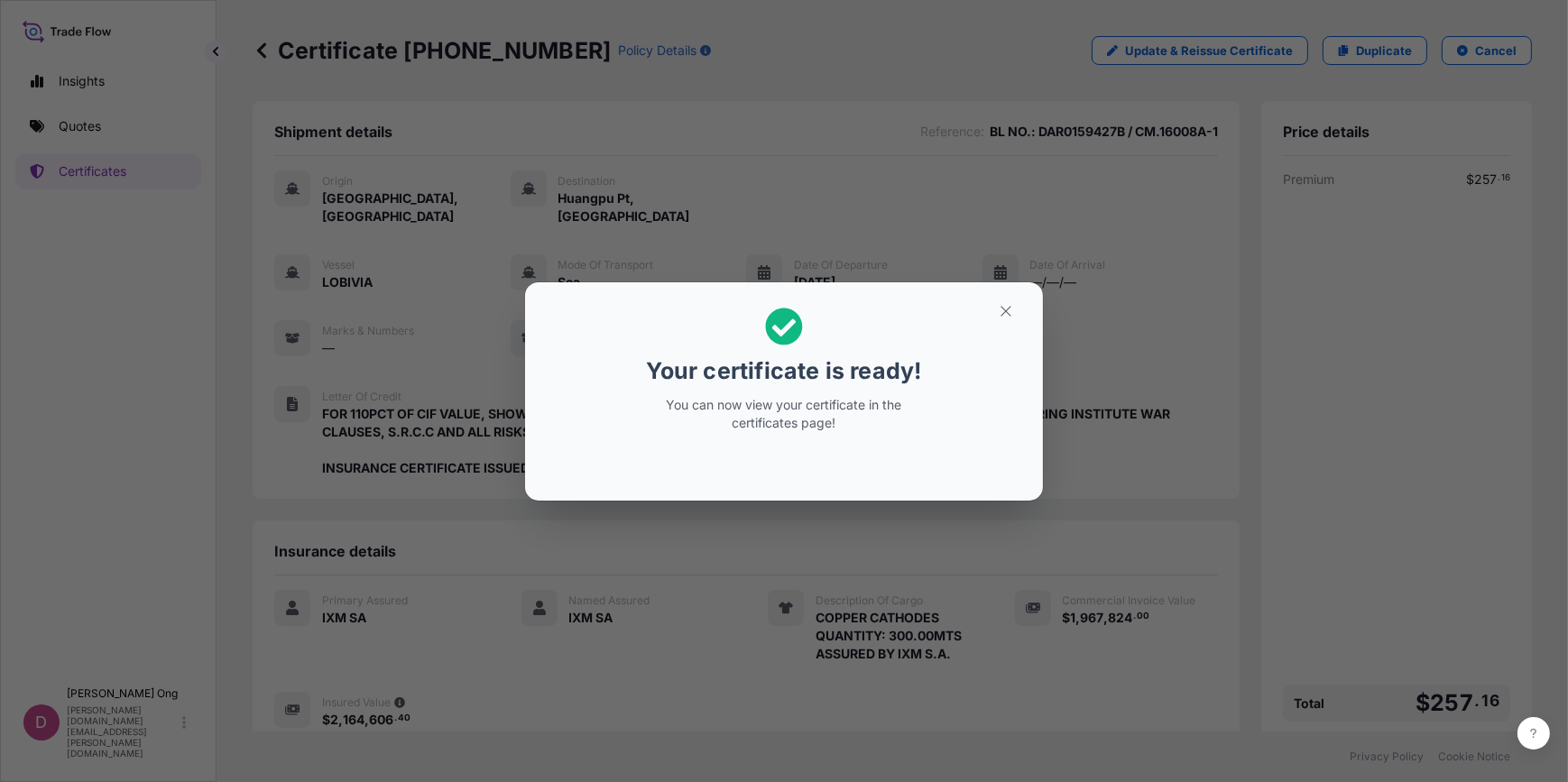
click at [433, 688] on div "Your certificate is ready! You can now view your certificate in the certificate…" at bounding box center [784, 391] width 1568 height 782
click at [356, 682] on div "Your certificate is ready! You can now view your certificate in the certificate…" at bounding box center [784, 391] width 1568 height 782
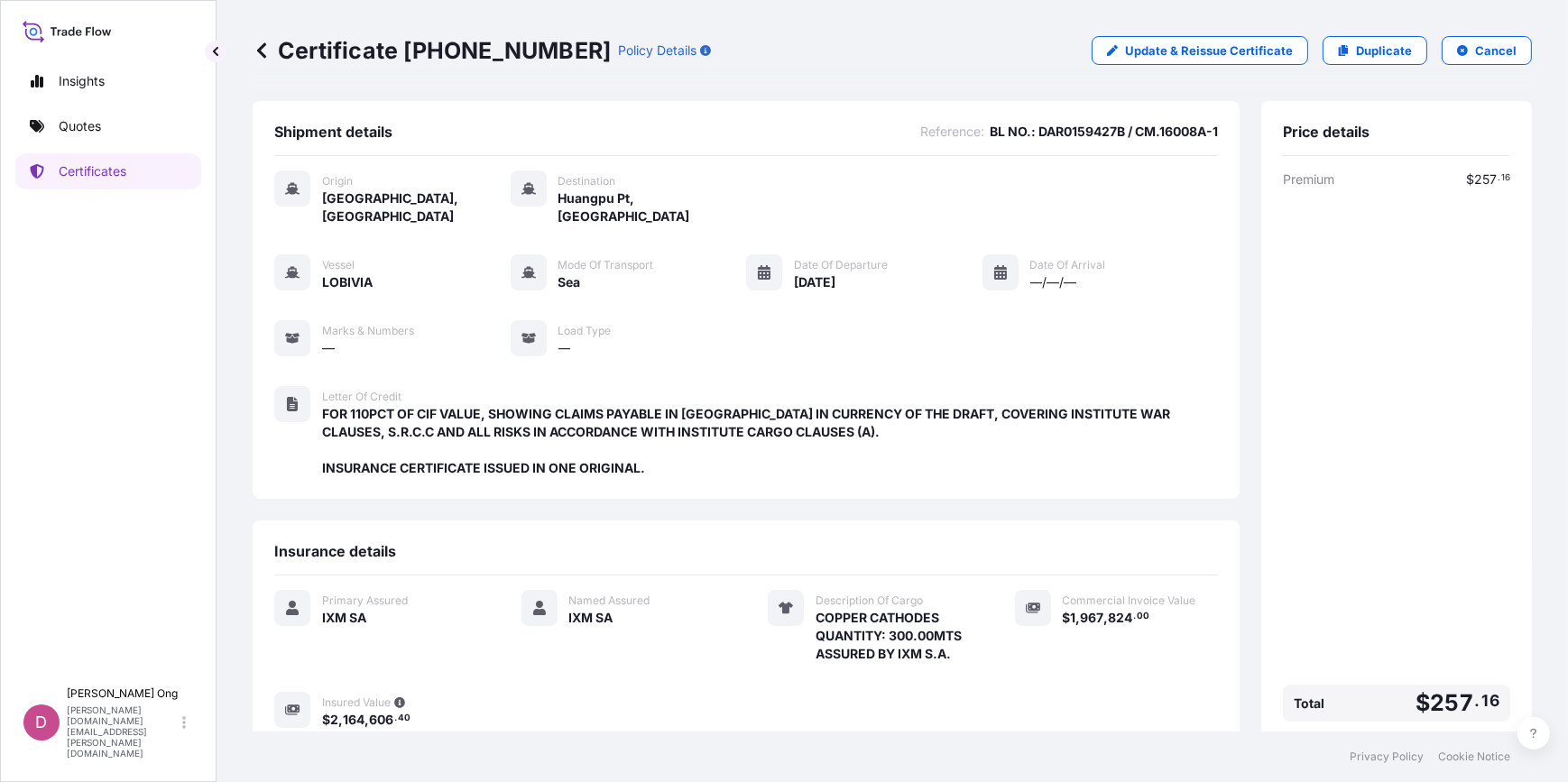
scroll to position [189, 0]
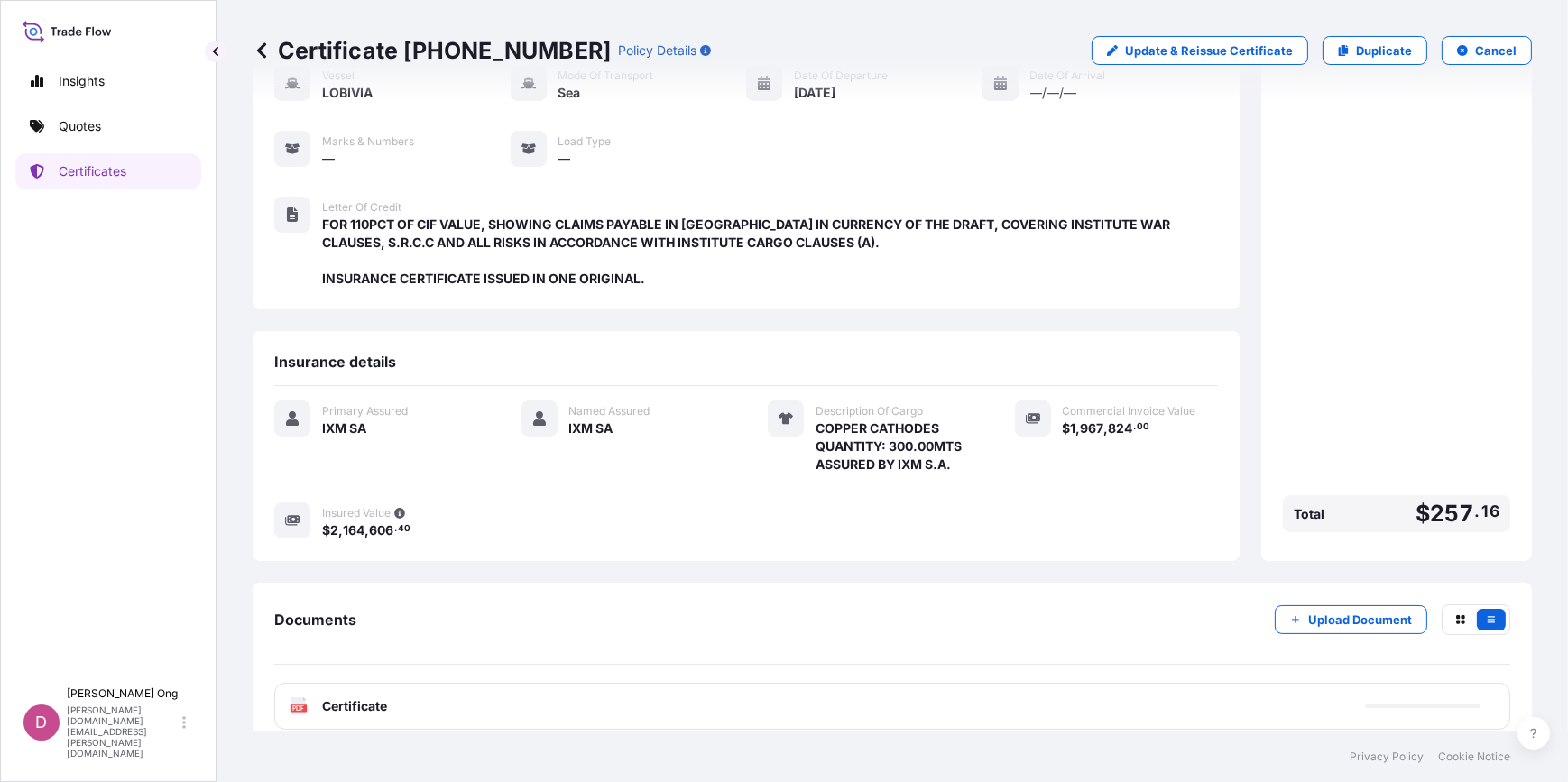
click at [716, 683] on div "PDF Certificate" at bounding box center [892, 707] width 1236 height 47
click at [712, 696] on div "PDF Certificate" at bounding box center [892, 707] width 1236 height 47
click at [786, 686] on div "PDF Certificate" at bounding box center [892, 707] width 1236 height 47
click at [793, 683] on div "PDF Certificate" at bounding box center [892, 707] width 1236 height 47
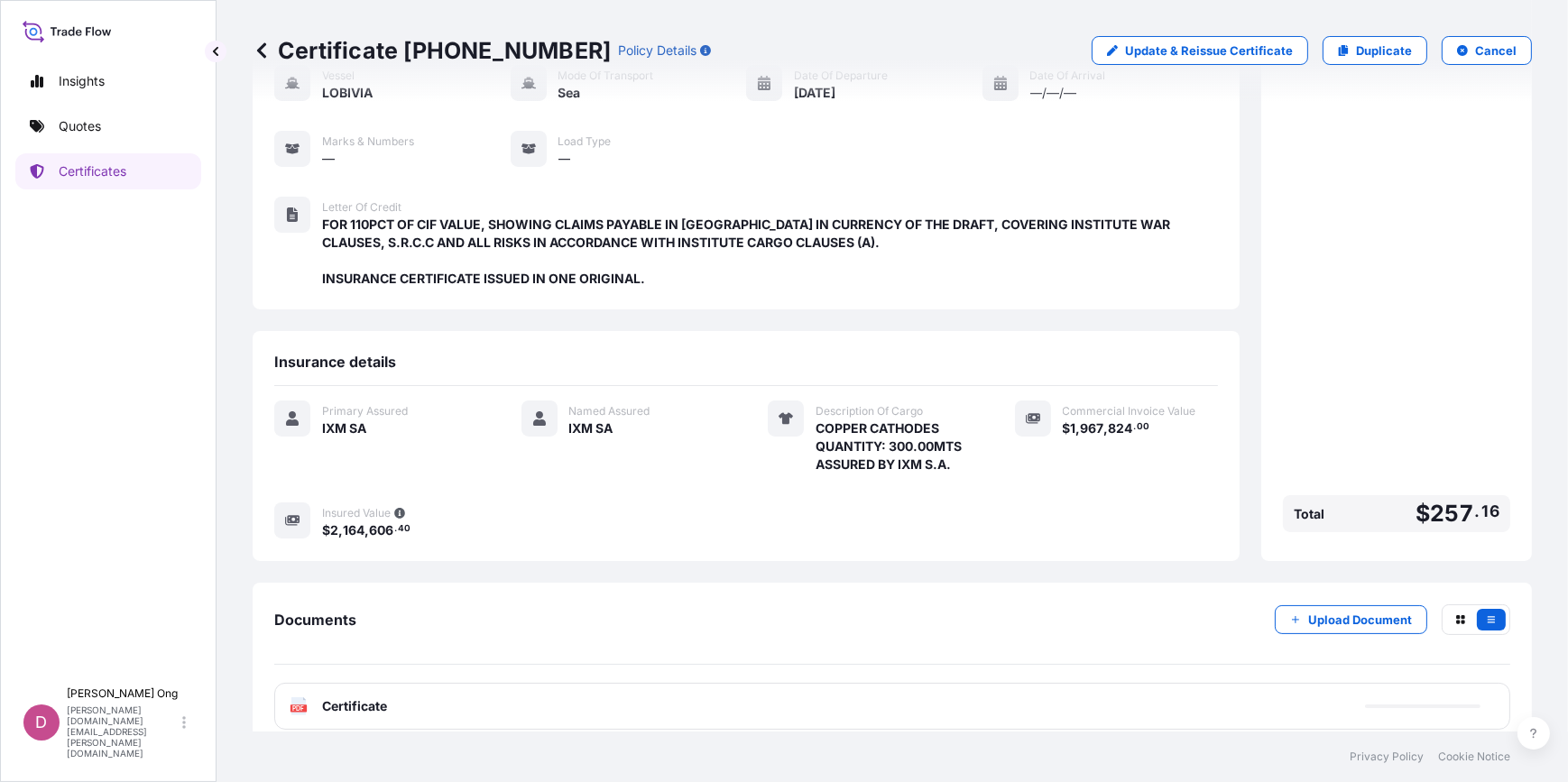
click at [882, 650] on div "Documents Upload Document PDF Certificate" at bounding box center [892, 666] width 1236 height 125
drag, startPoint x: 882, startPoint y: 650, endPoint x: 841, endPoint y: 651, distance: 41.0
click at [841, 651] on div "Documents Upload Document PDF Certificate [DATE]" at bounding box center [892, 666] width 1236 height 125
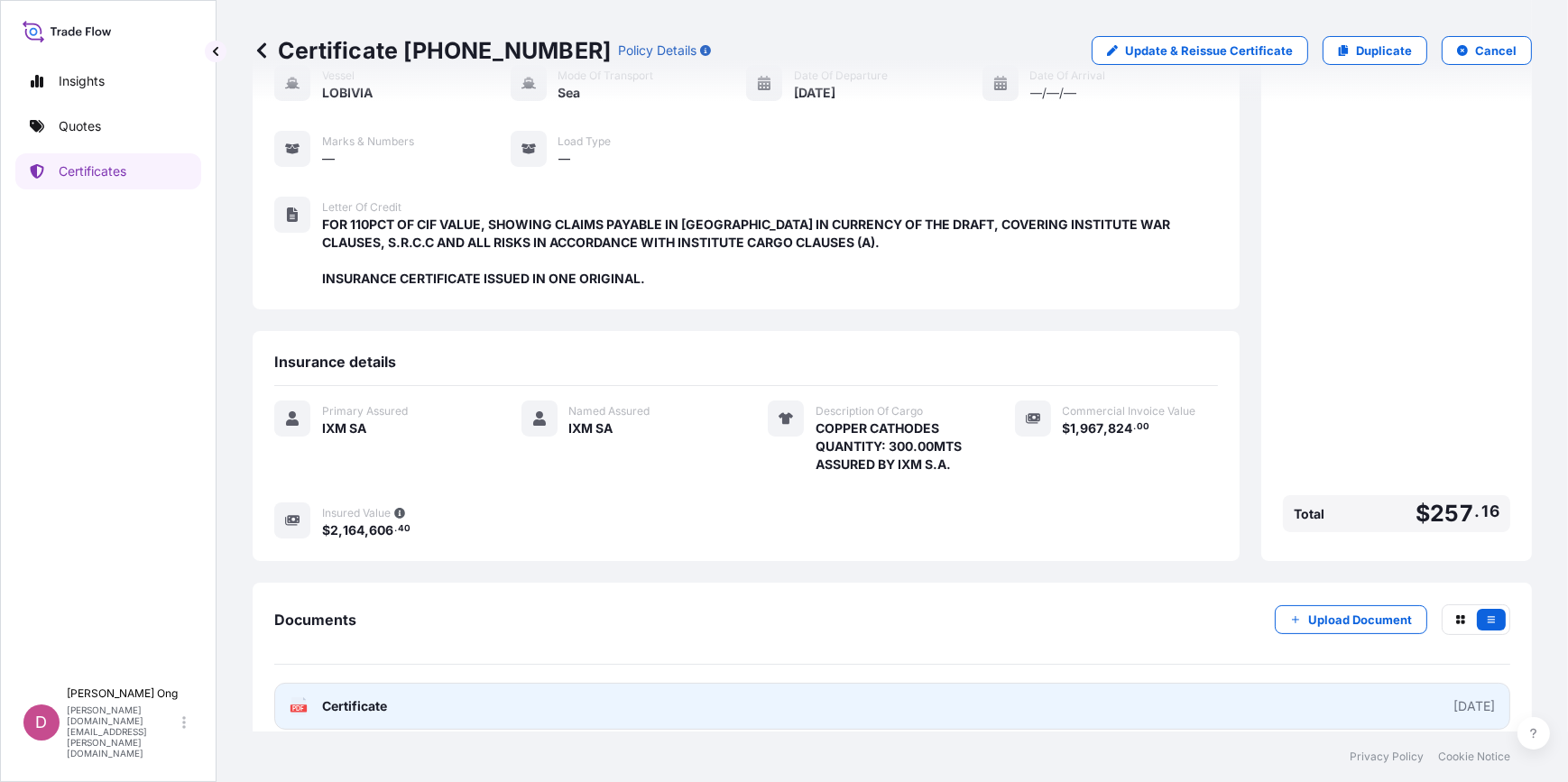
click at [816, 688] on link "PDF Certificate [DATE]" at bounding box center [892, 707] width 1236 height 47
click at [666, 684] on link "PDF Certificate [DATE]" at bounding box center [892, 707] width 1236 height 47
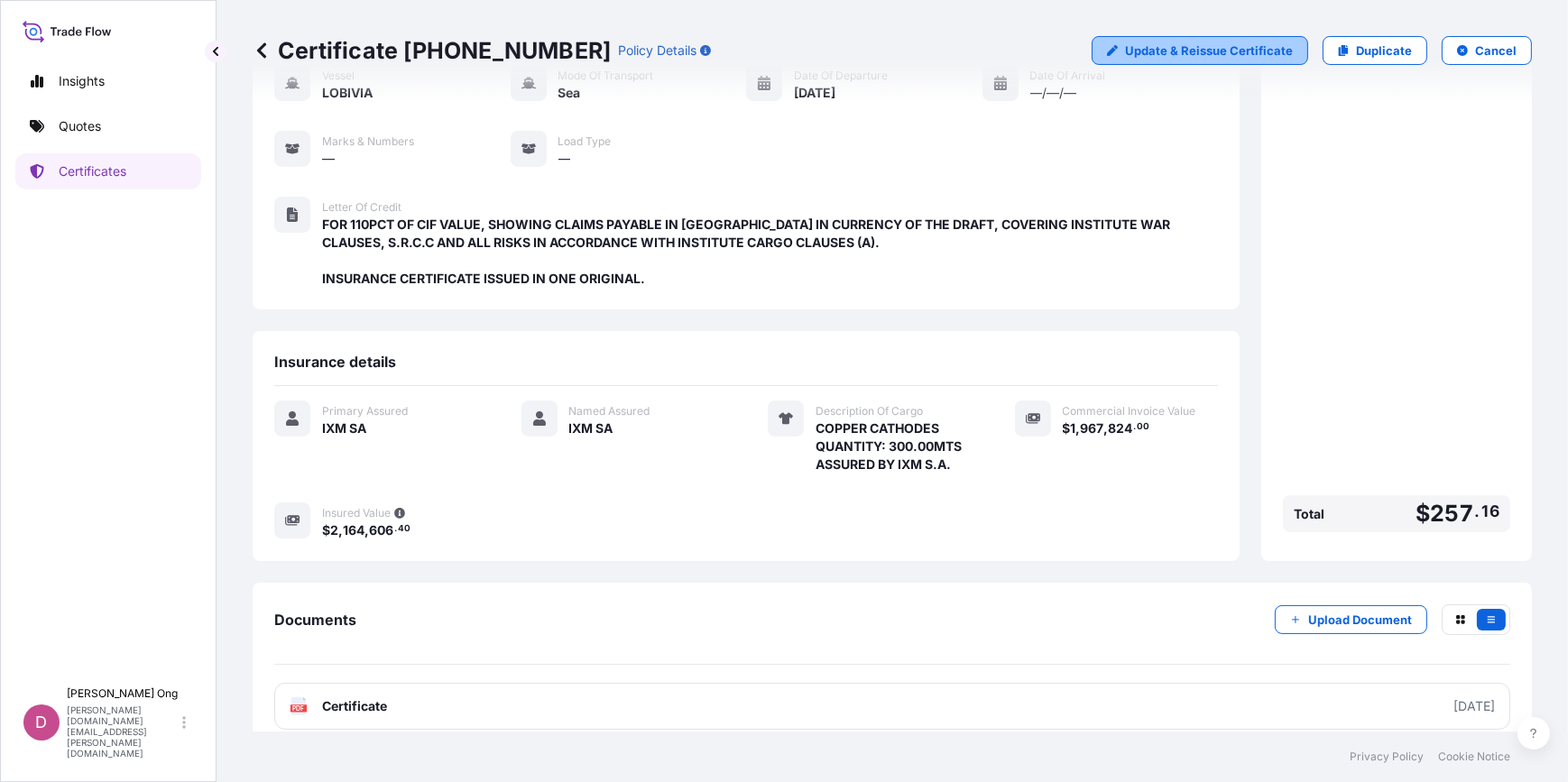
click at [1209, 53] on p "Update & Reissue Certificate" at bounding box center [1209, 50] width 168 height 18
select select "Sea"
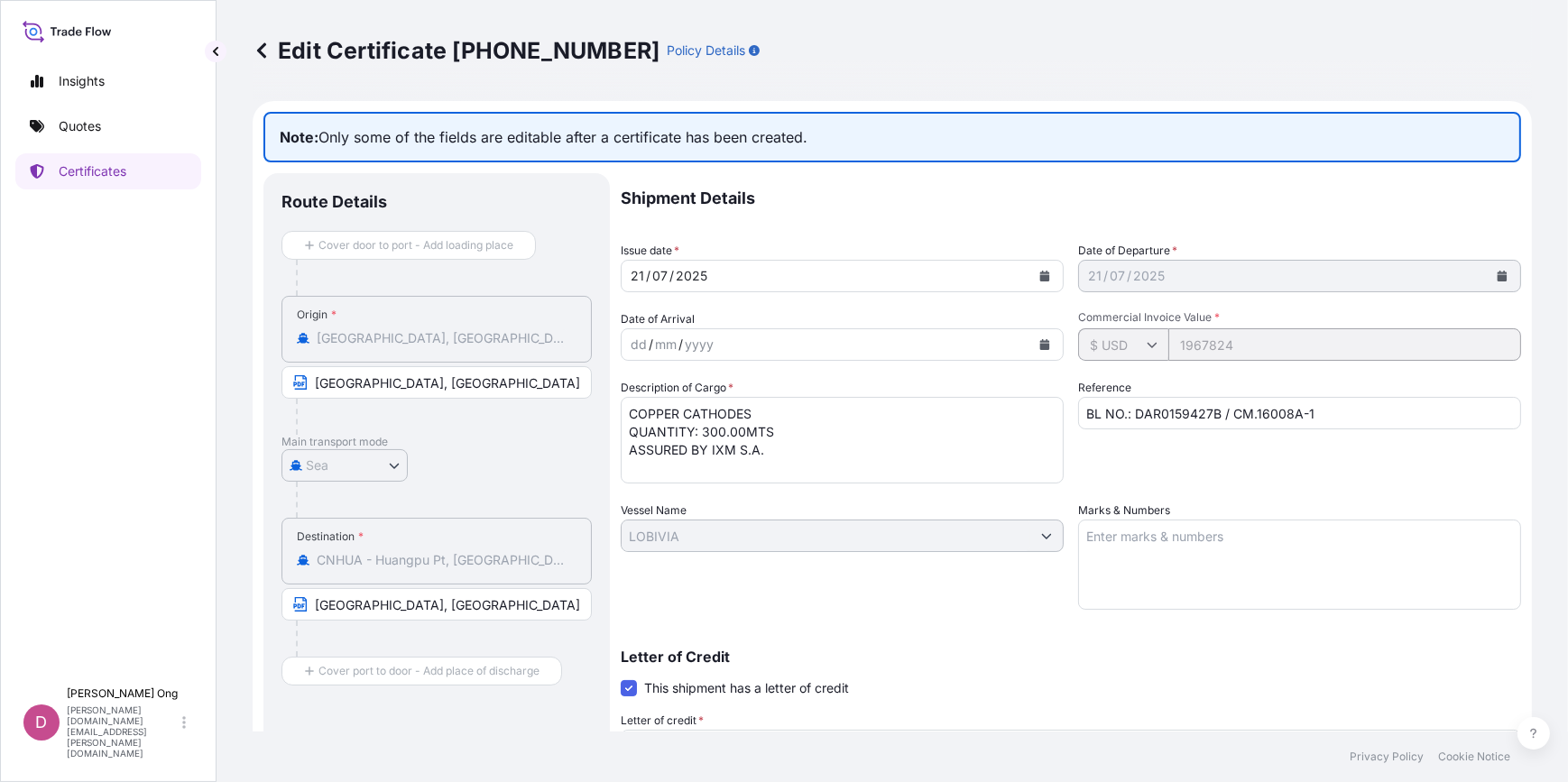
drag, startPoint x: 1190, startPoint y: 659, endPoint x: 1226, endPoint y: 457, distance: 205.2
click at [1190, 659] on p "Letter of Credit" at bounding box center [1070, 656] width 900 height 14
click at [715, 431] on textarea "COPPER CATHODES QUANTITY: 300.00MTS ASSURED BY IXM S.A." at bounding box center [842, 440] width 443 height 87
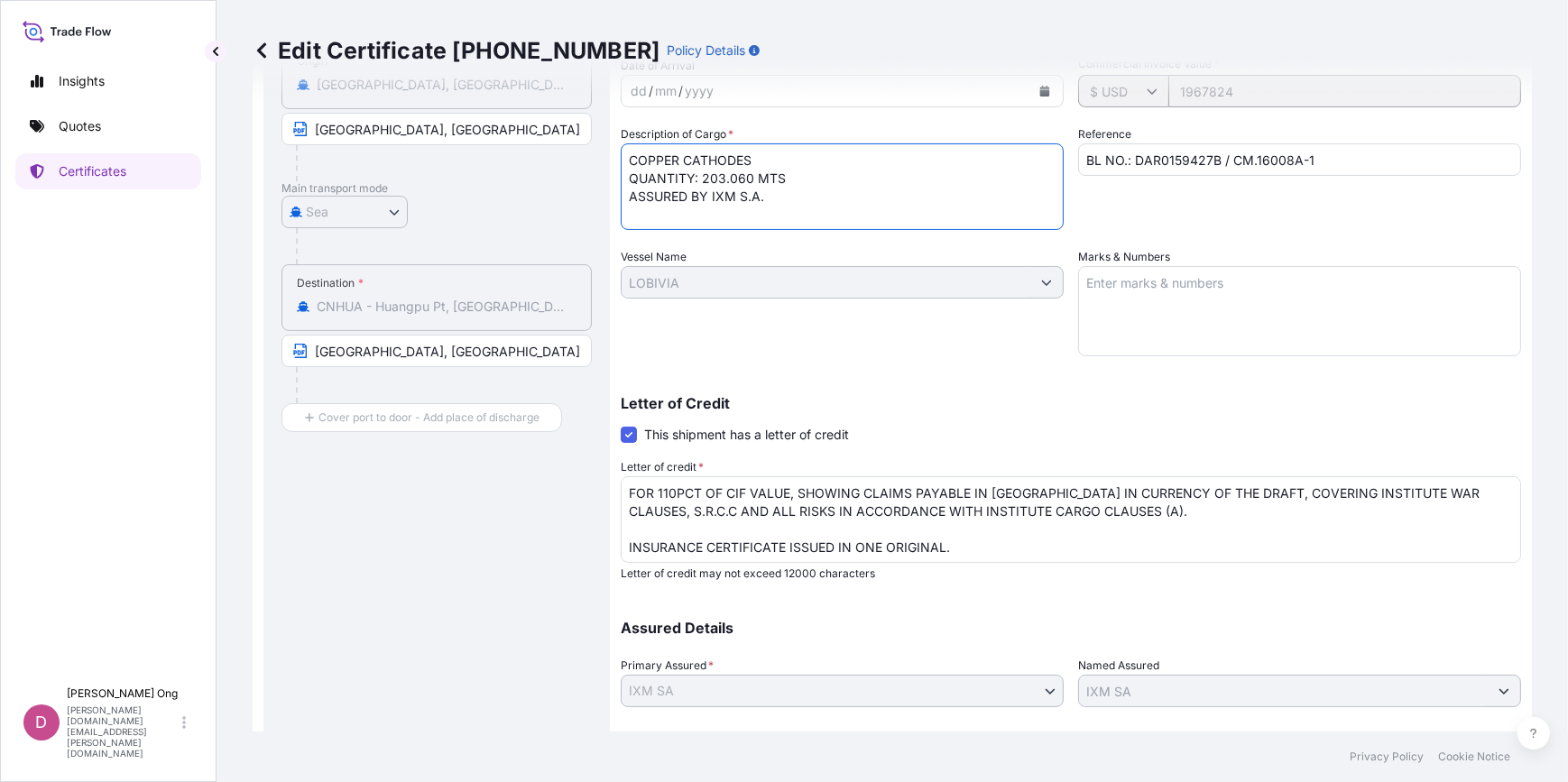
scroll to position [362, 0]
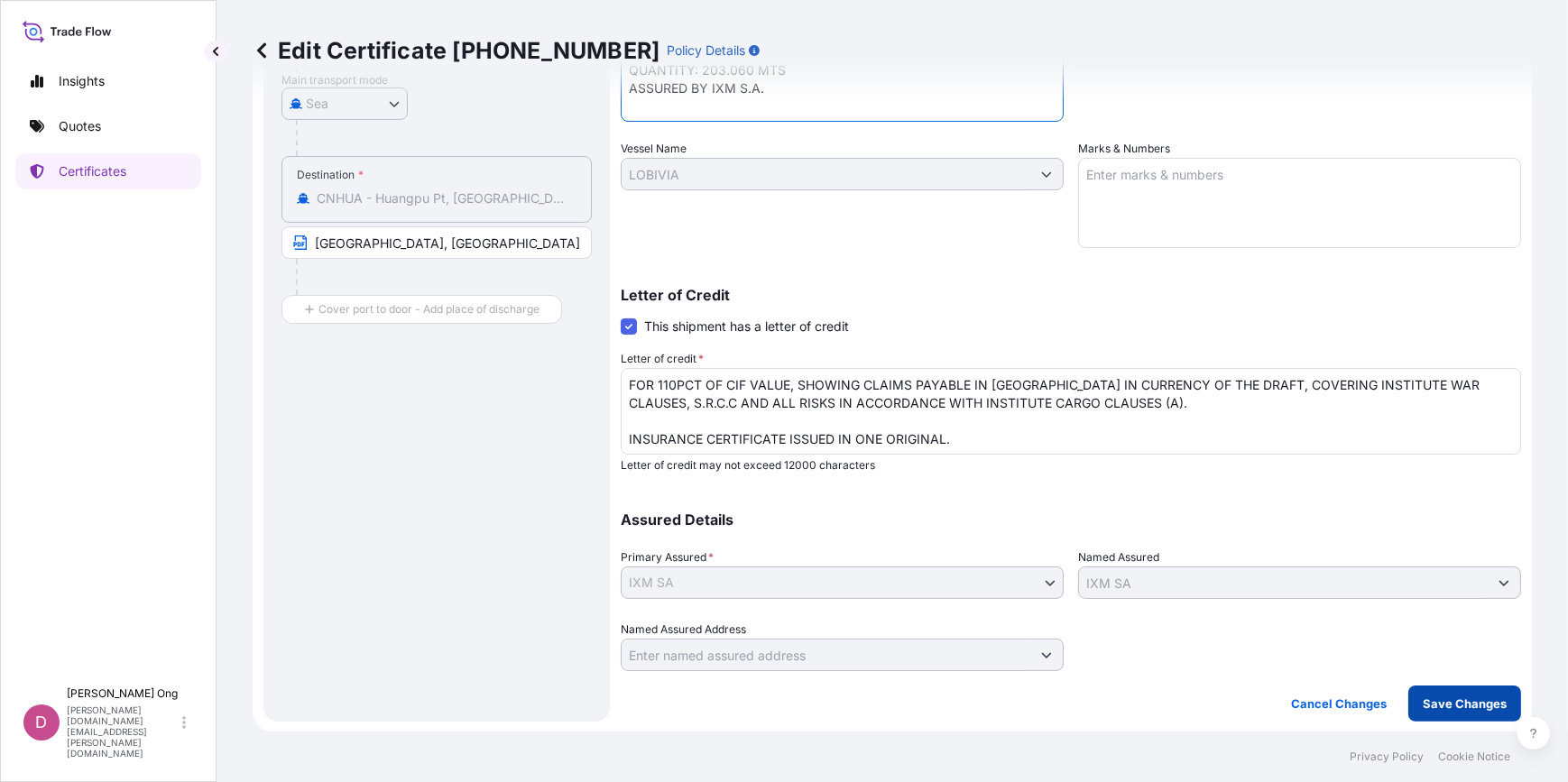
type textarea "COPPER CATHODES QUANTITY: 203.060 MTS ASSURED BY IXM S.A."
click at [1437, 694] on p "Save Changes" at bounding box center [1464, 703] width 84 height 18
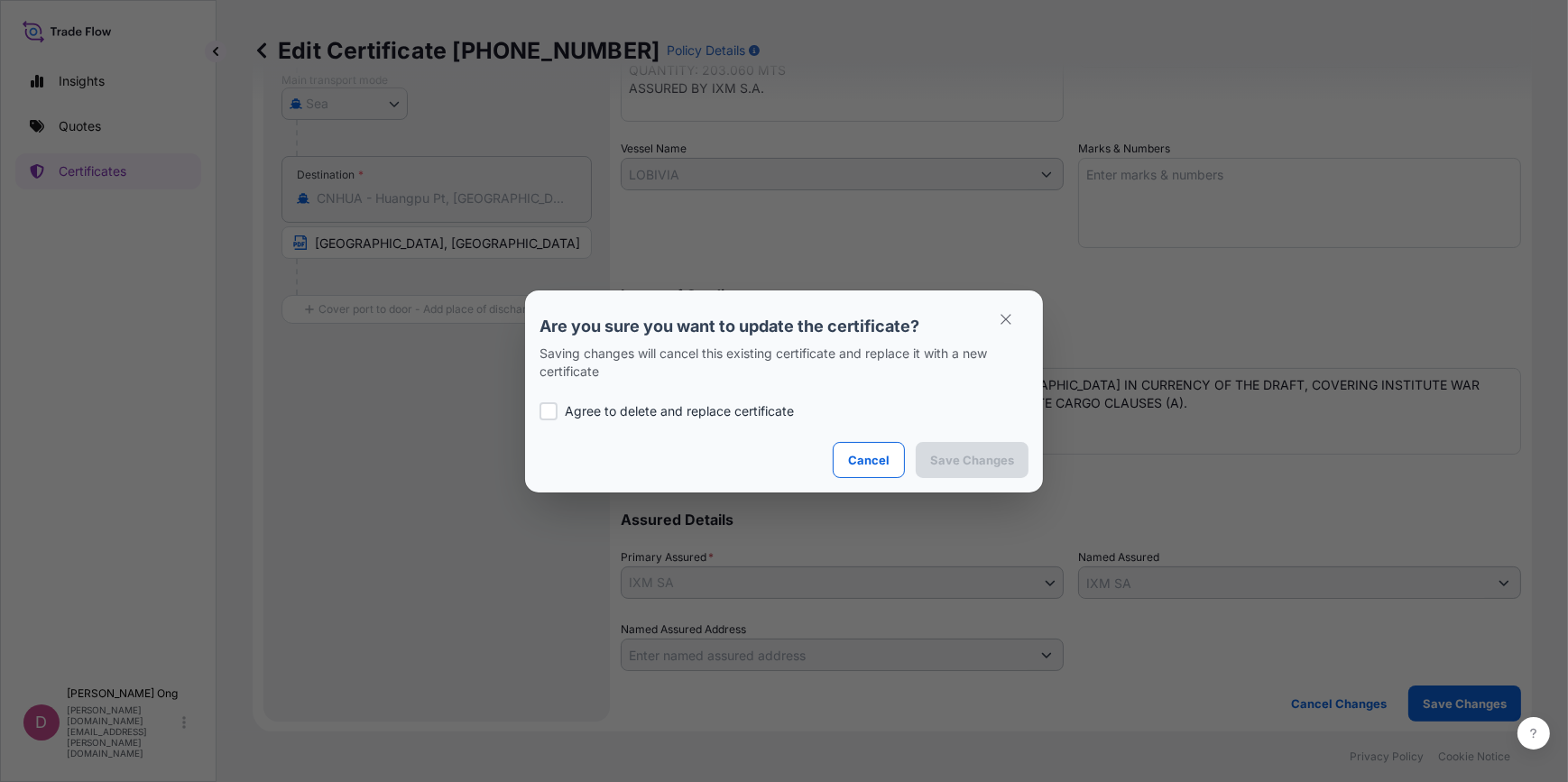
click at [730, 403] on p "Agree to delete and replace certificate" at bounding box center [678, 411] width 229 height 18
checkbox input "true"
click at [984, 463] on p "Save Changes" at bounding box center [972, 460] width 84 height 18
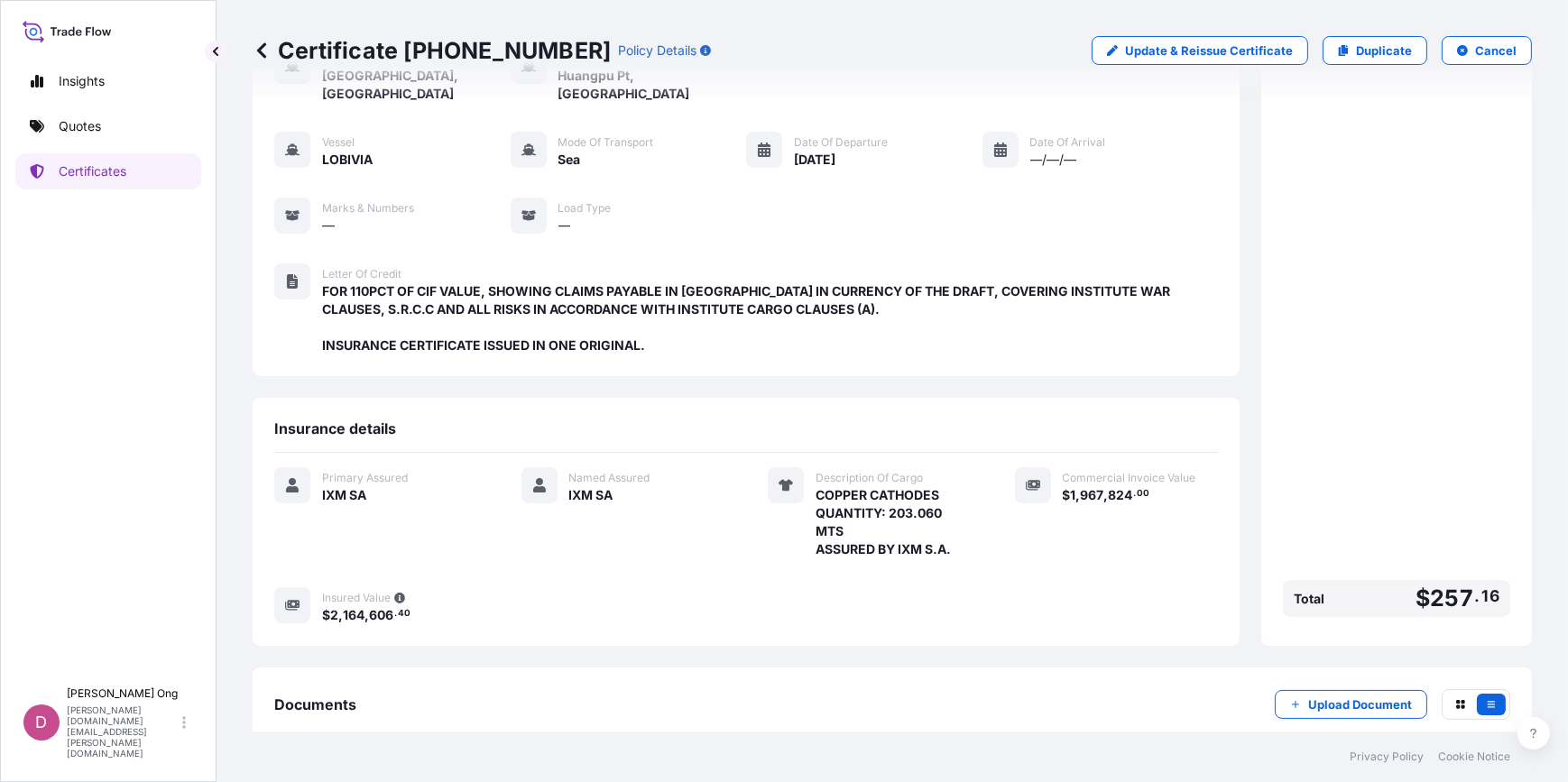
scroll to position [207, 0]
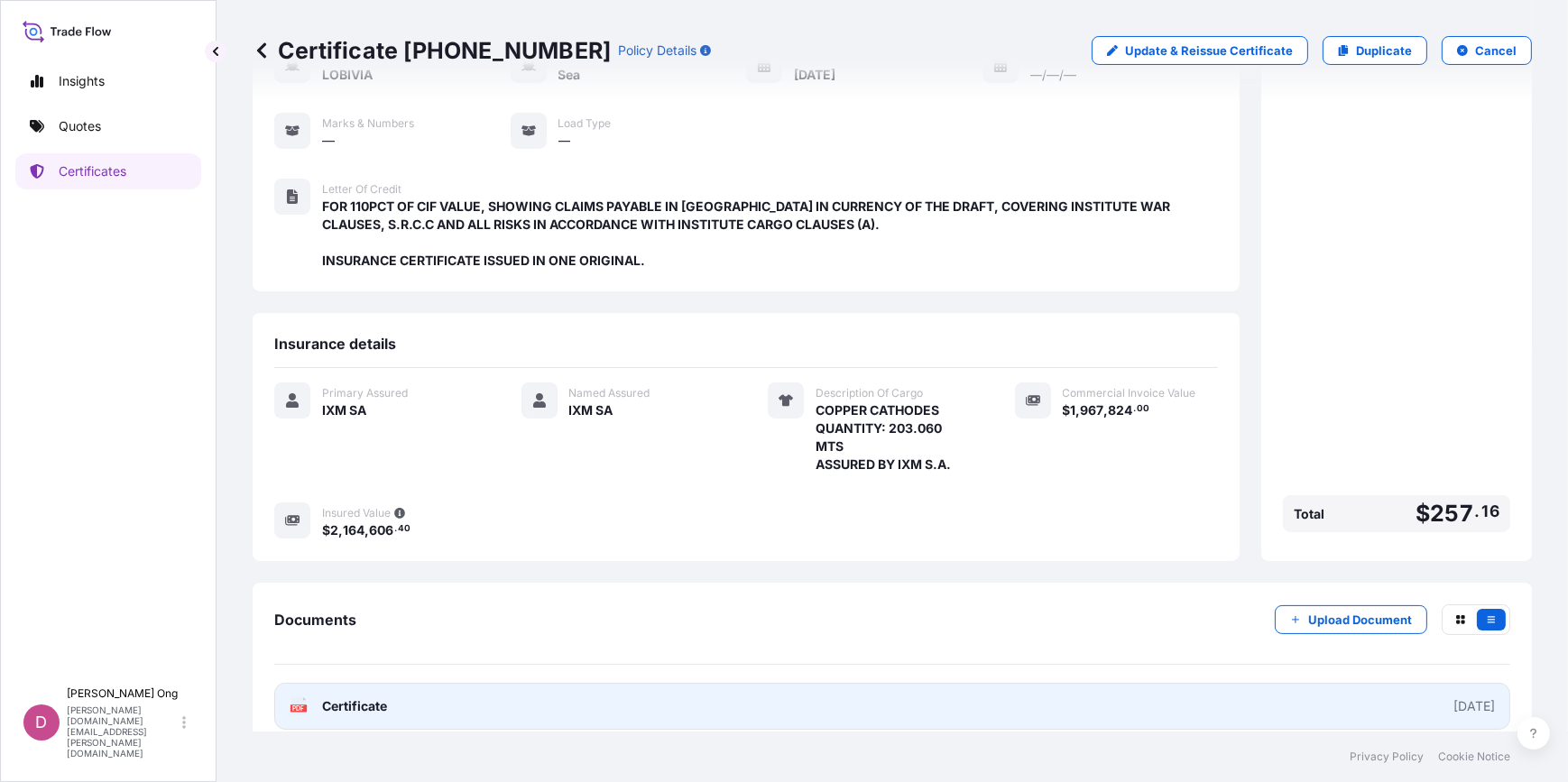
click at [941, 694] on link "PDF Certificate [DATE]" at bounding box center [892, 707] width 1236 height 47
